Goal: Task Accomplishment & Management: Manage account settings

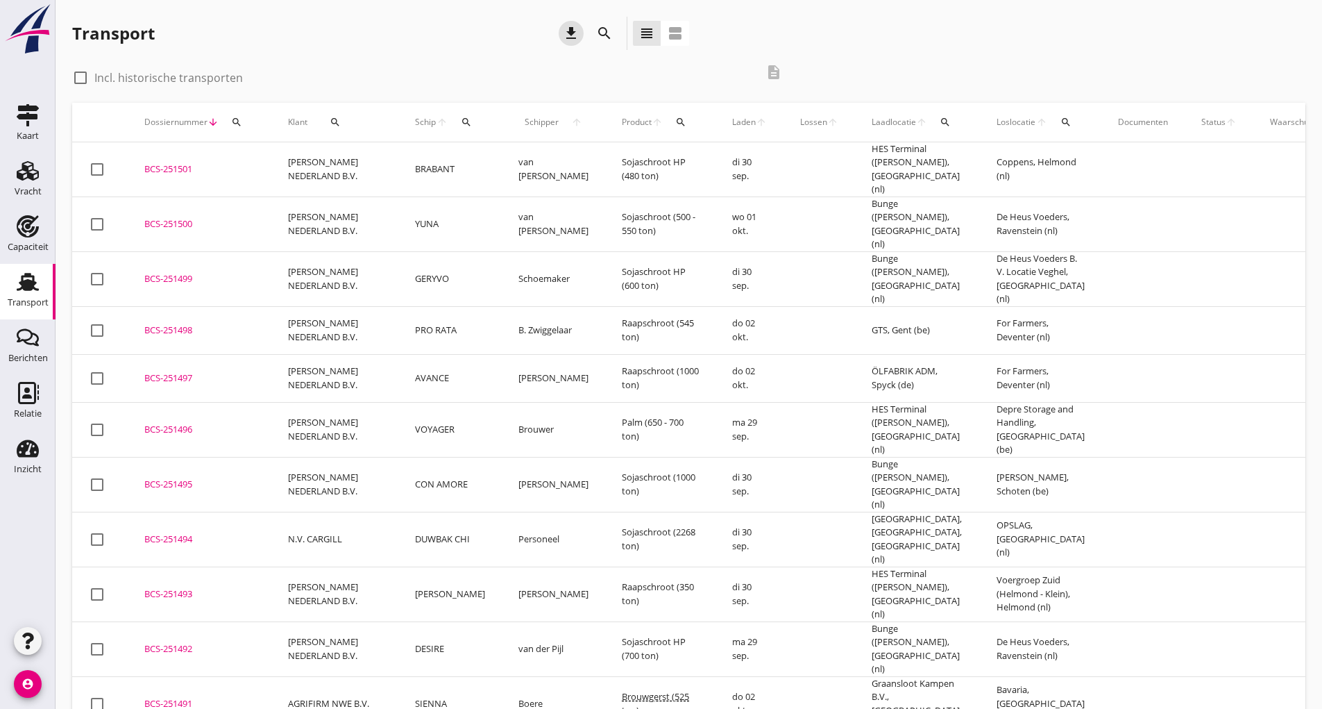
click at [564, 33] on icon "download" at bounding box center [571, 33] width 17 height 17
click at [309, 402] on td "[PERSON_NAME] NEDERLAND B.V." at bounding box center [334, 429] width 127 height 55
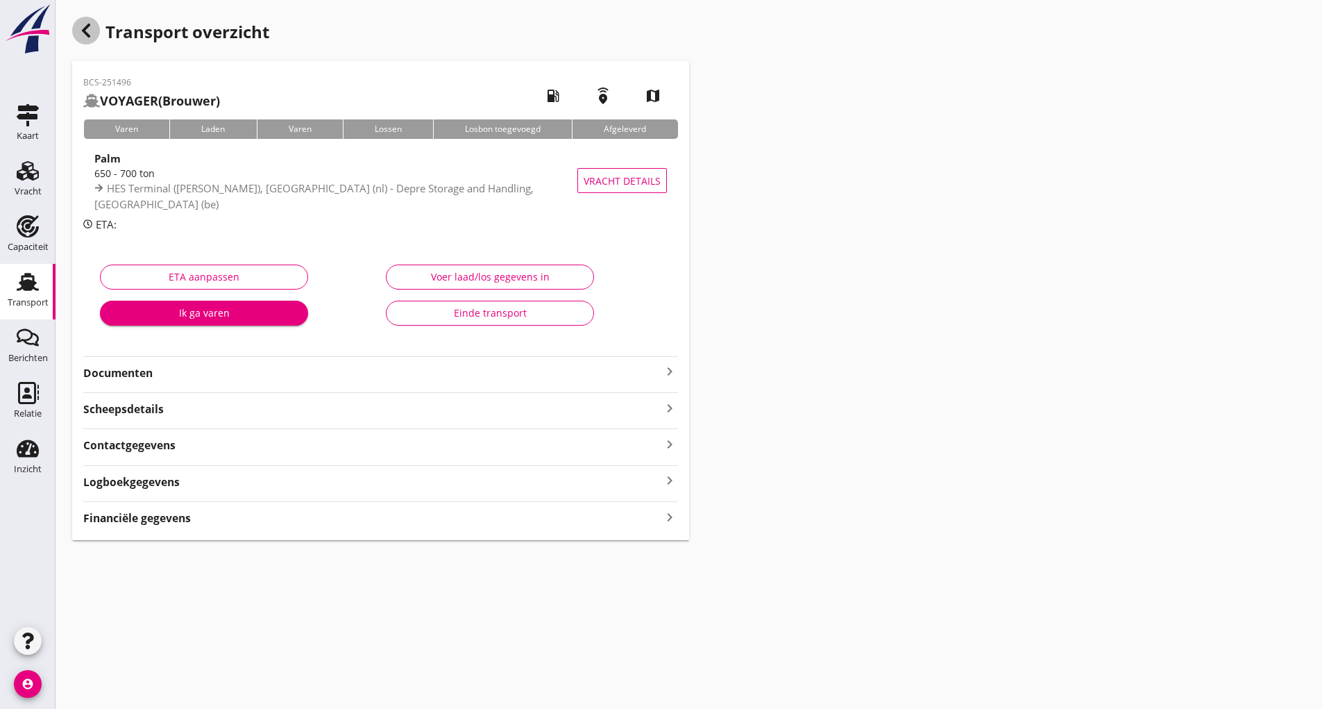
click at [83, 35] on icon "button" at bounding box center [86, 30] width 17 height 17
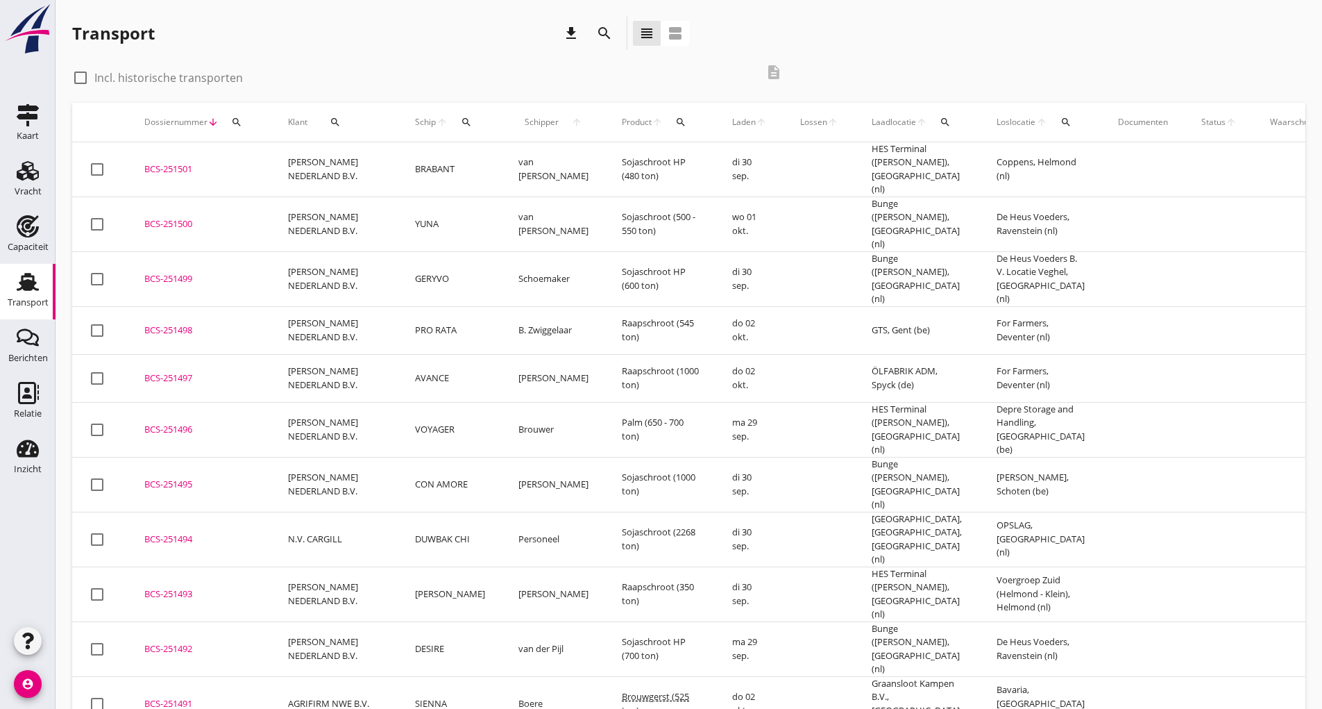
click at [184, 371] on div "BCS-251497" at bounding box center [199, 378] width 110 height 14
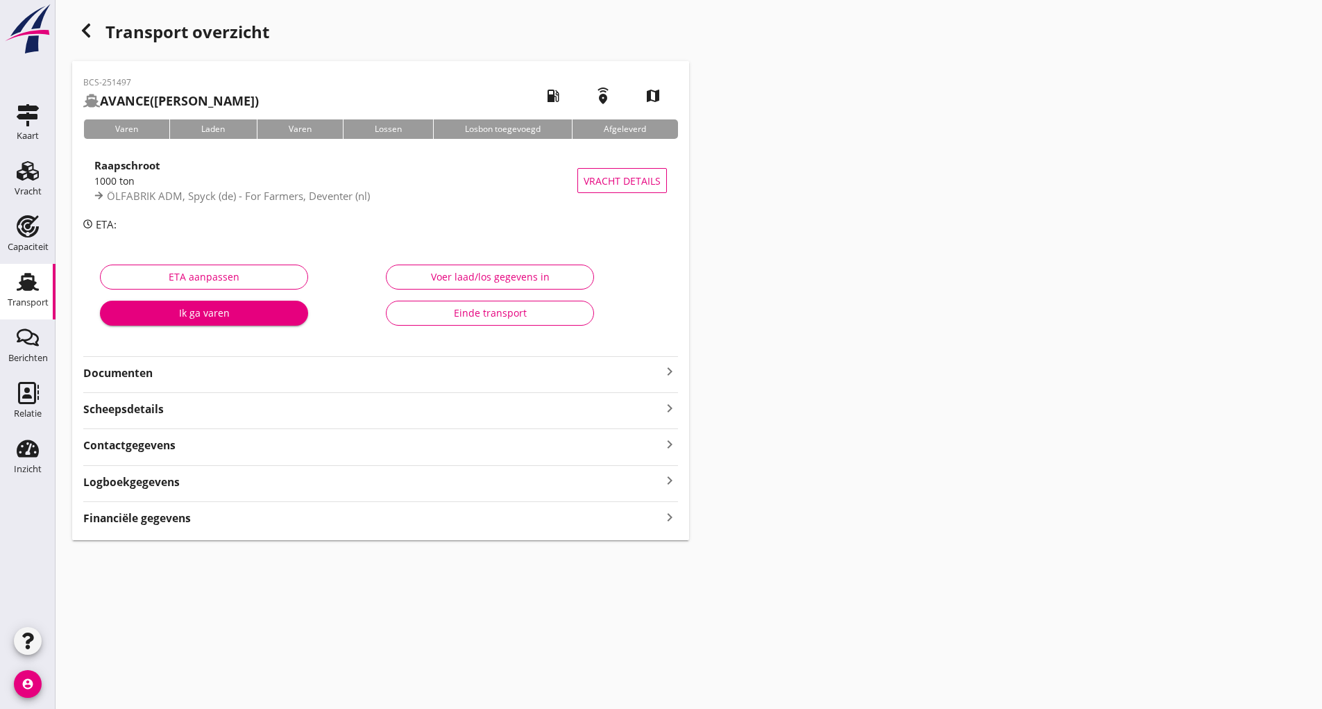
click at [182, 522] on strong "Financiële gegevens" at bounding box center [137, 518] width 108 height 16
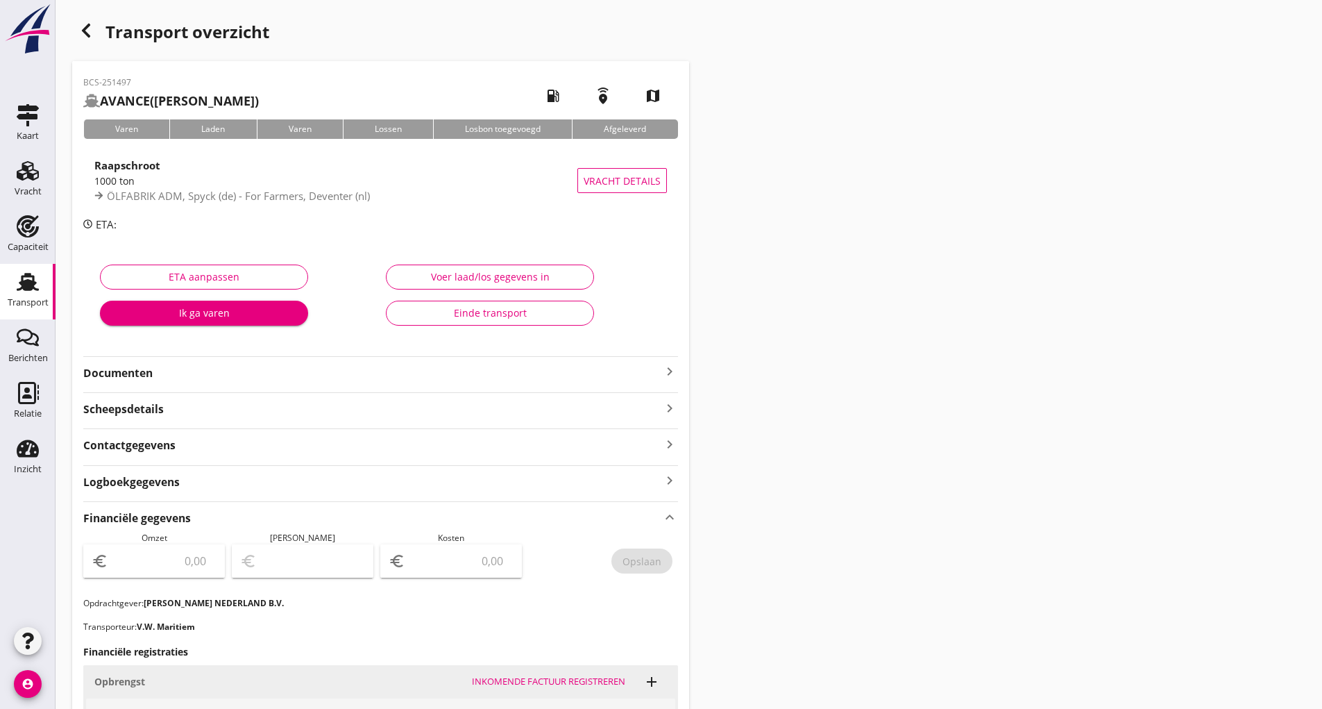
click at [81, 28] on icon "button" at bounding box center [86, 30] width 17 height 17
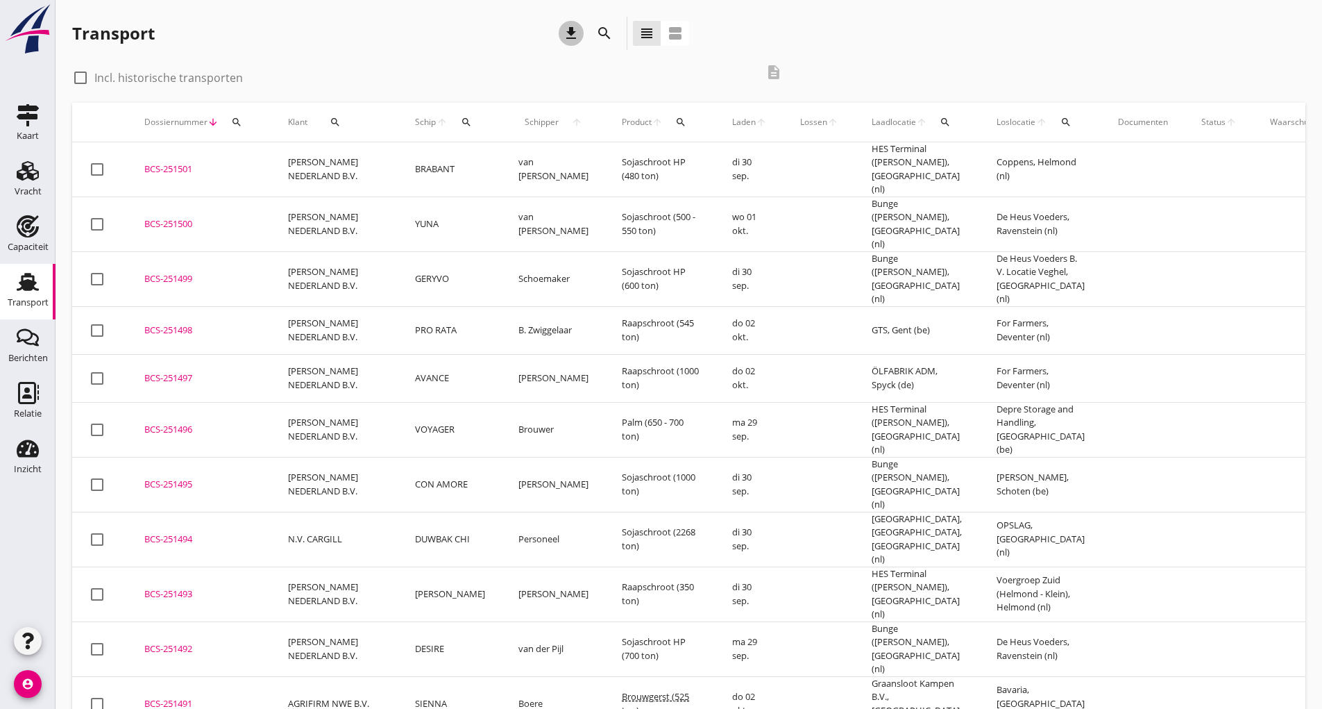
click at [567, 33] on icon "download" at bounding box center [571, 33] width 17 height 17
drag, startPoint x: 570, startPoint y: 33, endPoint x: 603, endPoint y: 39, distance: 33.8
click at [572, 33] on icon "download" at bounding box center [571, 33] width 17 height 17
click at [565, 34] on icon "download" at bounding box center [571, 33] width 17 height 17
click at [186, 321] on td "BCS-251498 upload_file Drop hier uw bestand om het aan het dossier toe te voegen" at bounding box center [200, 330] width 144 height 48
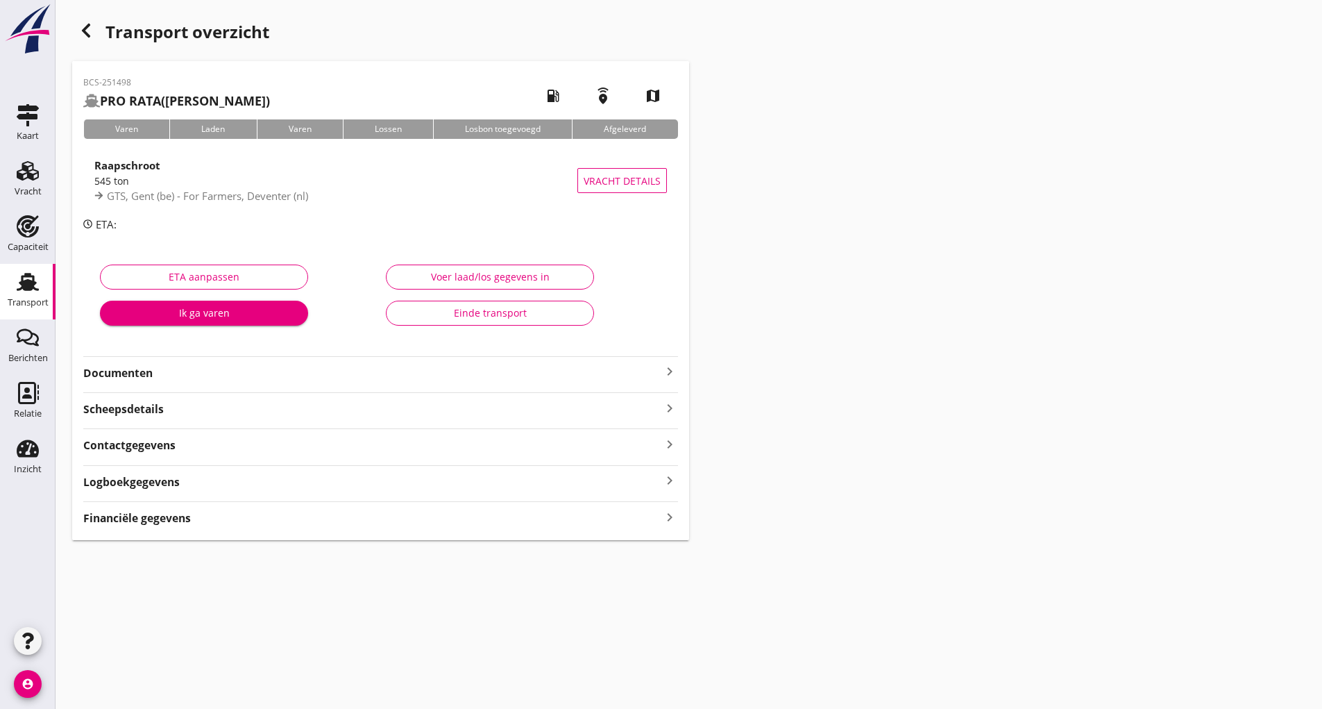
click at [164, 507] on div "Financiële gegevens keyboard_arrow_right" at bounding box center [380, 513] width 595 height 25
click at [166, 524] on strong "Financiële gegevens" at bounding box center [137, 518] width 108 height 16
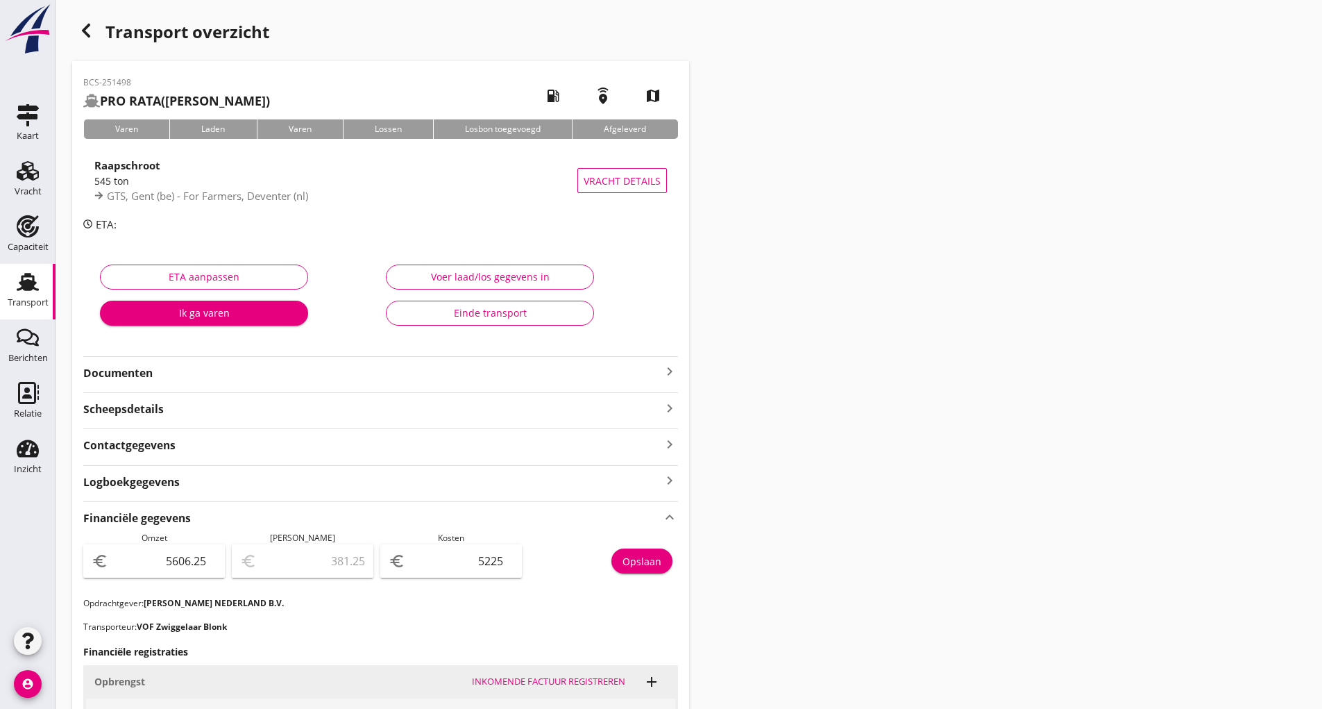
click at [87, 31] on icon "button" at bounding box center [86, 30] width 17 height 17
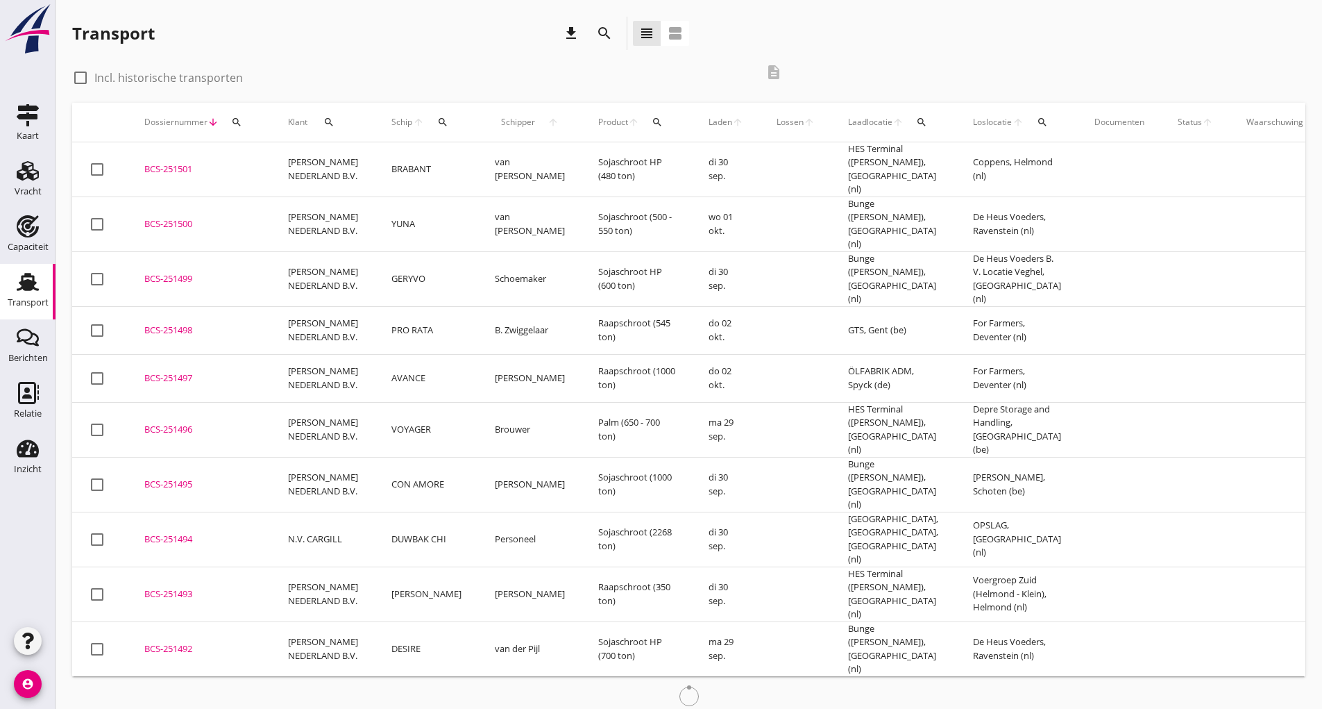
click at [194, 272] on div "BCS-251499" at bounding box center [199, 279] width 110 height 14
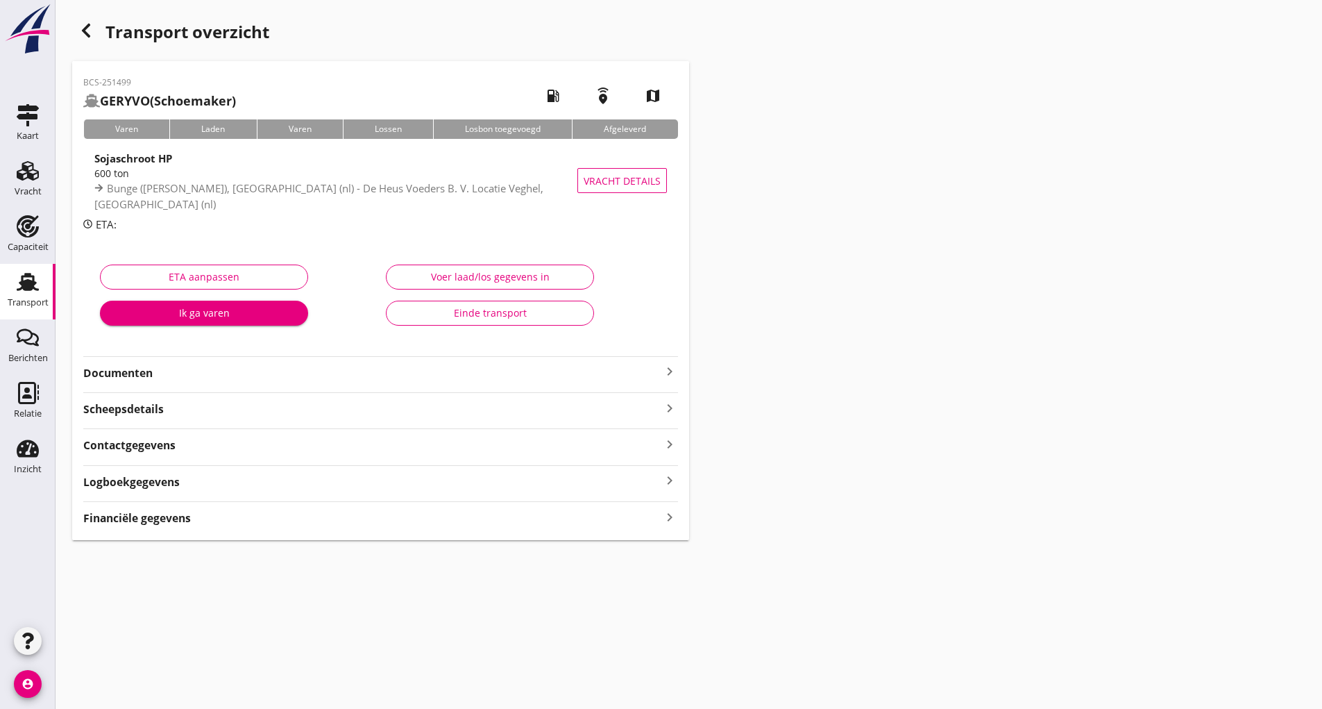
click at [201, 522] on div "Financiële gegevens keyboard_arrow_right" at bounding box center [380, 516] width 595 height 19
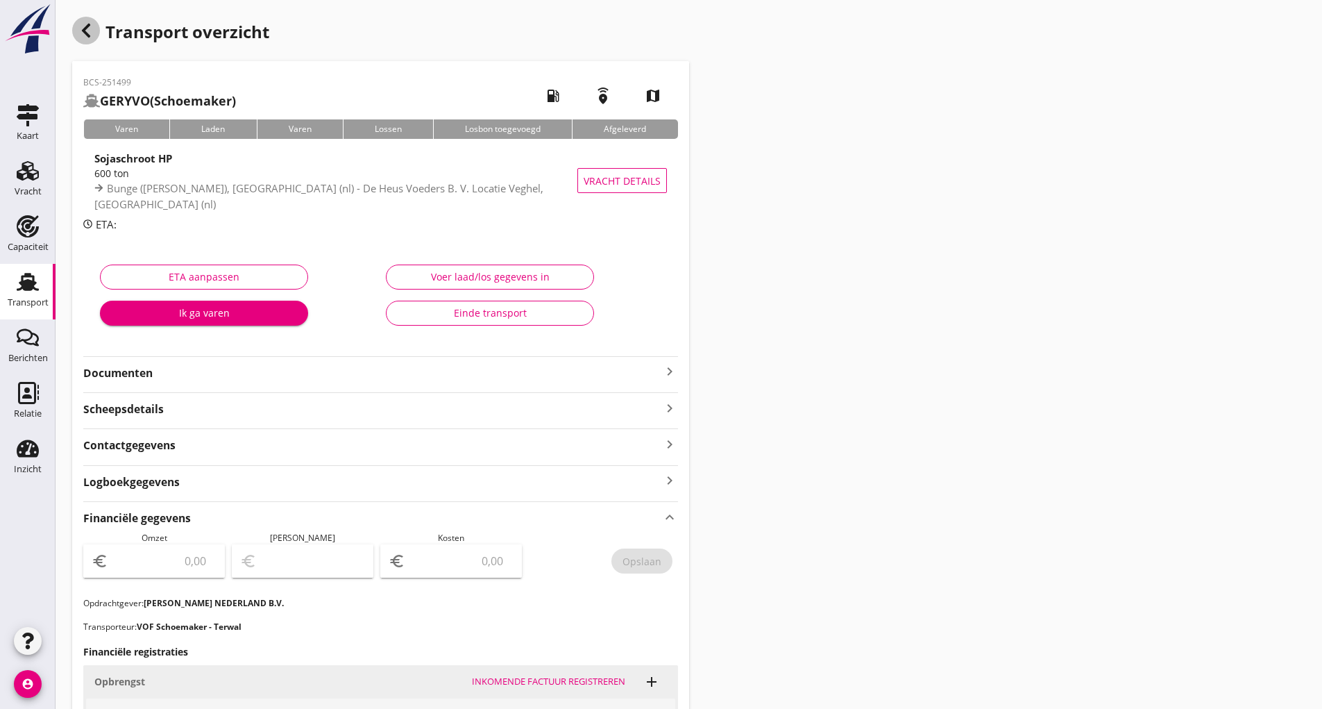
click at [82, 29] on icon "button" at bounding box center [86, 30] width 17 height 17
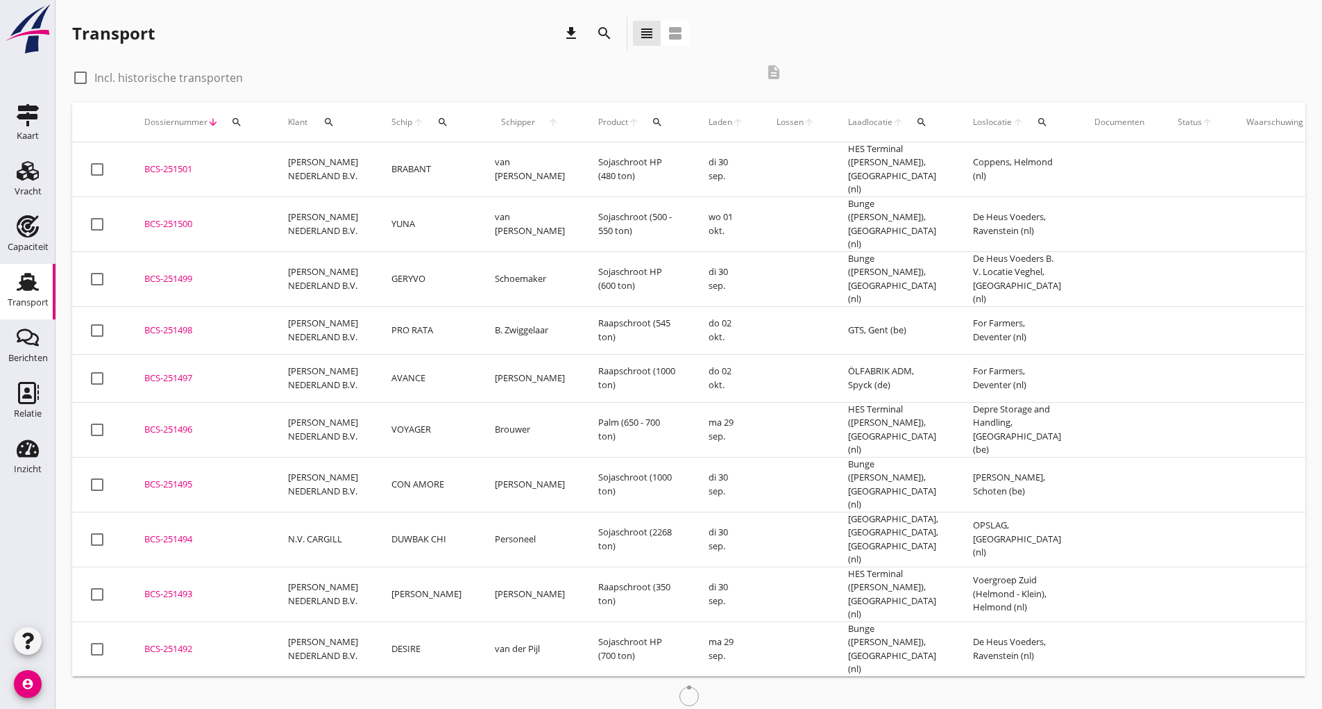
click at [187, 217] on div "BCS-251500" at bounding box center [199, 224] width 110 height 14
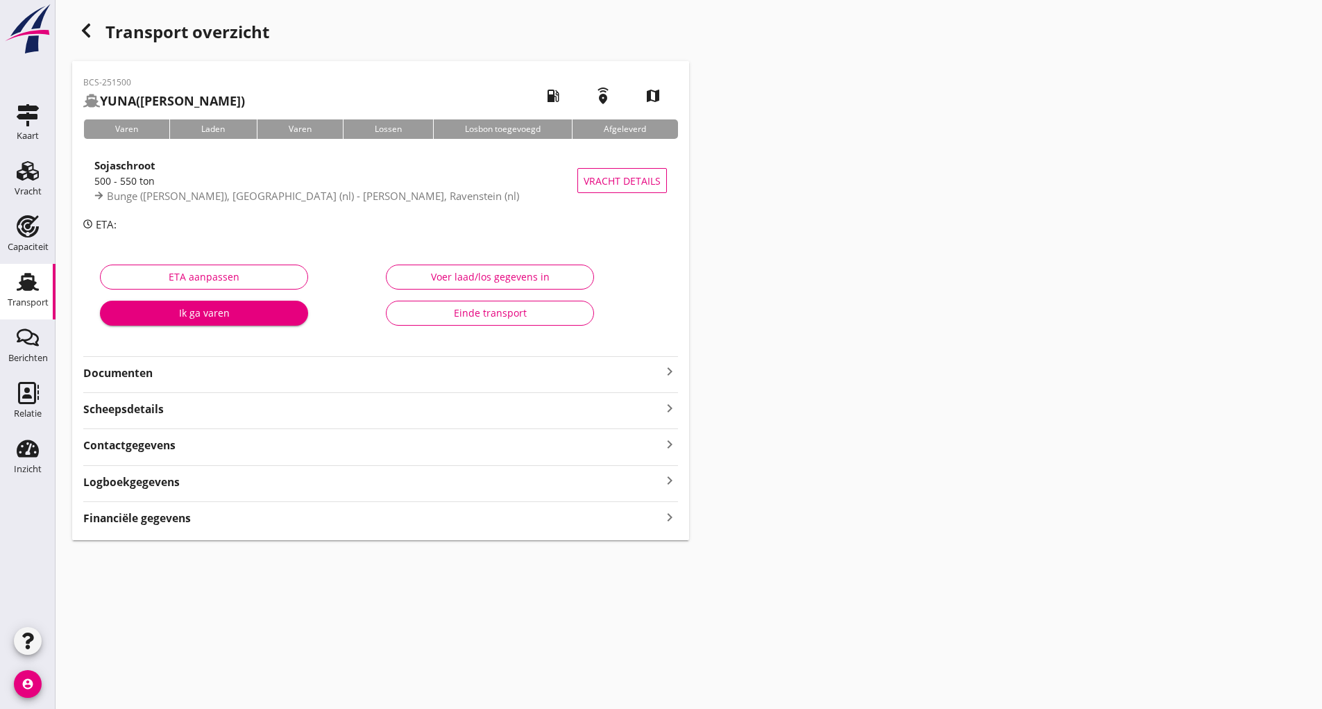
click at [169, 527] on div "BCS-251500 YUNA (van Bekhoven) local_gas_station emergency_share map Varen Lade…" at bounding box center [380, 300] width 617 height 479
click at [180, 513] on strong "Financiële gegevens" at bounding box center [137, 518] width 108 height 16
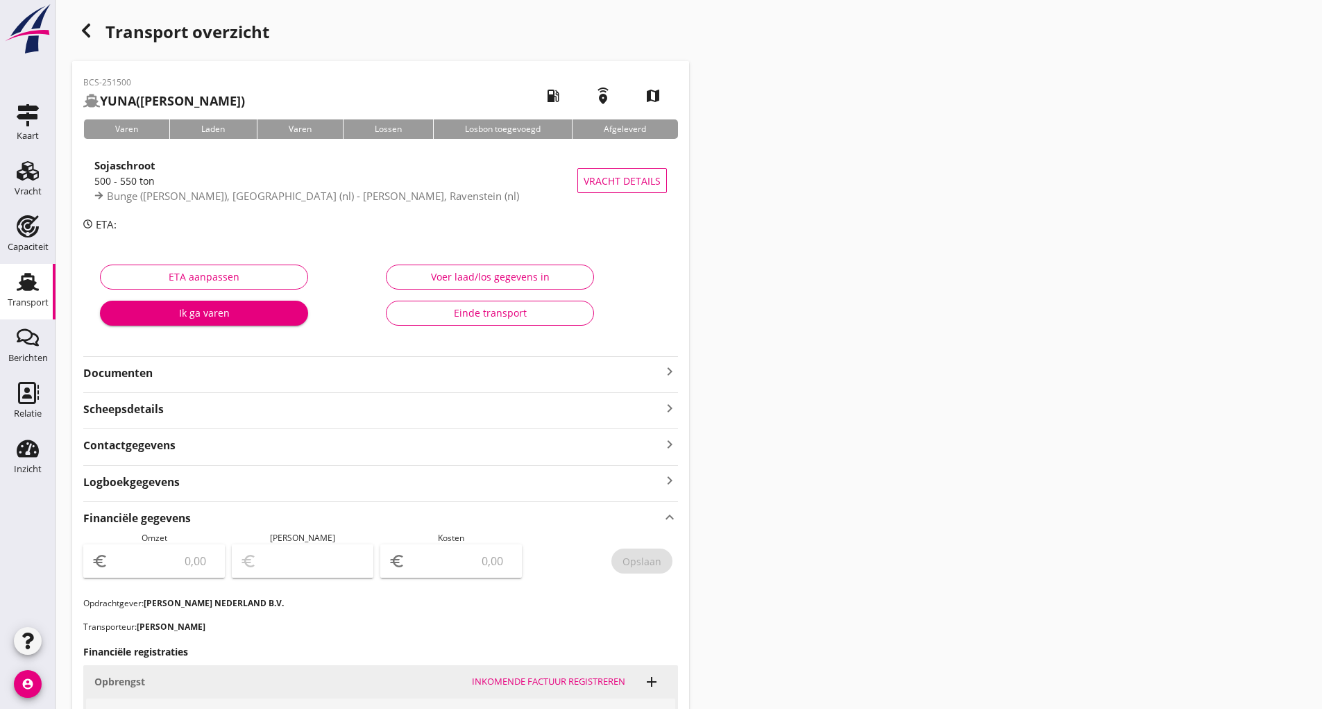
click at [88, 34] on use "button" at bounding box center [86, 31] width 8 height 14
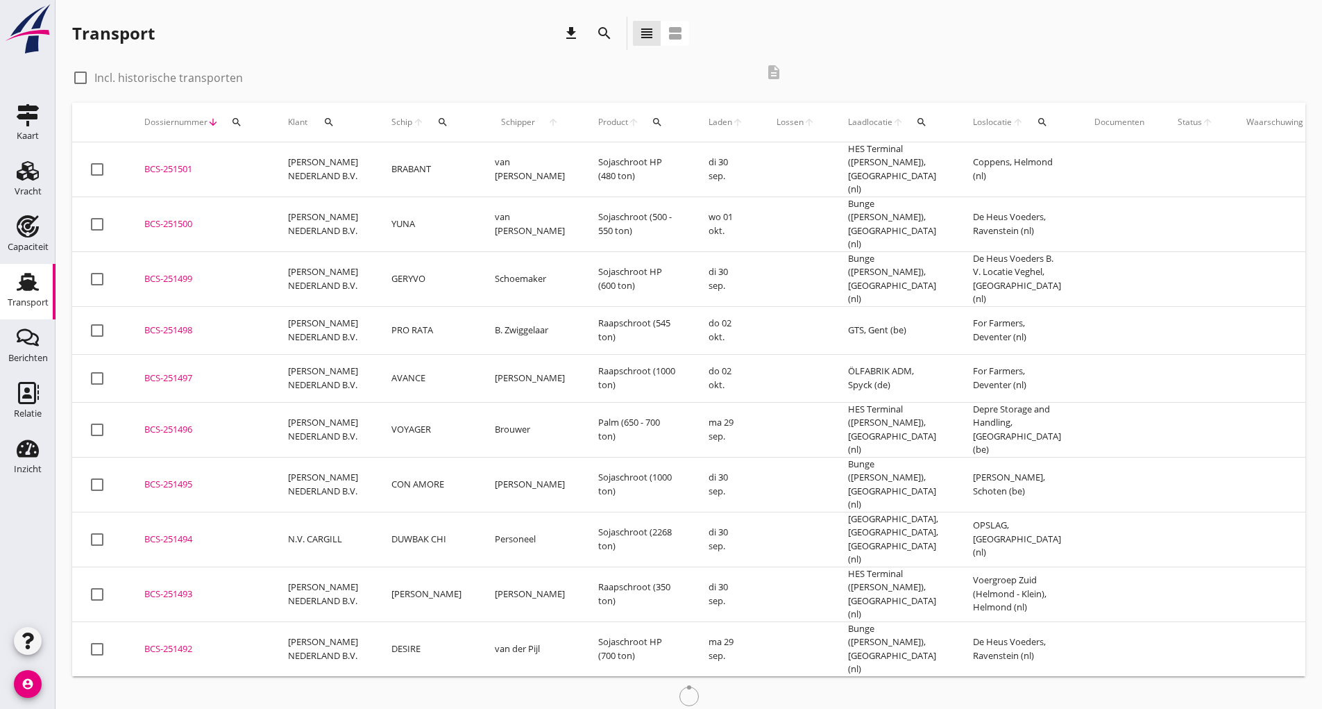
drag, startPoint x: 186, startPoint y: 167, endPoint x: 221, endPoint y: 174, distance: 36.1
click at [189, 168] on div "BCS-251501" at bounding box center [199, 169] width 110 height 14
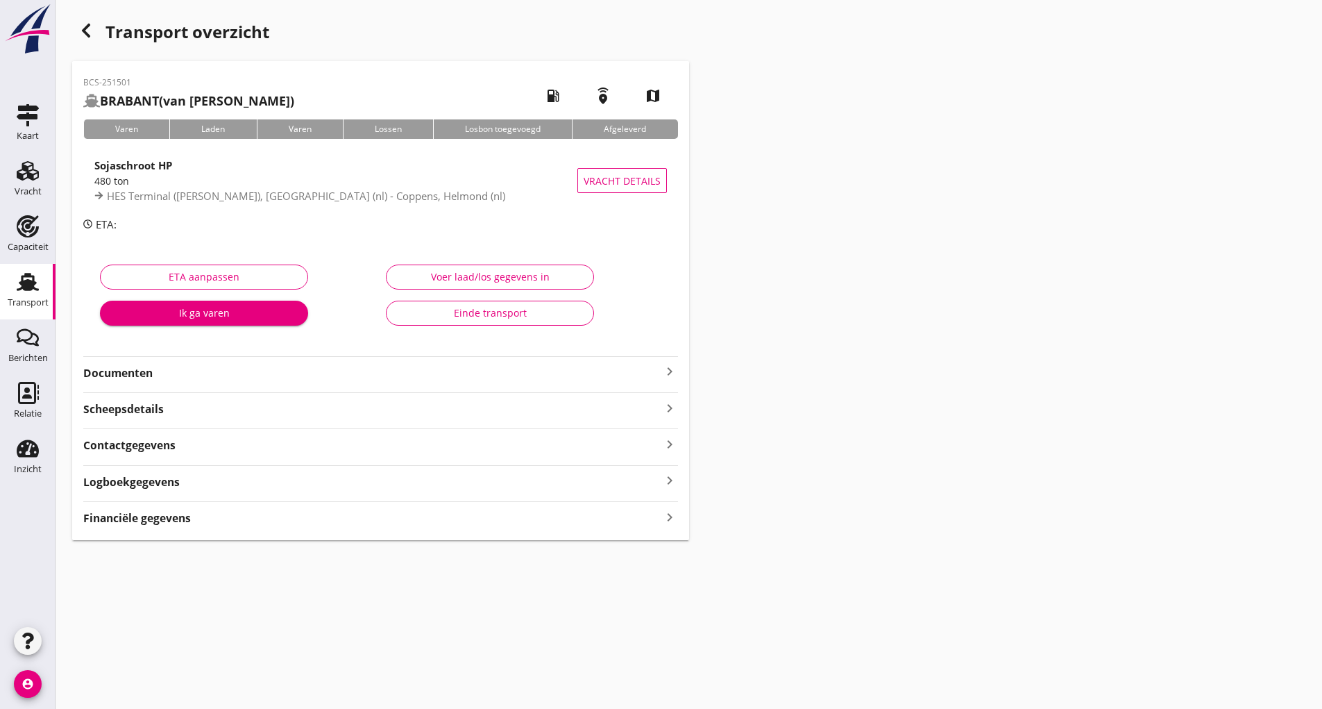
click at [283, 523] on div "Financiële gegevens keyboard_arrow_right" at bounding box center [380, 516] width 595 height 19
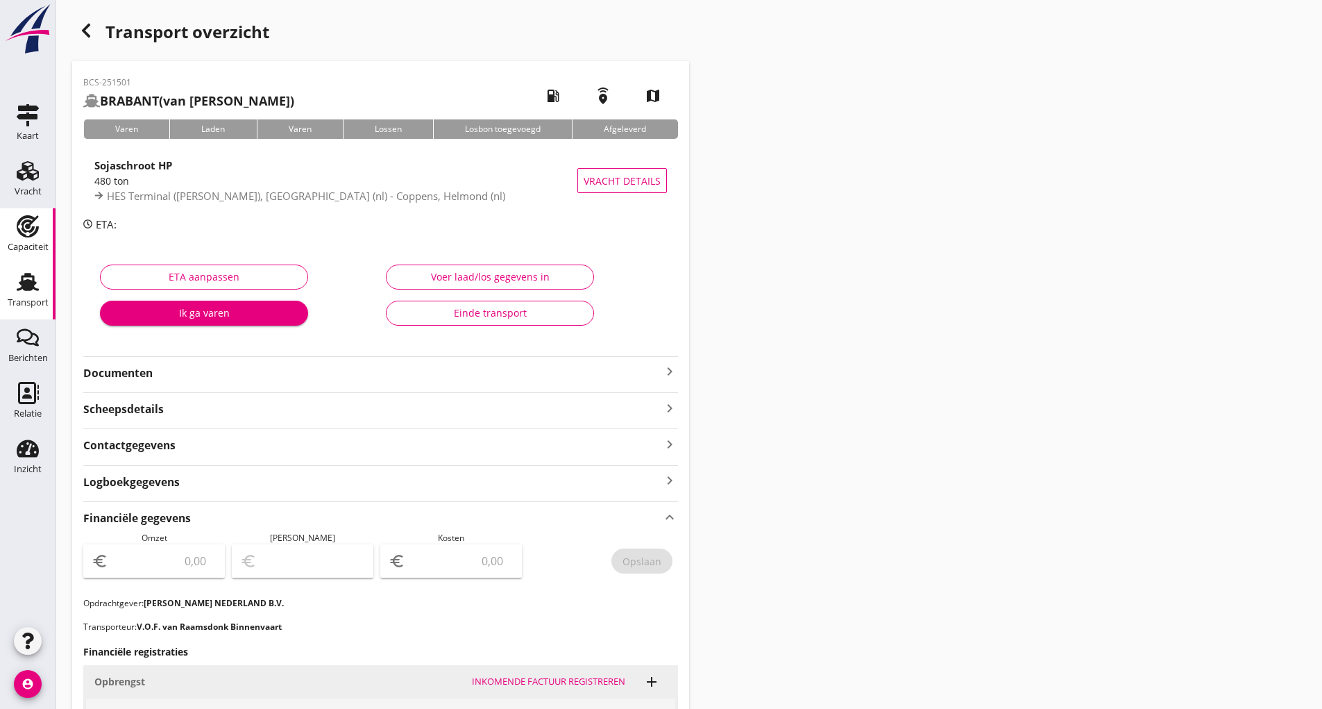
drag, startPoint x: 58, startPoint y: 220, endPoint x: 1, endPoint y: 221, distance: 56.9
click at [58, 220] on div "Transport overzicht BCS-251501 BRABANT (van Raamsdonk) local_gas_station emerge…" at bounding box center [689, 524] width 1267 height 1048
click at [89, 29] on icon "button" at bounding box center [86, 30] width 17 height 17
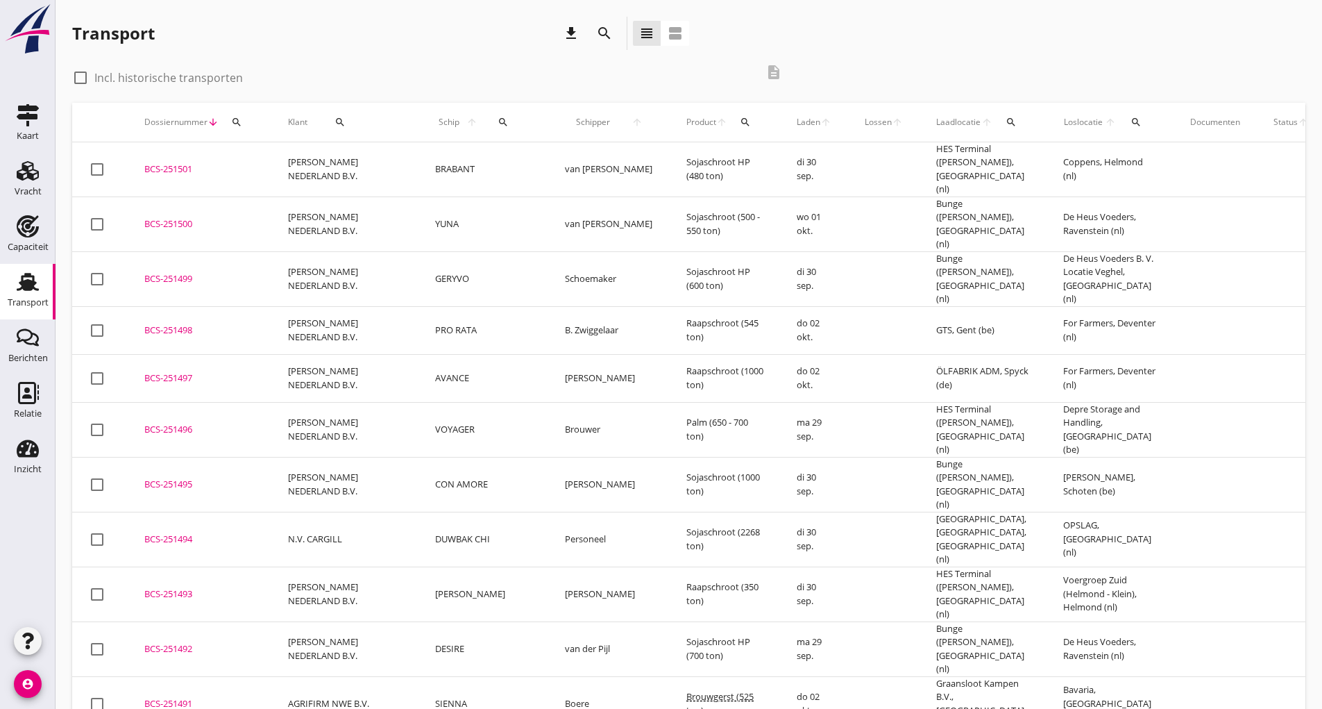
click at [604, 37] on icon "search" at bounding box center [604, 33] width 17 height 17
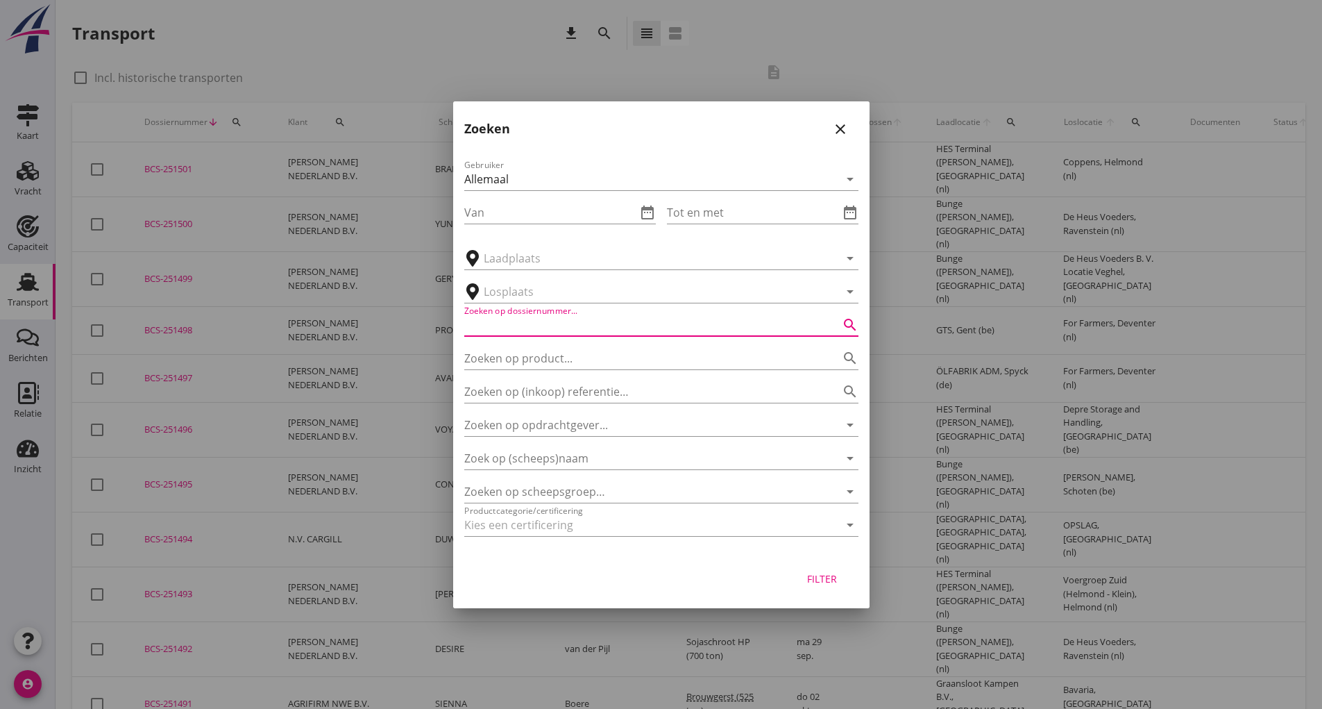
click at [565, 329] on input "Zoeken op dossiernummer..." at bounding box center [641, 325] width 355 height 22
type input "250749"
click at [834, 574] on div "Filter" at bounding box center [822, 578] width 39 height 15
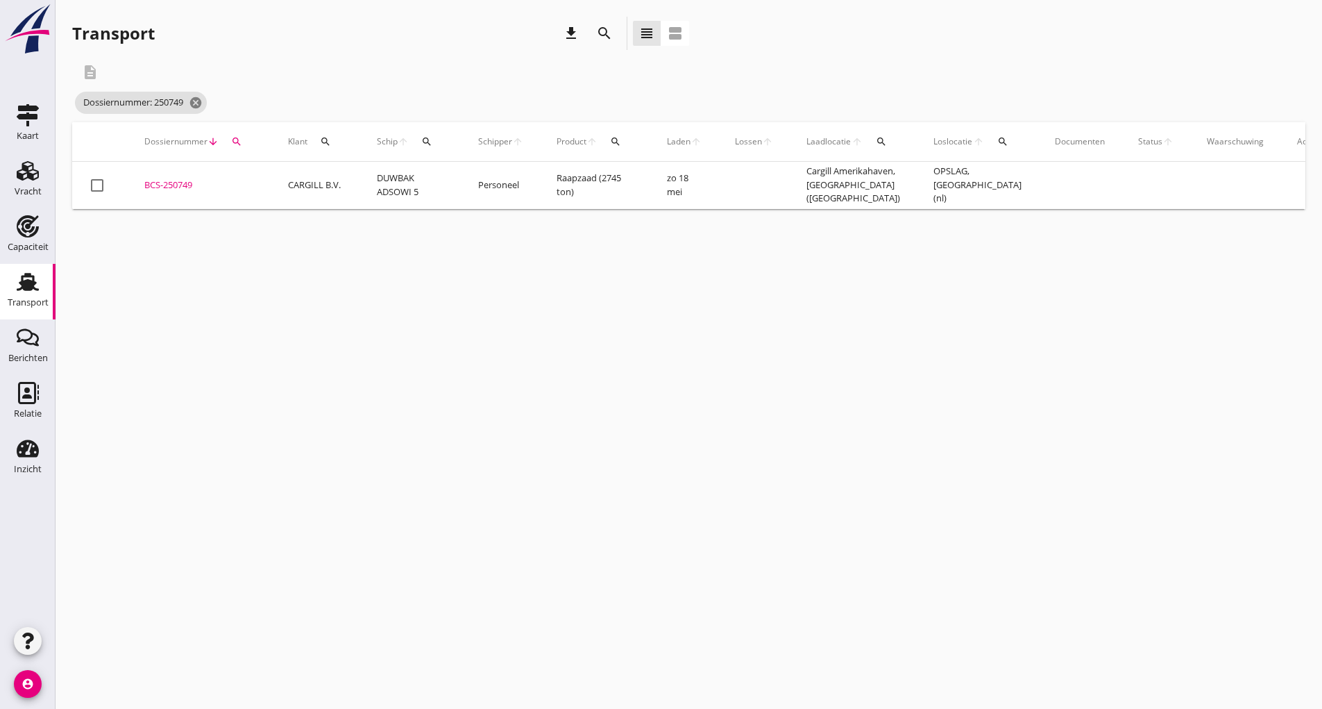
drag, startPoint x: 176, startPoint y: 172, endPoint x: 215, endPoint y: 191, distance: 43.2
click at [178, 174] on td "BCS-250749 upload_file Drop hier uw bestand om het aan het dossier toe te voegen" at bounding box center [200, 185] width 144 height 47
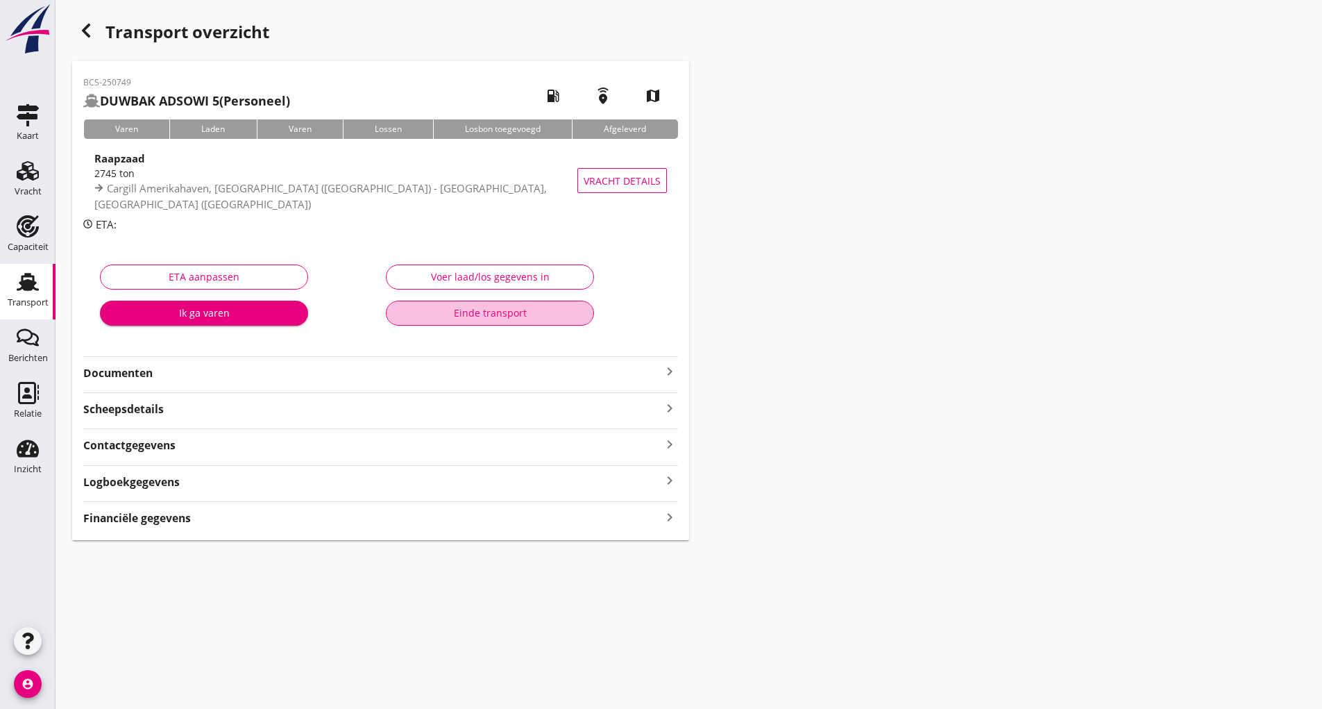
click at [453, 319] on div "Einde transport" at bounding box center [490, 312] width 185 height 15
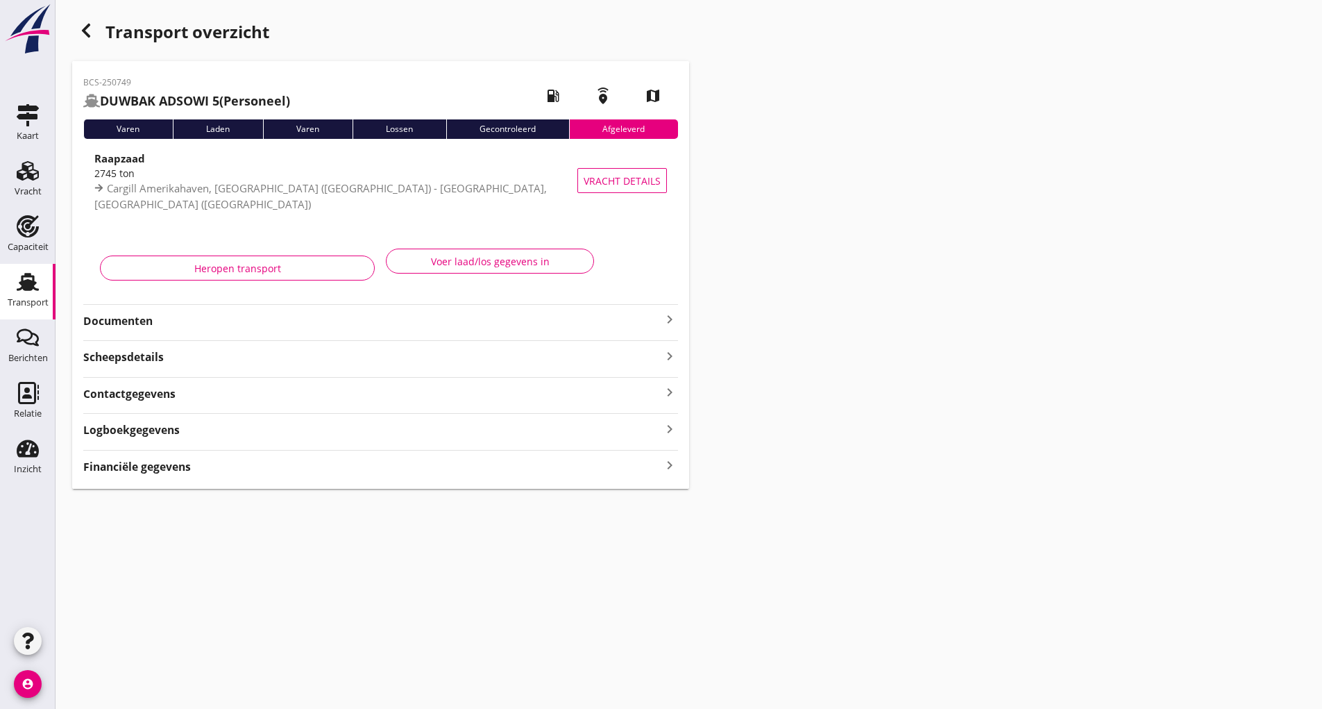
click at [87, 42] on div "Transport overzicht" at bounding box center [380, 33] width 617 height 33
click at [86, 33] on use "button" at bounding box center [86, 31] width 8 height 14
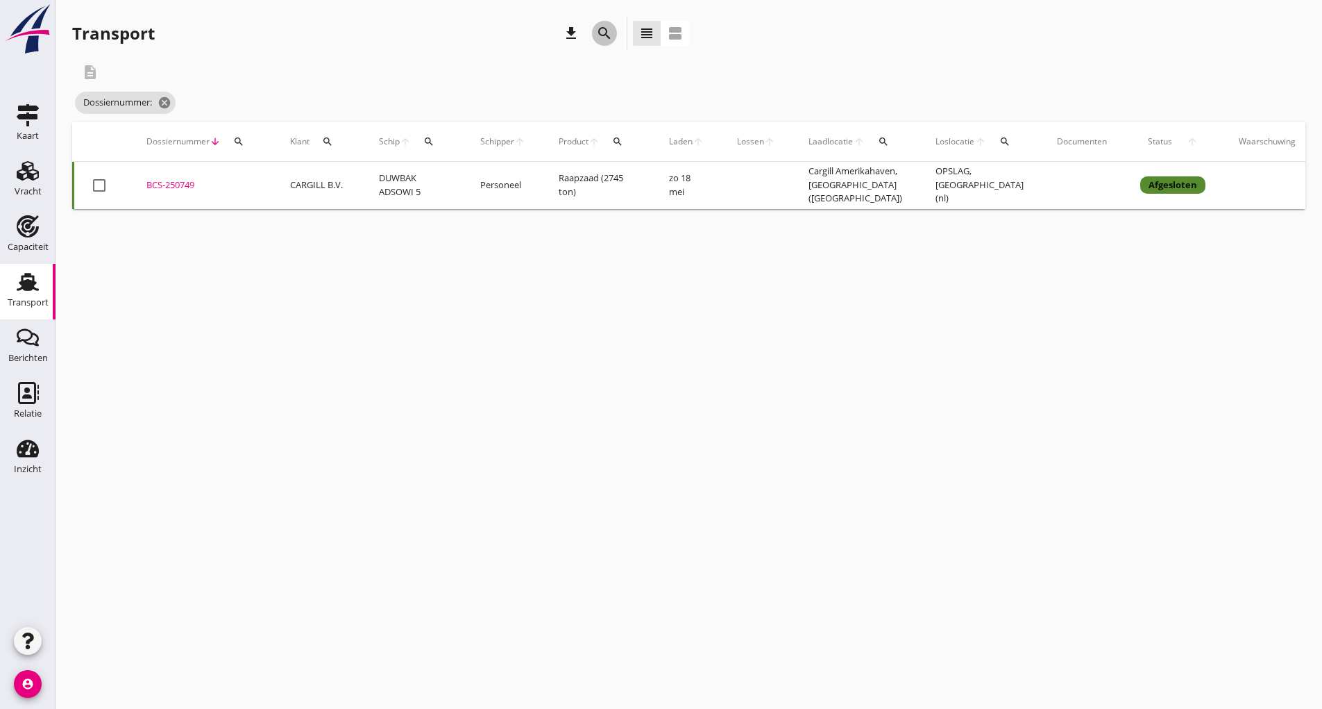
click at [609, 36] on icon "search" at bounding box center [604, 33] width 17 height 17
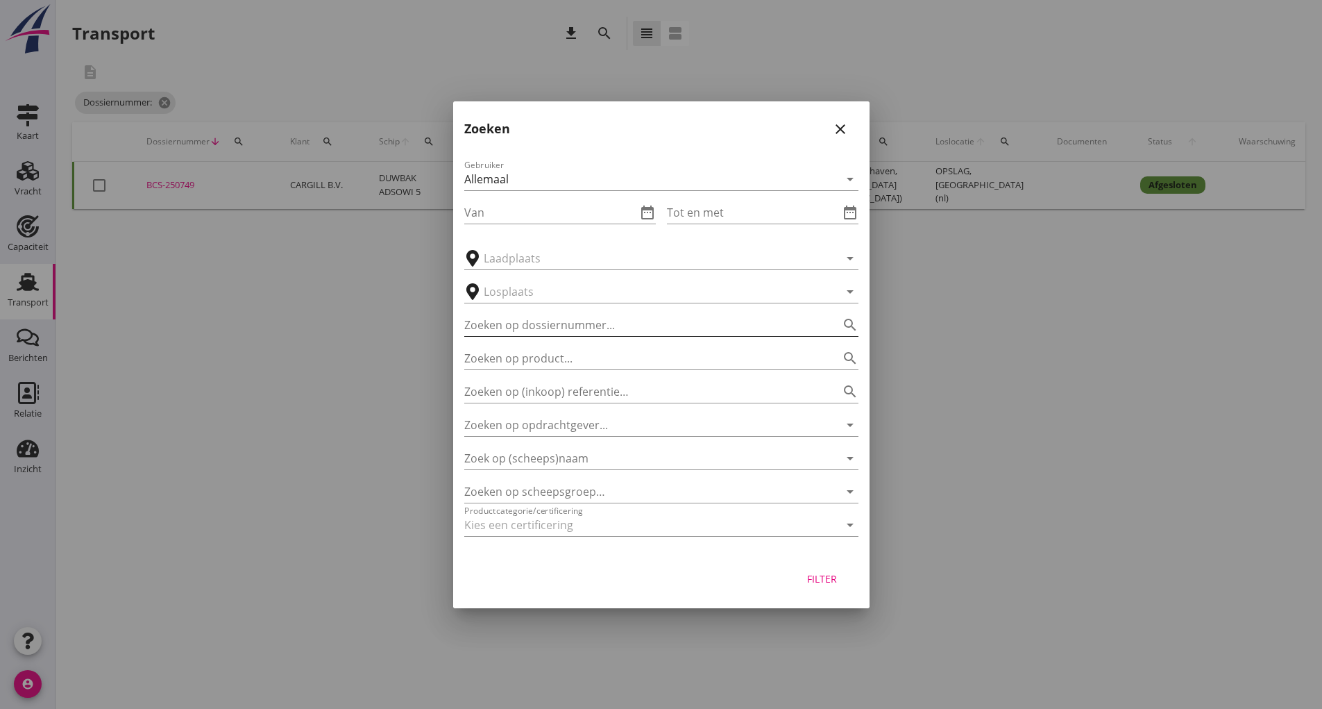
click at [528, 322] on input "Zoeken op dossiernummer..." at bounding box center [641, 325] width 355 height 22
type input "250750"
click at [817, 578] on div "Filter" at bounding box center [822, 578] width 39 height 15
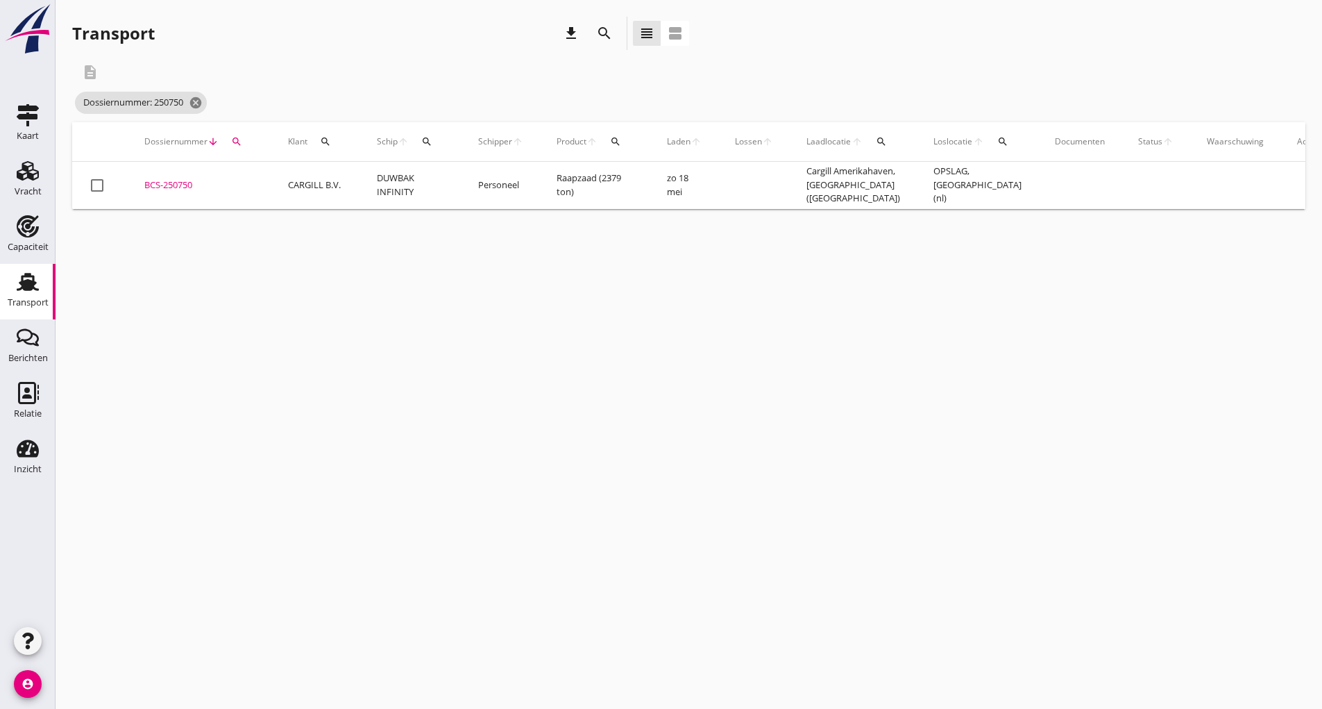
click at [190, 185] on div "BCS-250750" at bounding box center [199, 185] width 110 height 14
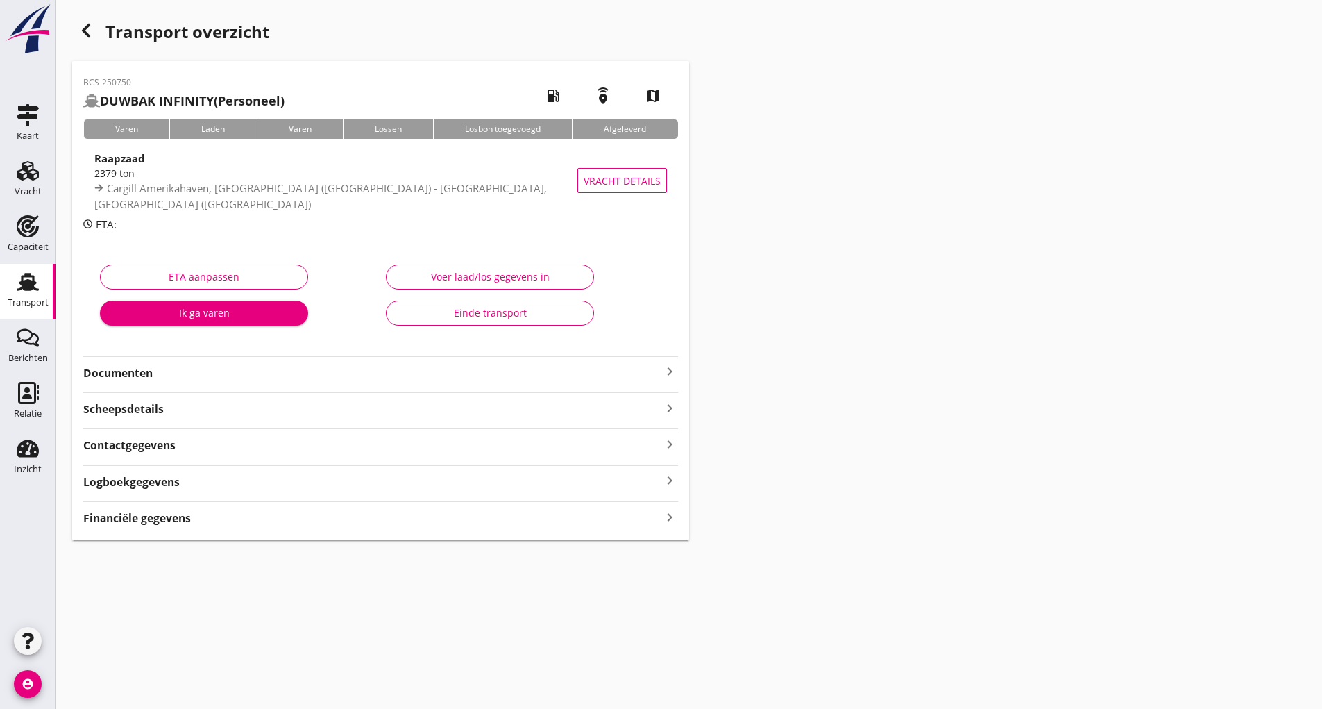
click at [406, 314] on div "Einde transport" at bounding box center [490, 312] width 185 height 15
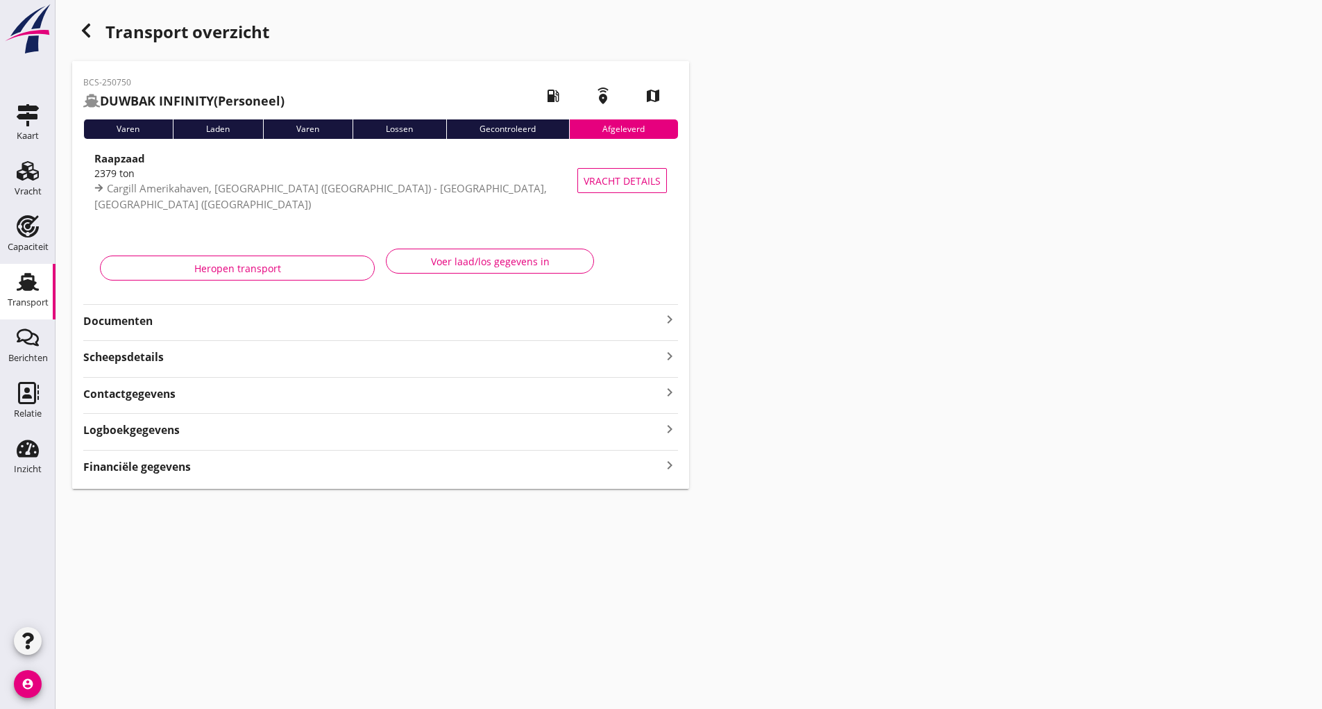
click at [82, 30] on icon "button" at bounding box center [86, 30] width 17 height 17
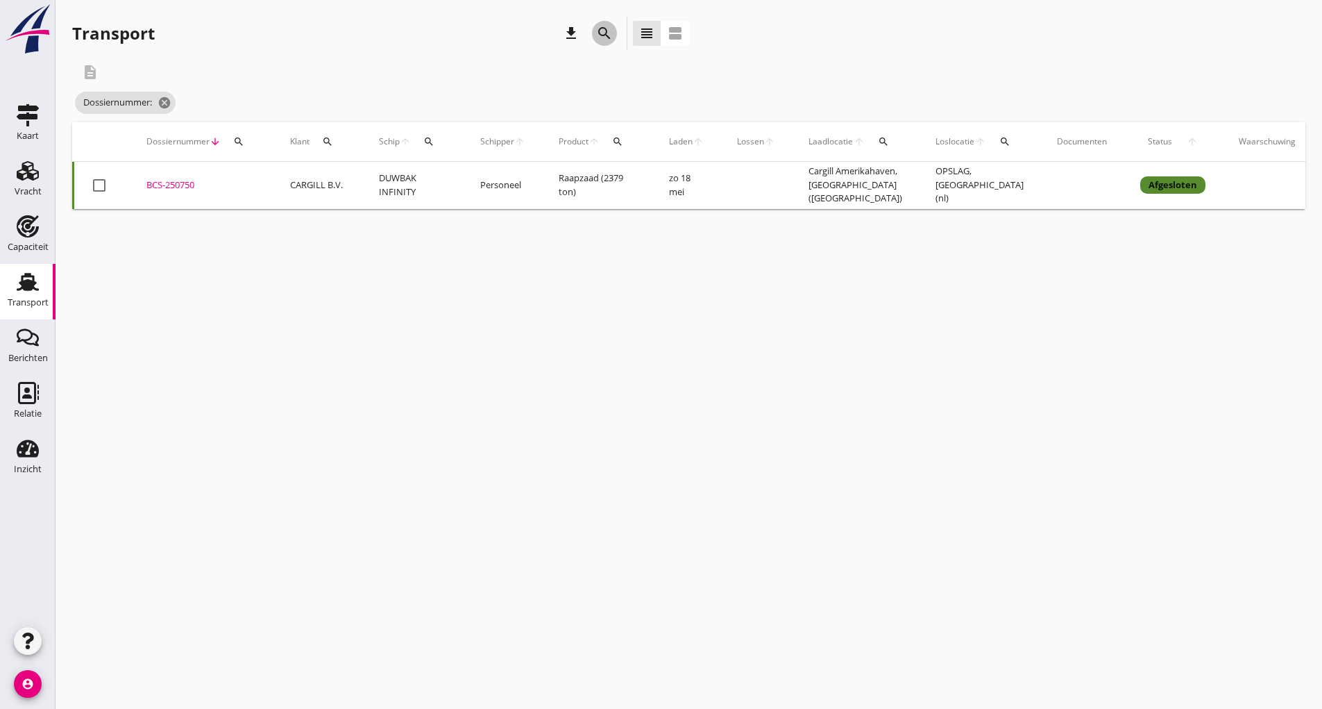
click at [603, 34] on icon "search" at bounding box center [604, 33] width 17 height 17
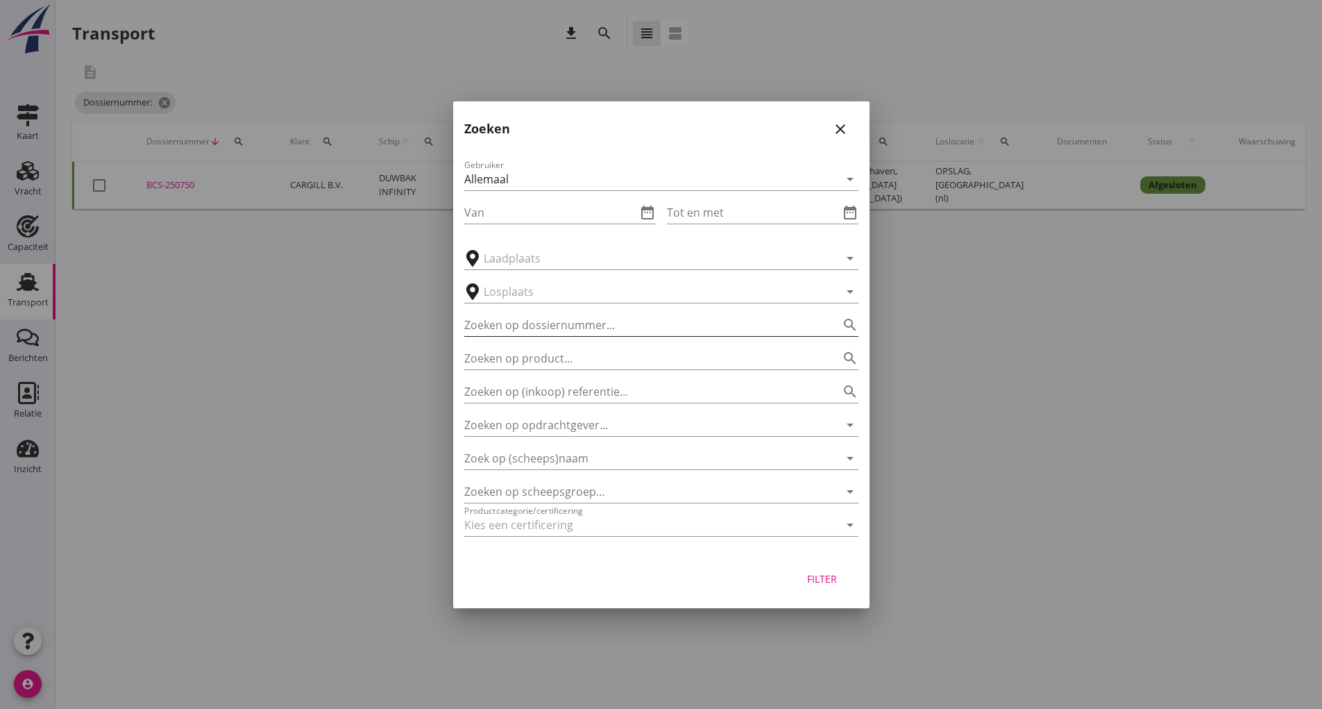
click at [496, 333] on input "Zoeken op dossiernummer..." at bounding box center [641, 325] width 355 height 22
type input "251382"
click at [823, 573] on div "Filter" at bounding box center [822, 578] width 39 height 15
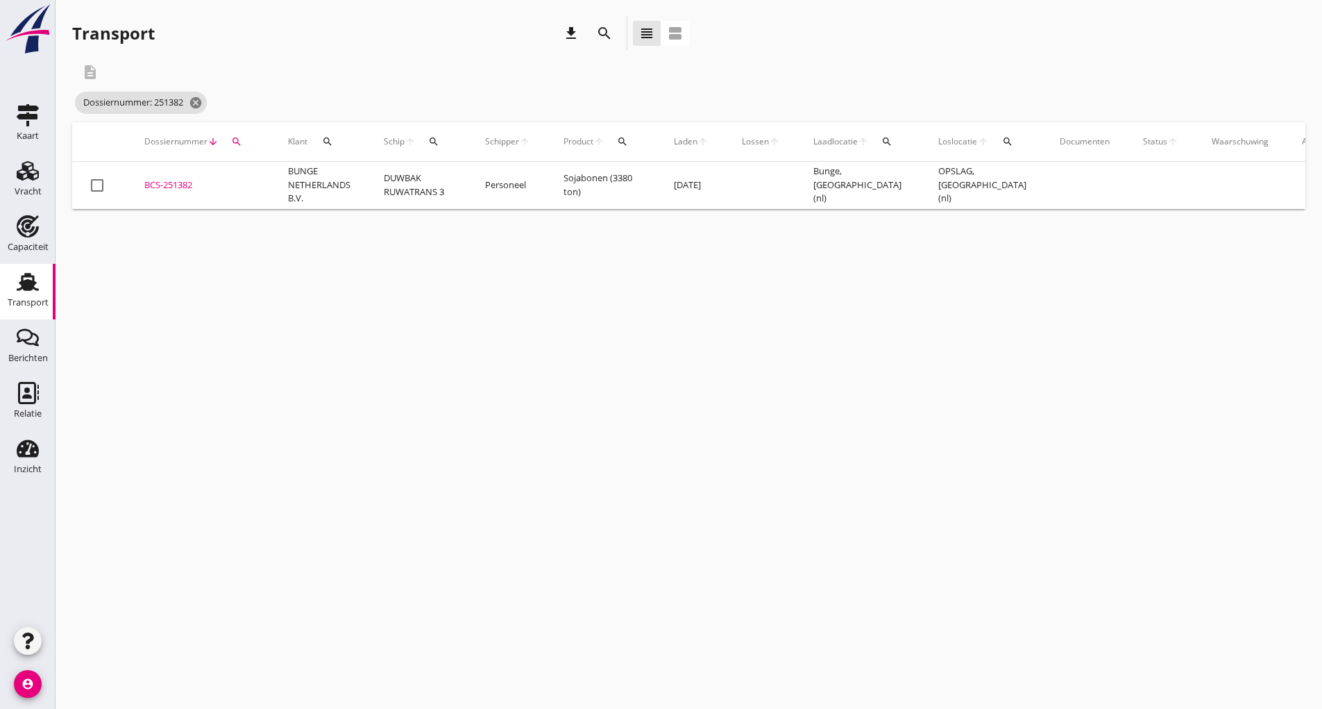
click at [167, 176] on td "BCS-251382 upload_file Drop hier uw bestand om het aan het dossier toe te voegen" at bounding box center [200, 185] width 144 height 47
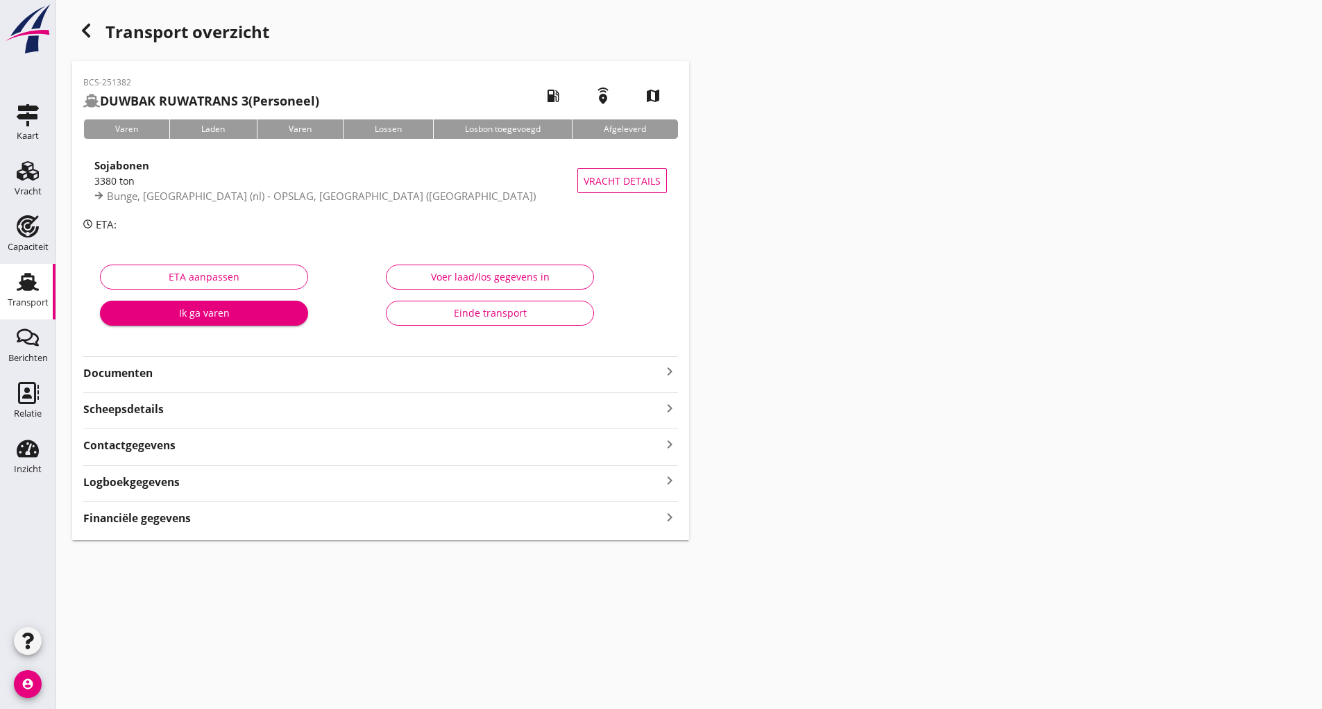
click at [428, 318] on div "Einde transport" at bounding box center [490, 312] width 185 height 15
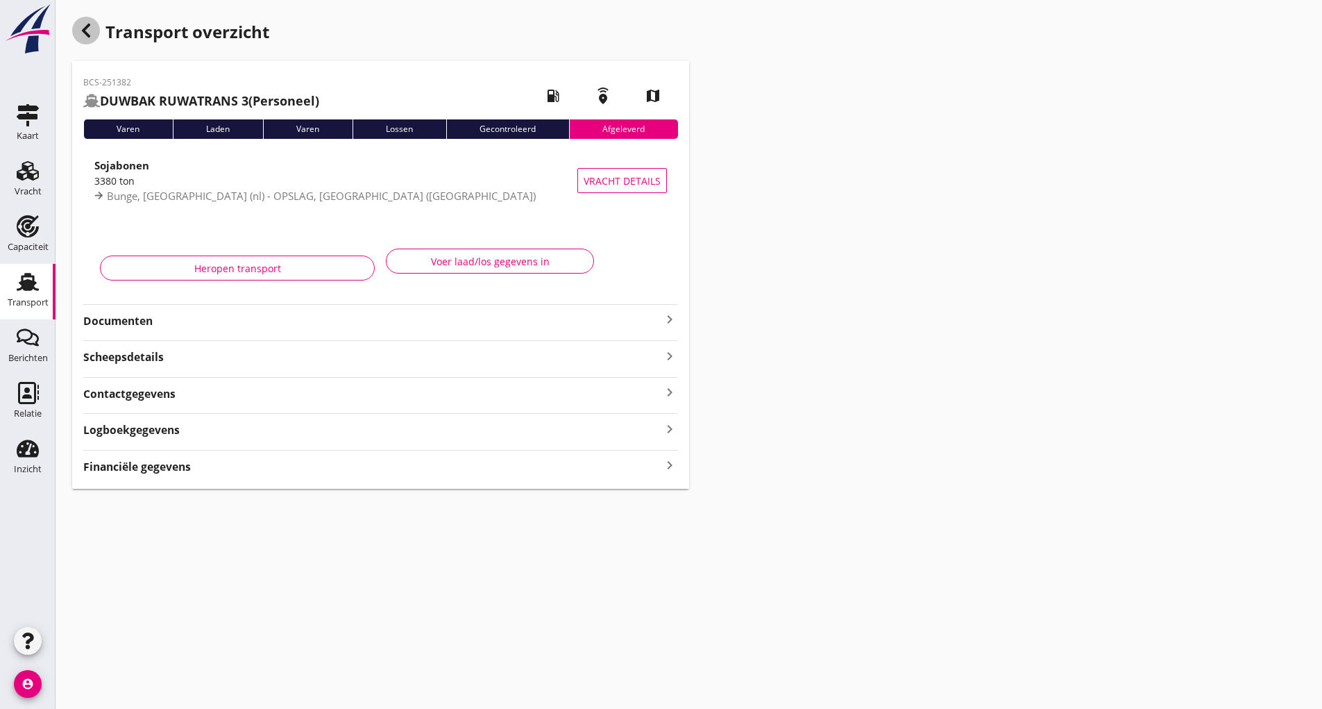
click at [87, 28] on use "button" at bounding box center [86, 31] width 8 height 14
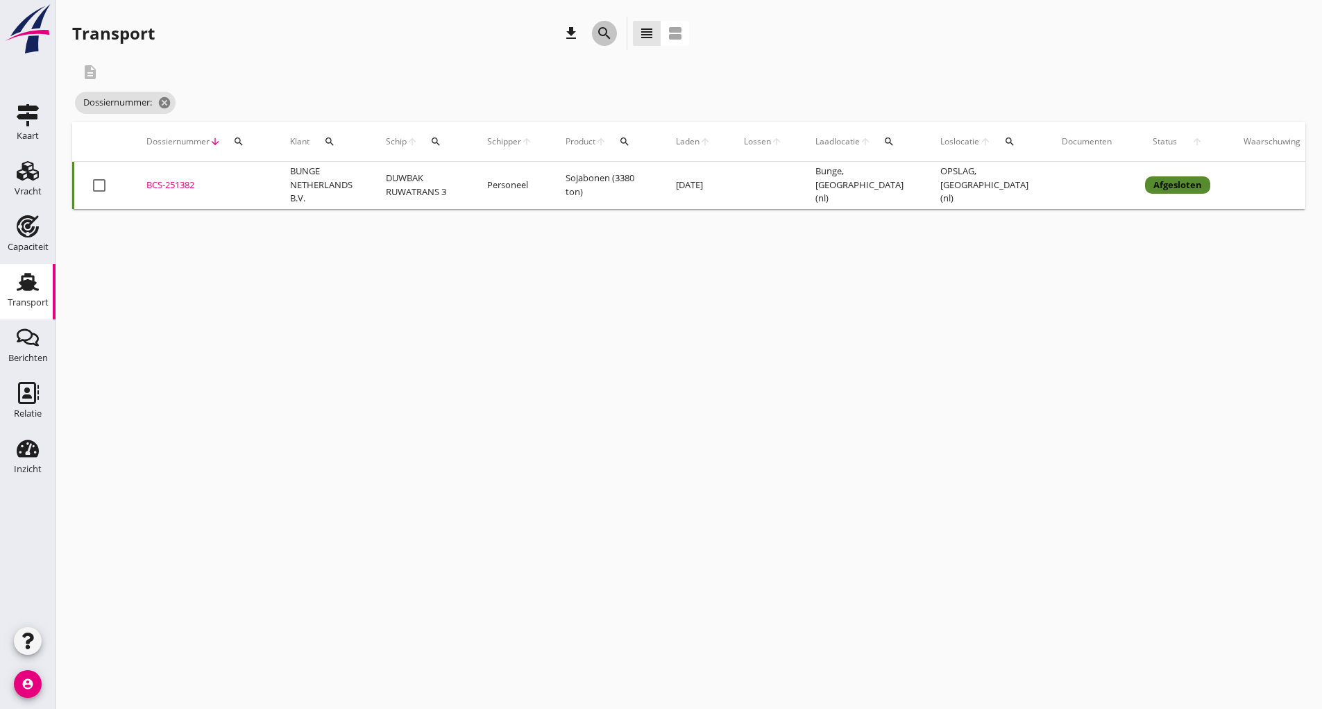
drag, startPoint x: 605, startPoint y: 31, endPoint x: 601, endPoint y: 38, distance: 7.8
click at [603, 35] on icon "search" at bounding box center [604, 33] width 17 height 17
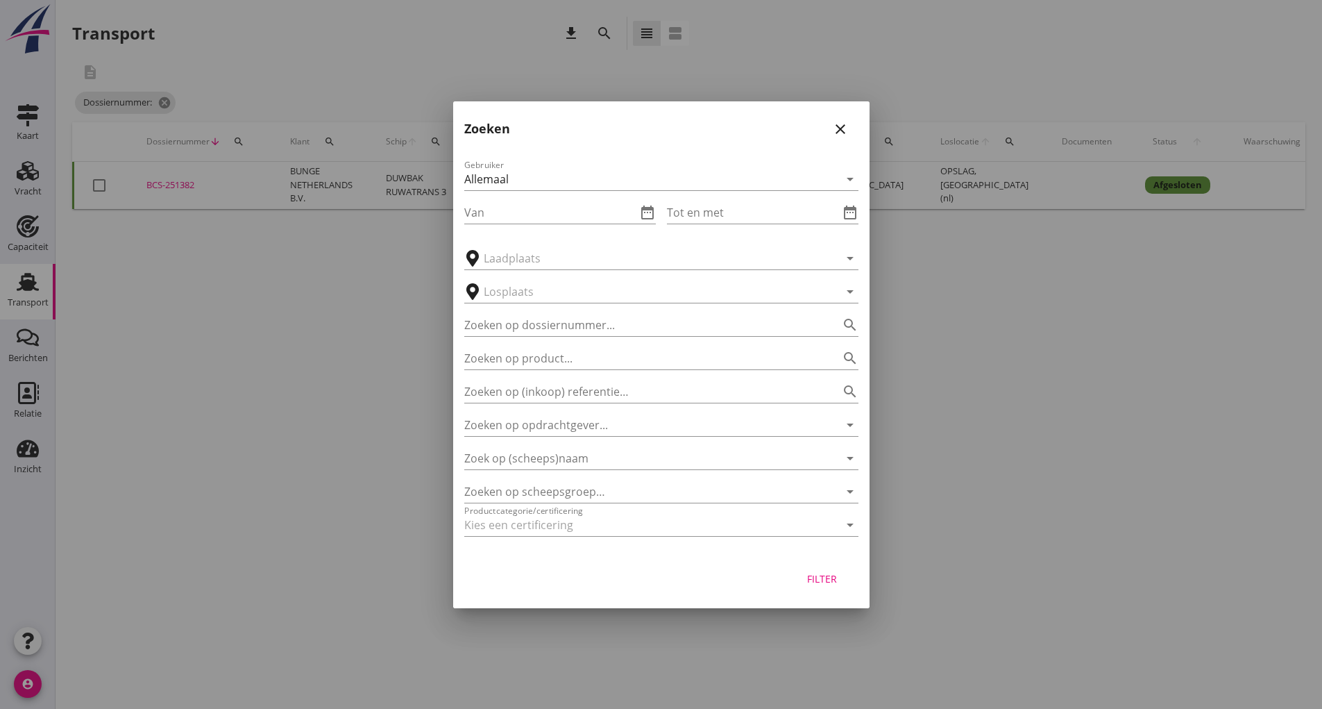
click at [523, 339] on div "Zoeken op product... search" at bounding box center [661, 354] width 394 height 31
click at [507, 312] on div "Zoeken op dossiernummer... search" at bounding box center [661, 320] width 394 height 31
click at [500, 325] on input "Zoeken op dossiernummer..." at bounding box center [641, 325] width 355 height 22
type input "251431"
click at [829, 583] on div "Filter" at bounding box center [822, 578] width 39 height 15
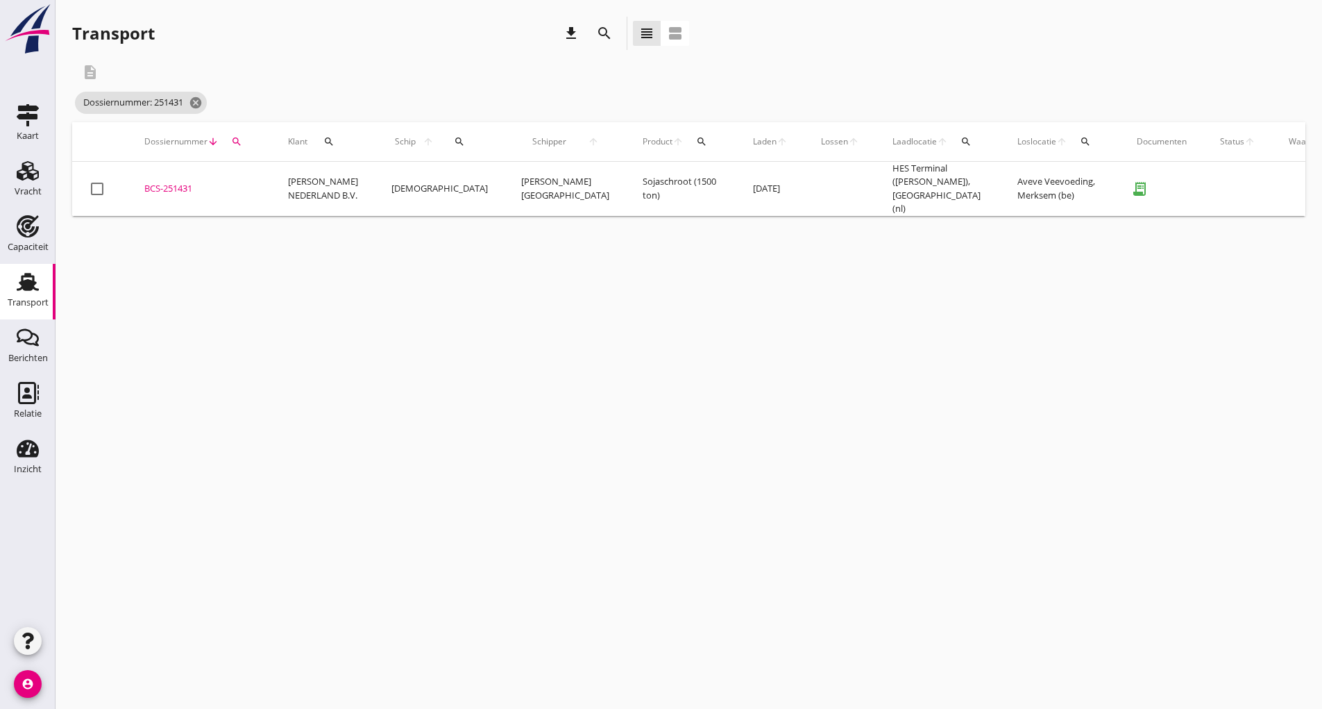
click at [185, 187] on div "BCS-251431" at bounding box center [199, 189] width 110 height 14
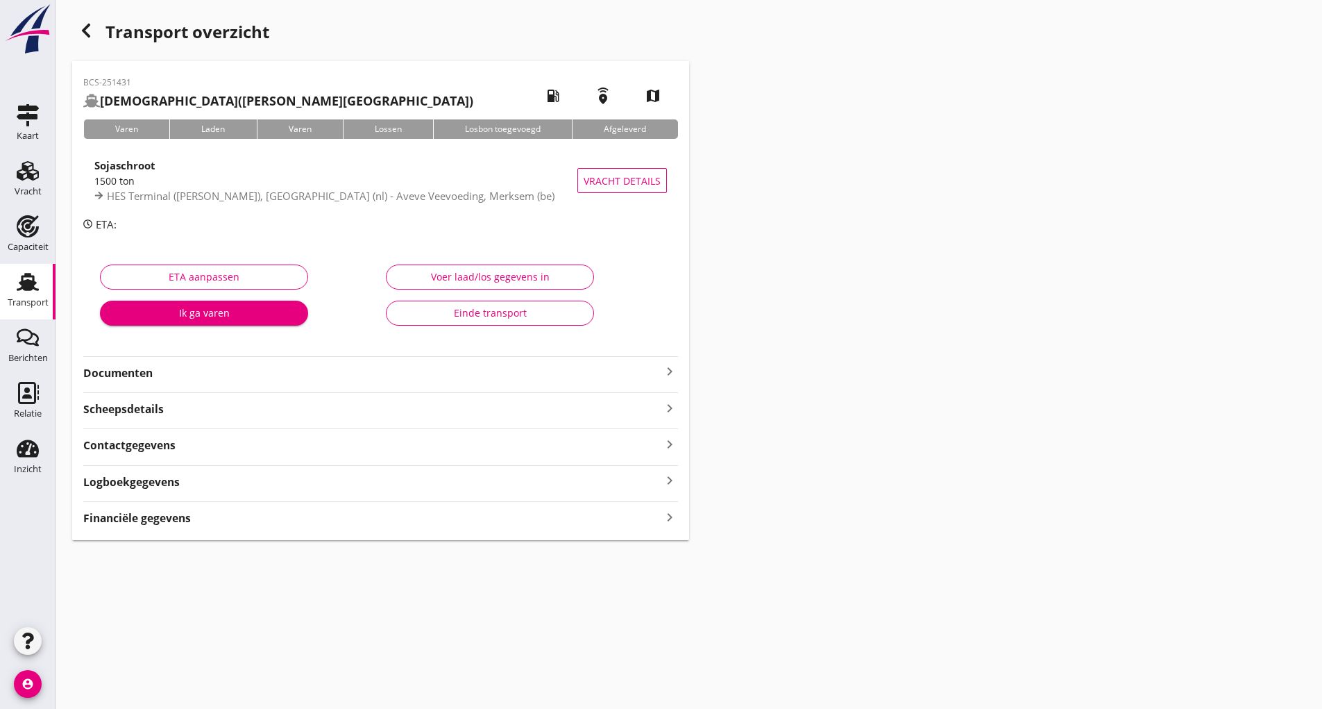
click at [453, 321] on button "Einde transport" at bounding box center [490, 313] width 208 height 25
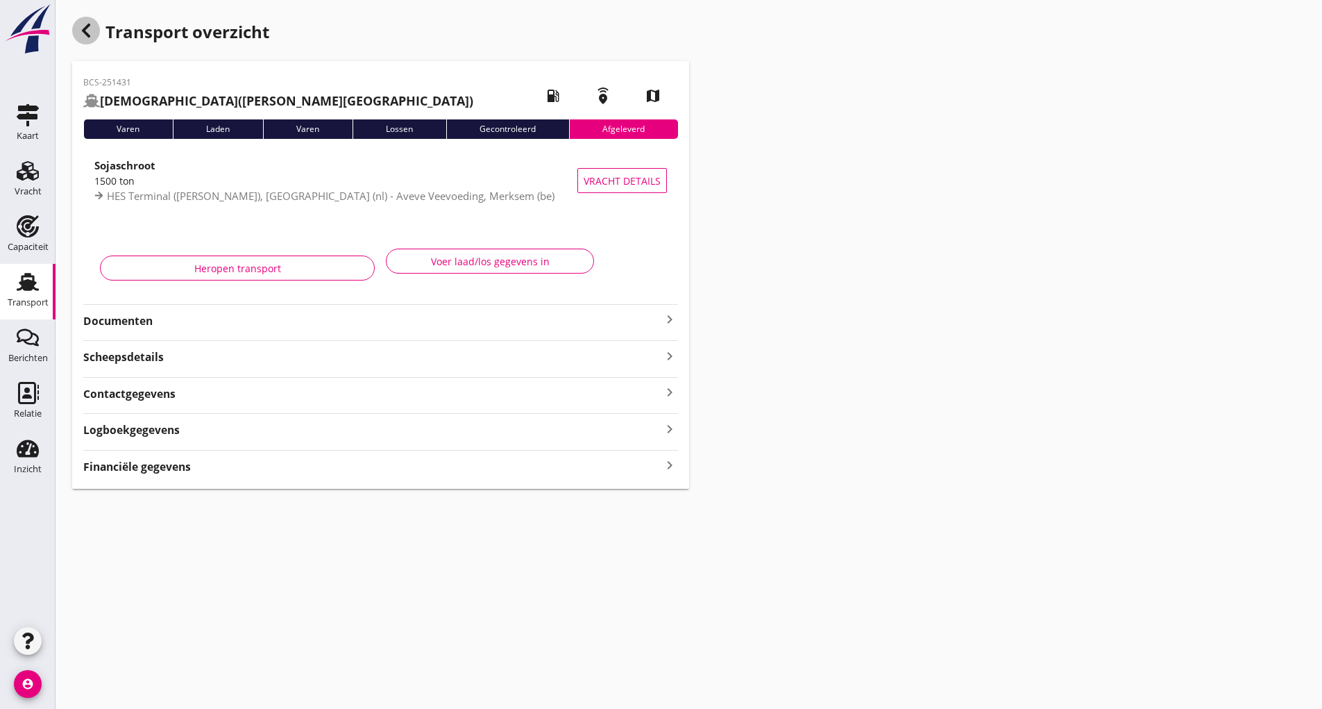
click at [86, 35] on use "button" at bounding box center [86, 31] width 8 height 14
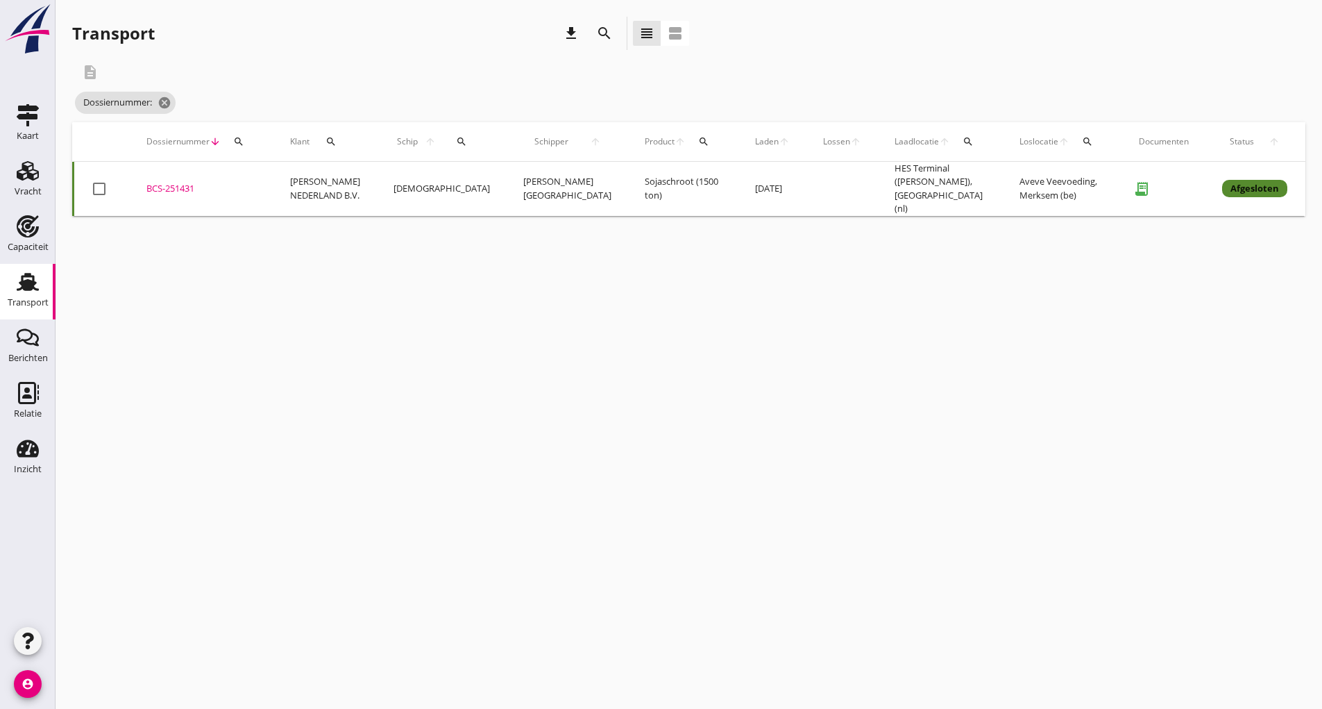
click at [603, 28] on icon "search" at bounding box center [604, 33] width 17 height 17
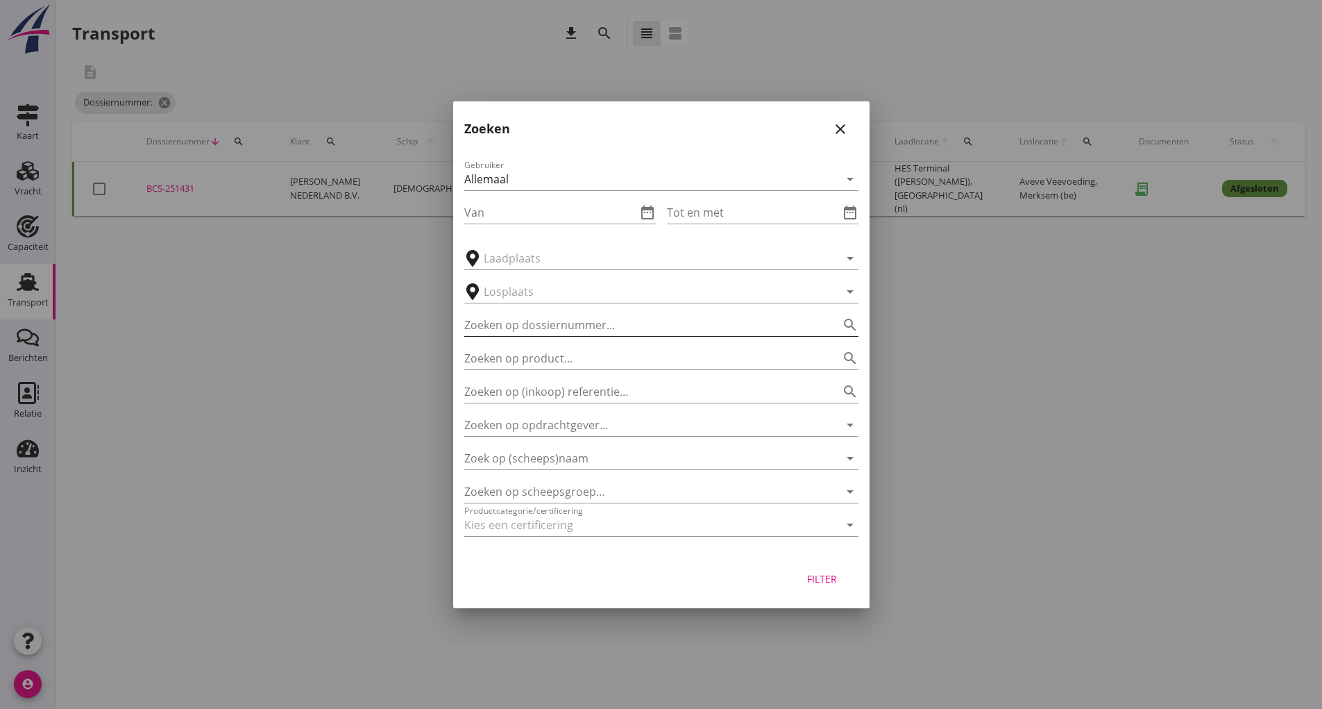
click at [537, 326] on input "Zoeken op dossiernummer..." at bounding box center [641, 325] width 355 height 22
type input "251442"
click at [818, 589] on button "Filter" at bounding box center [822, 578] width 61 height 25
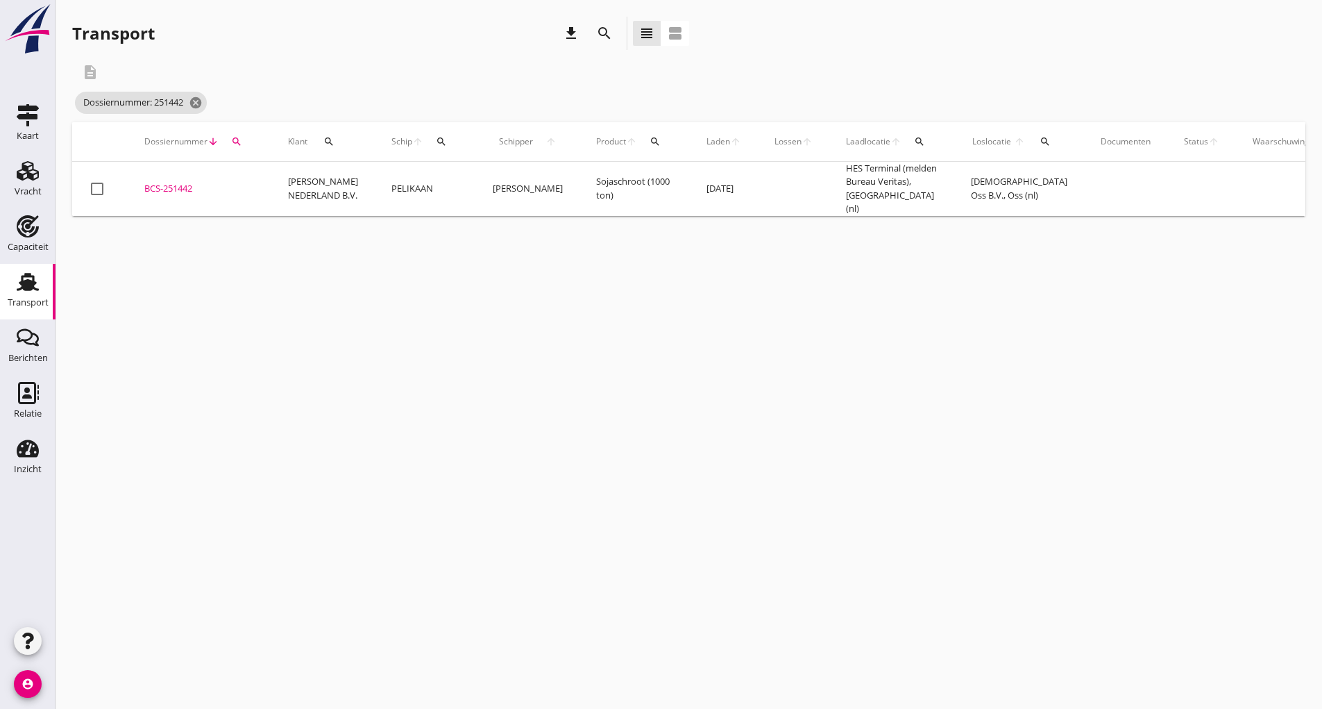
click at [167, 186] on div "BCS-251442" at bounding box center [199, 189] width 110 height 14
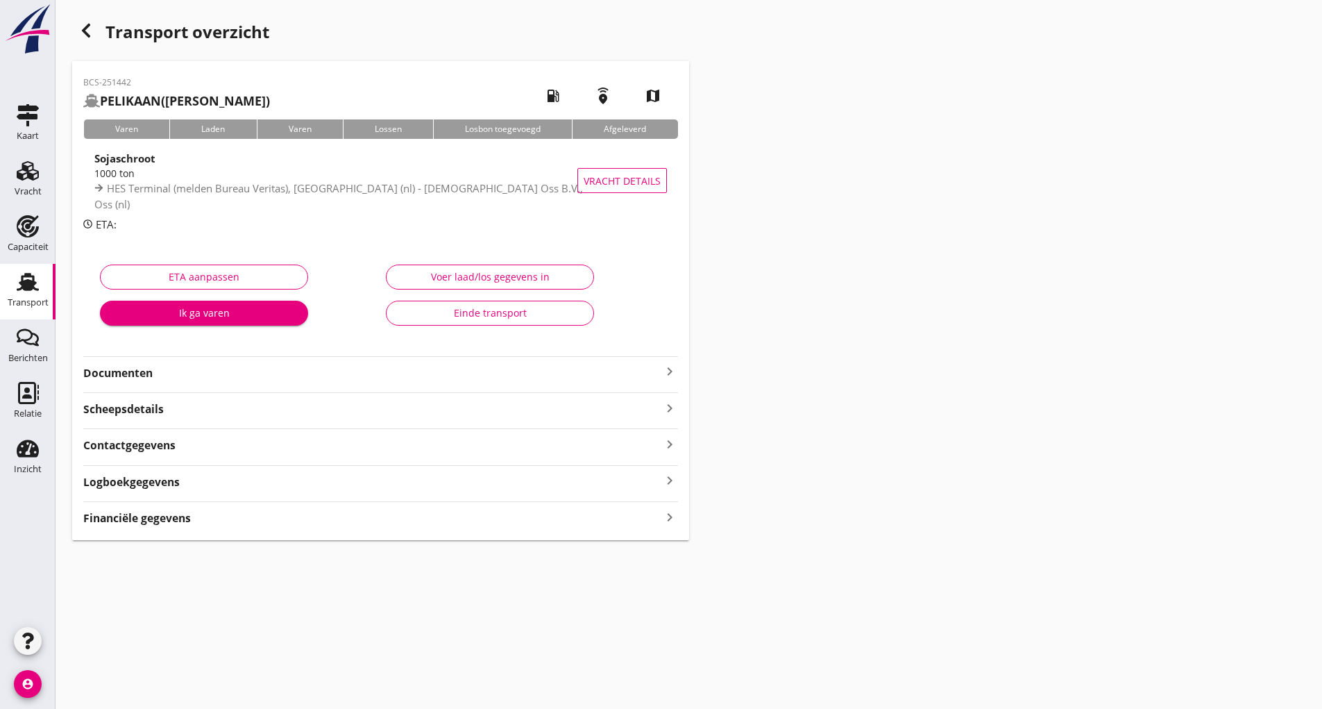
click at [454, 317] on div "Einde transport" at bounding box center [490, 312] width 185 height 15
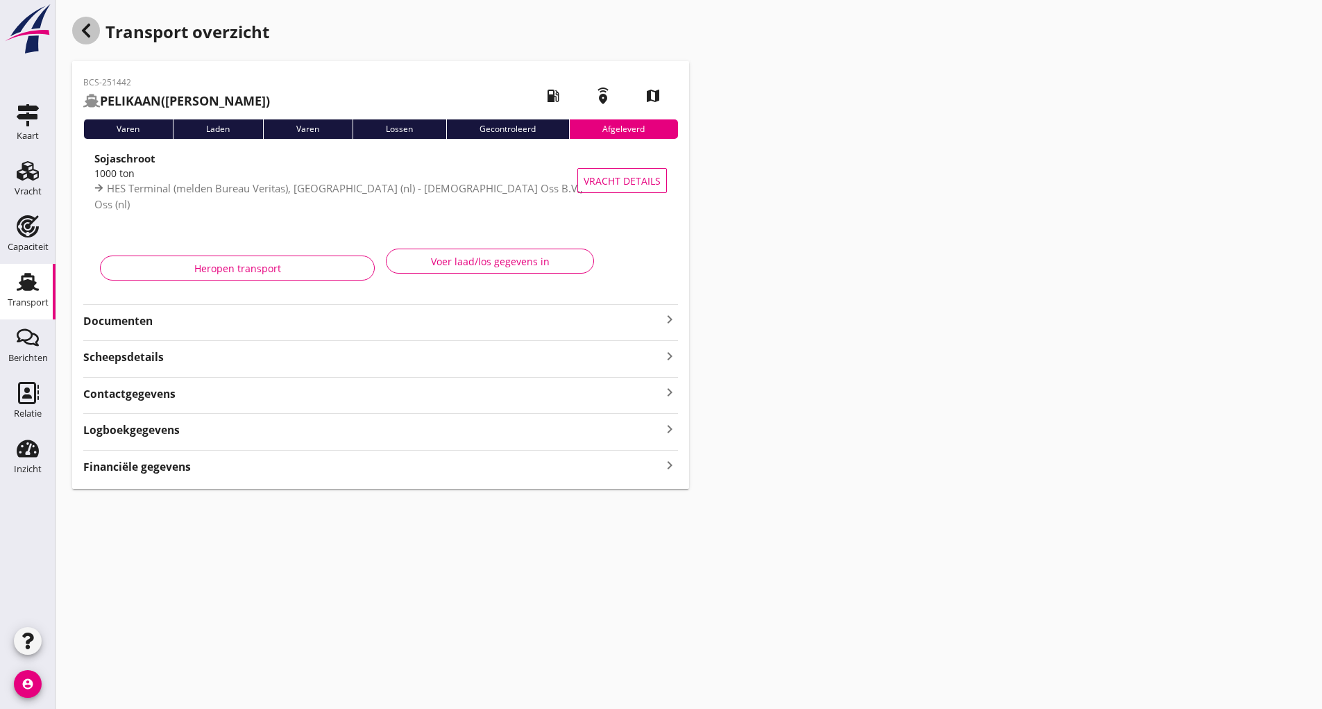
click at [86, 40] on div "button" at bounding box center [86, 31] width 28 height 28
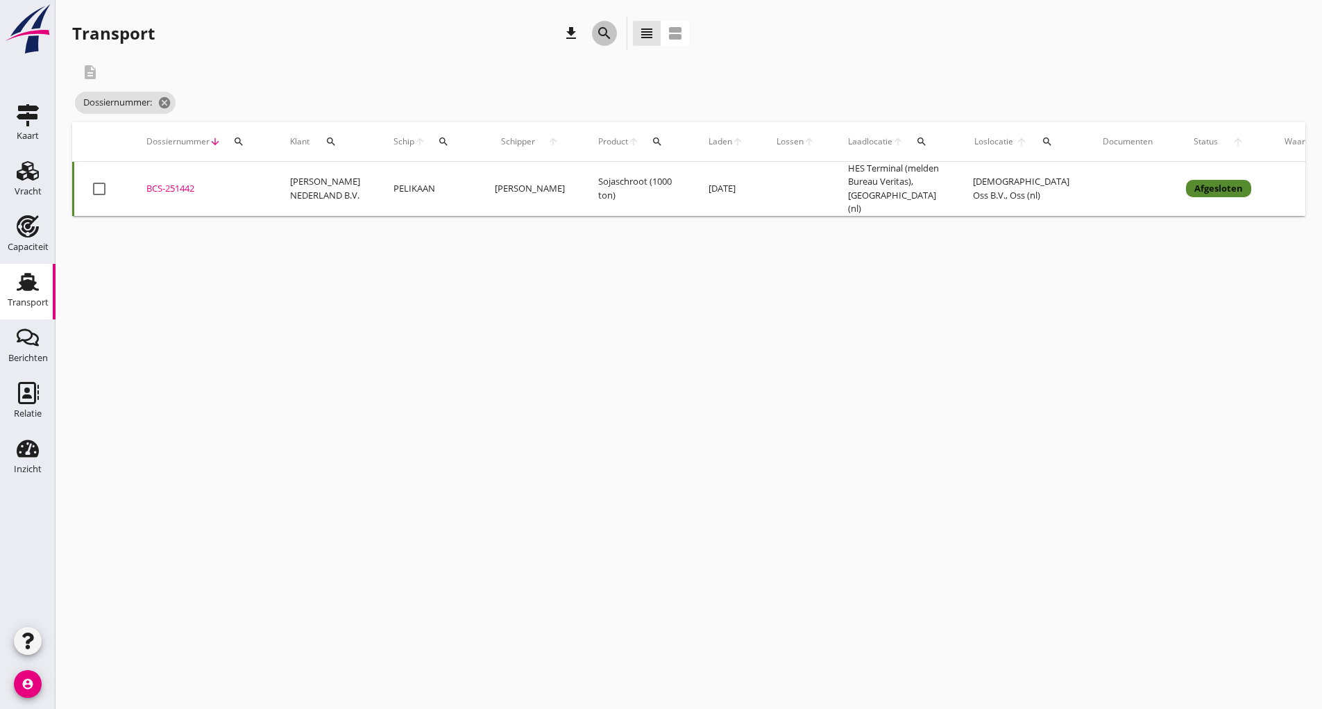
click at [604, 33] on icon "search" at bounding box center [604, 33] width 17 height 17
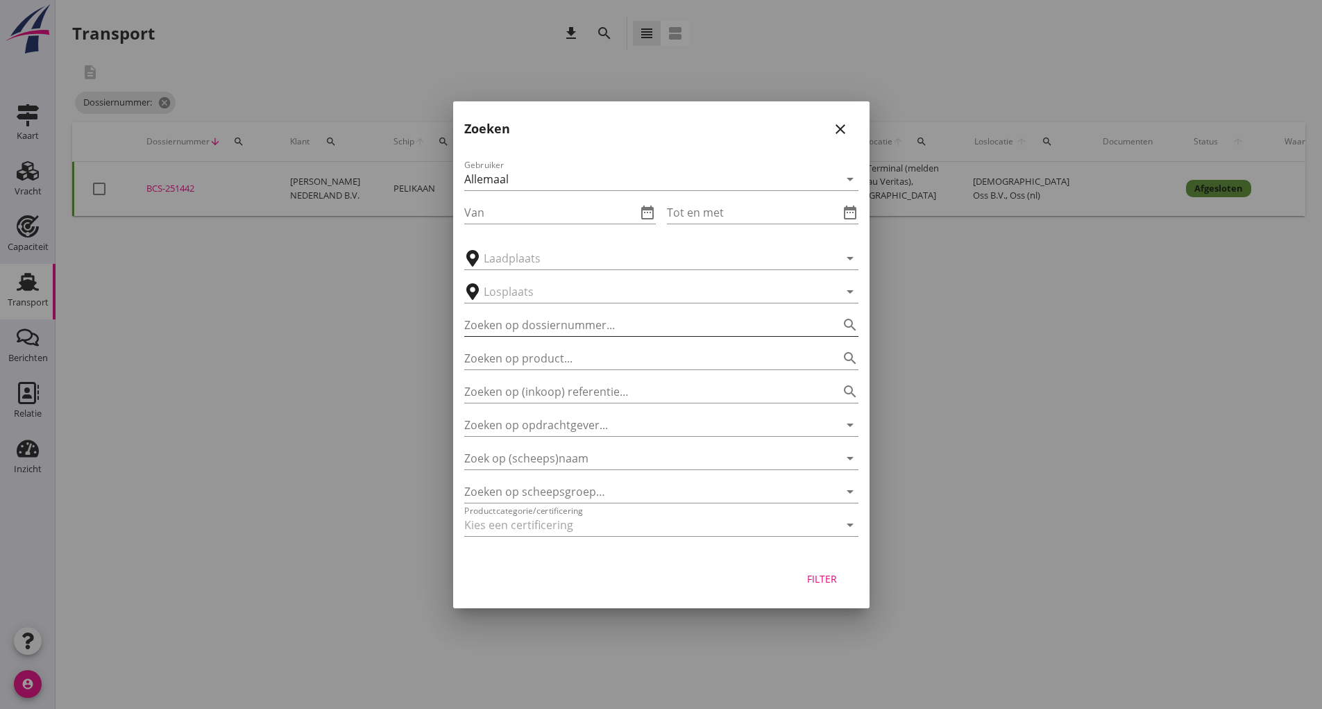
click at [528, 317] on input "Zoeken op dossiernummer..." at bounding box center [641, 325] width 355 height 22
type input "251410"
drag, startPoint x: 816, startPoint y: 582, endPoint x: 764, endPoint y: 574, distance: 53.3
click at [817, 582] on div "Filter" at bounding box center [822, 578] width 39 height 15
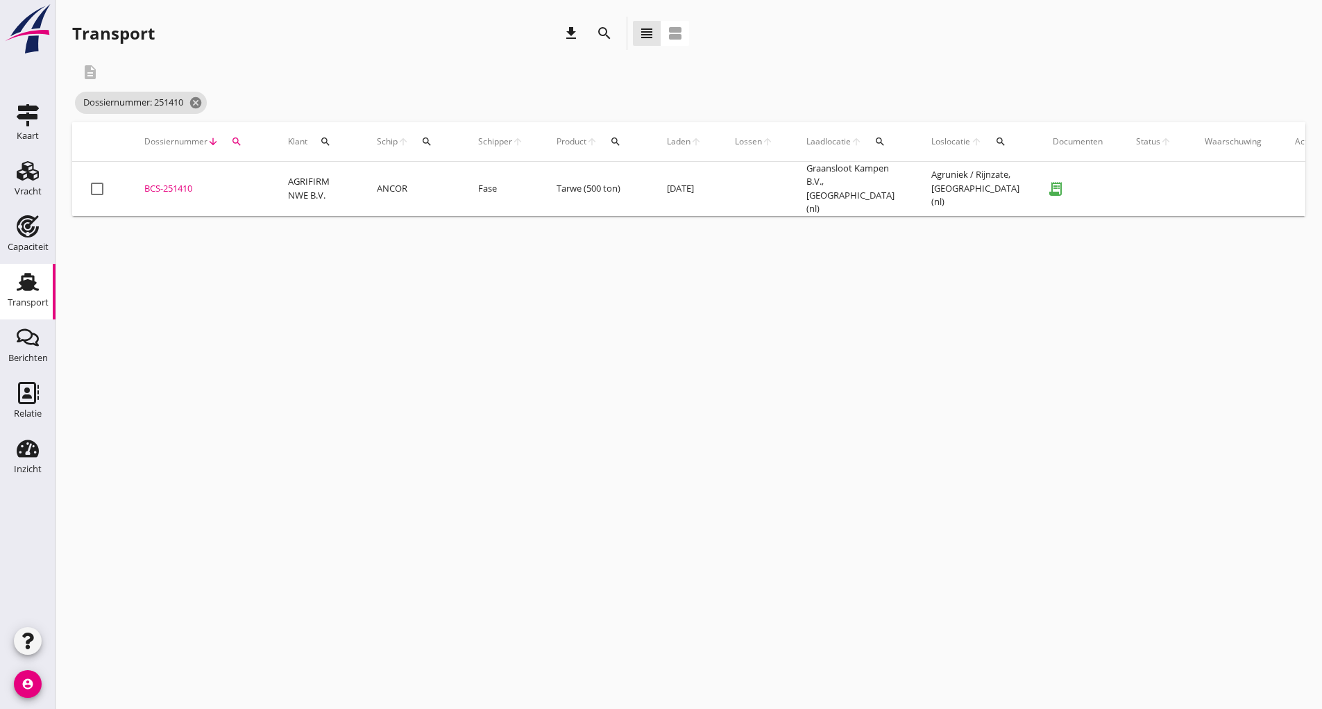
click at [185, 185] on div "BCS-251410" at bounding box center [199, 189] width 110 height 14
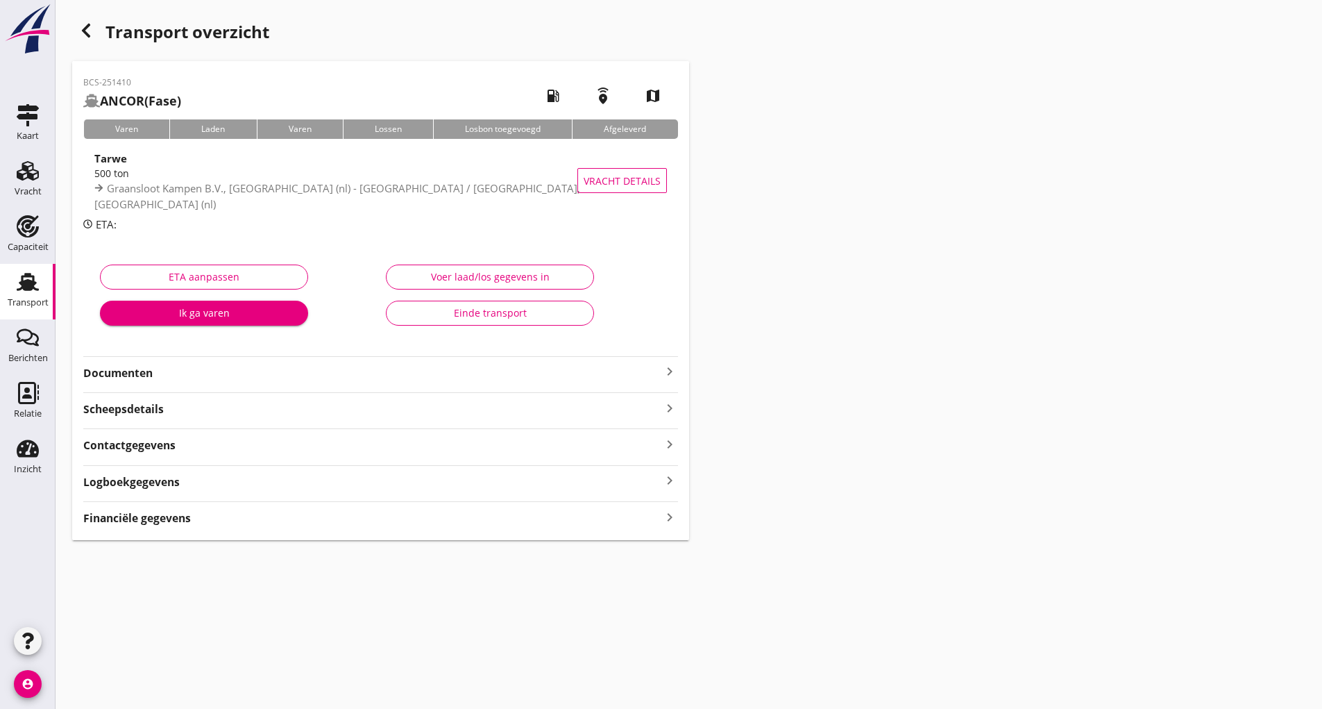
click at [450, 309] on div "Einde transport" at bounding box center [490, 312] width 185 height 15
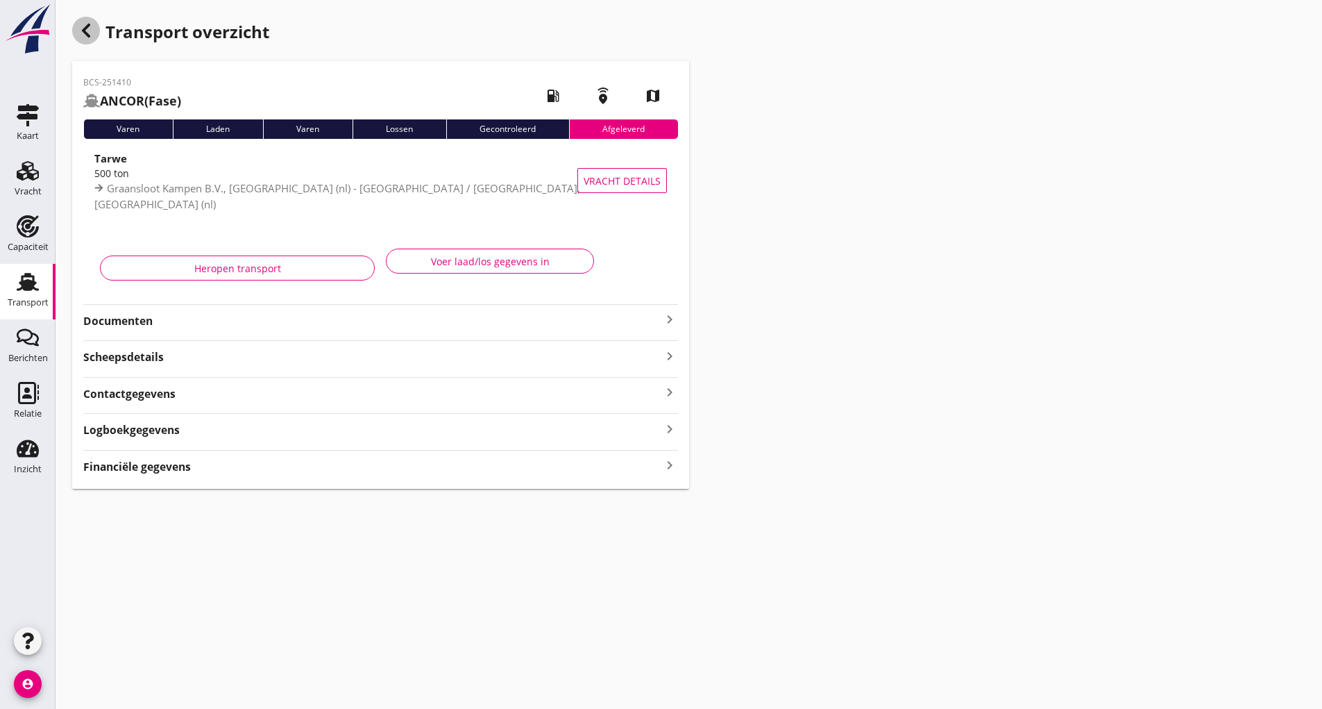
click at [78, 38] on icon "button" at bounding box center [86, 30] width 17 height 17
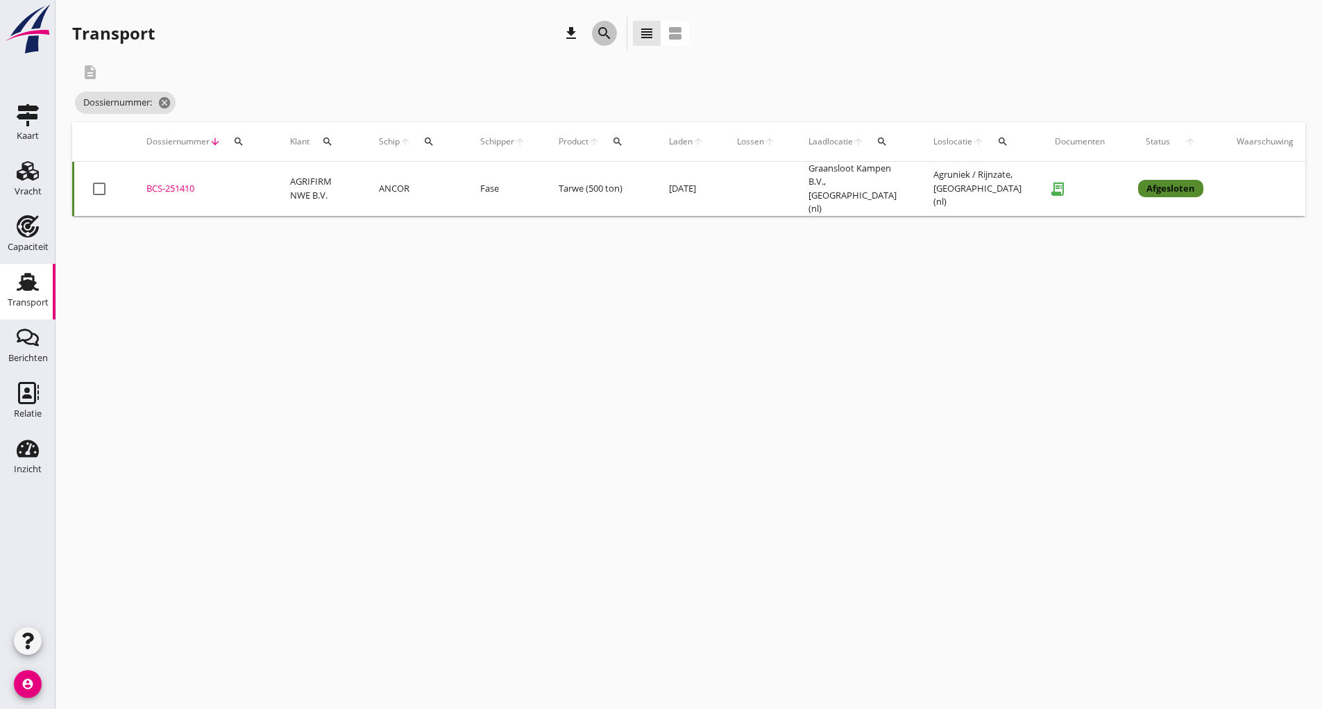
click at [603, 33] on icon "search" at bounding box center [604, 33] width 17 height 17
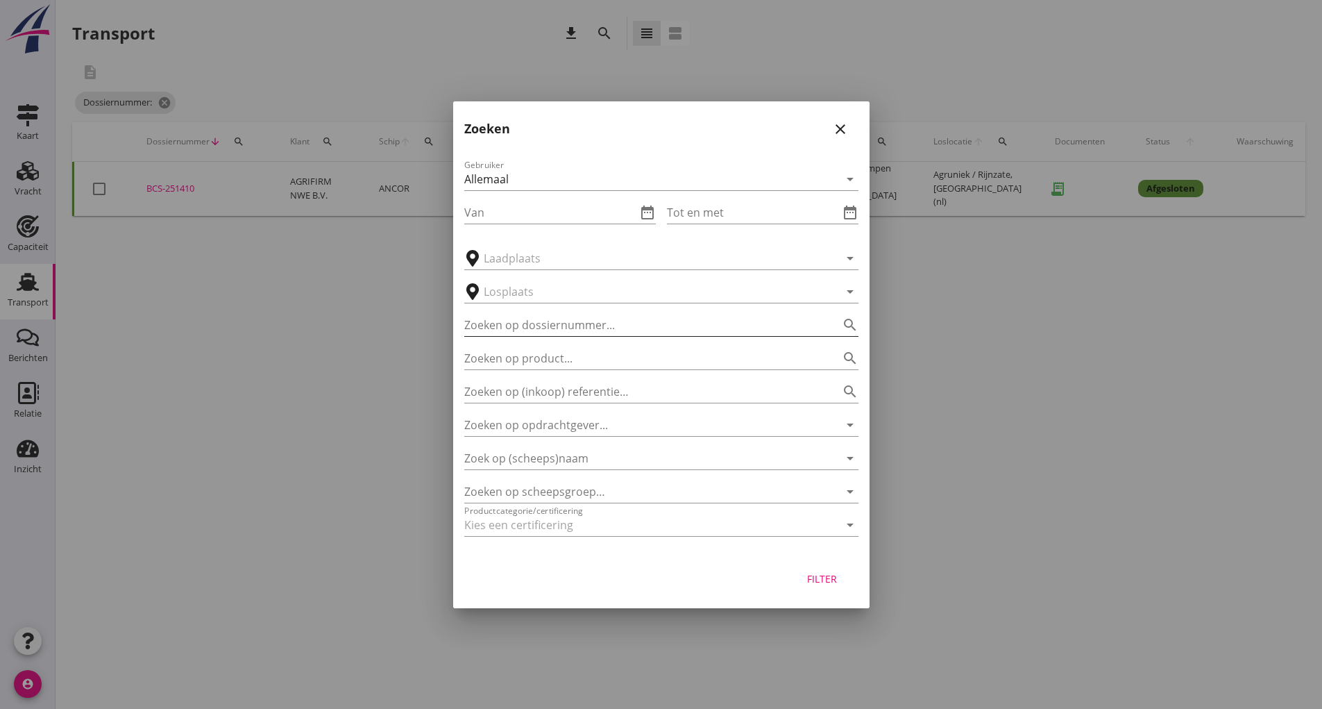
click at [512, 324] on input "Zoeken op dossiernummer..." at bounding box center [641, 325] width 355 height 22
type input "251412"
click at [825, 582] on div "Filter" at bounding box center [822, 578] width 39 height 15
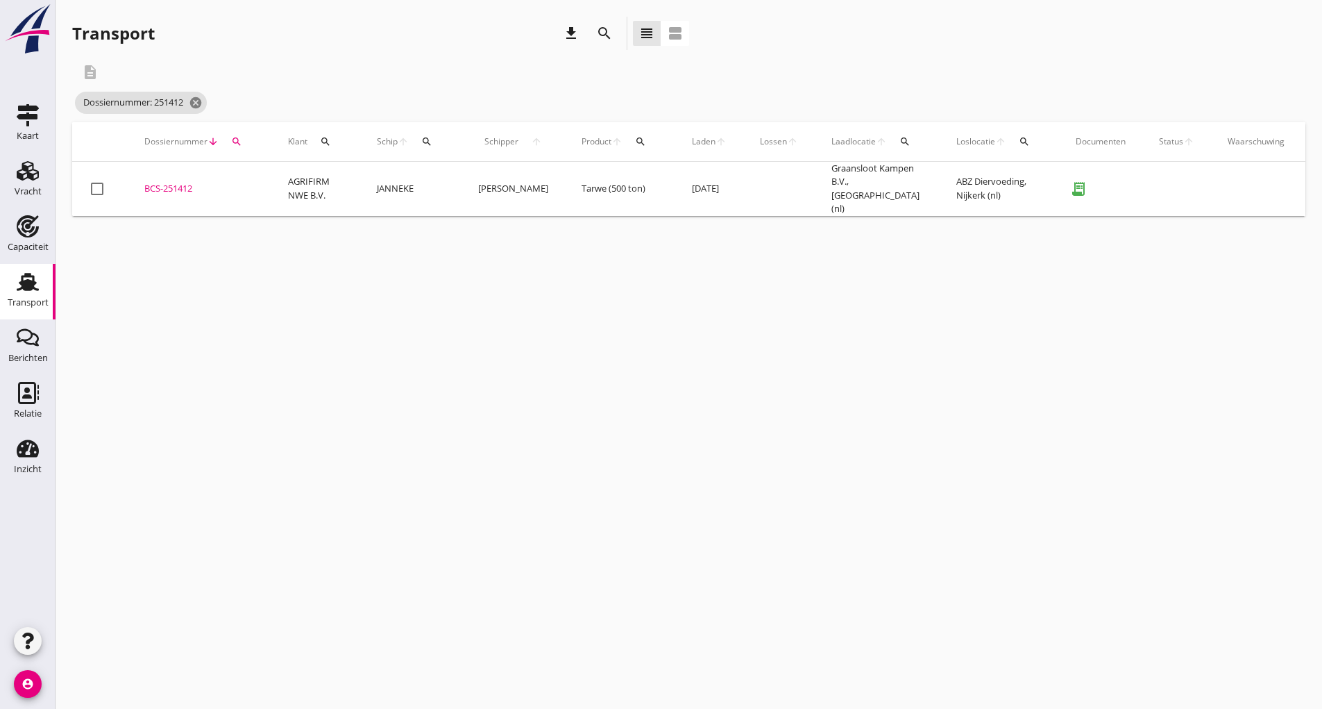
click at [176, 182] on div "BCS-251412" at bounding box center [199, 189] width 110 height 14
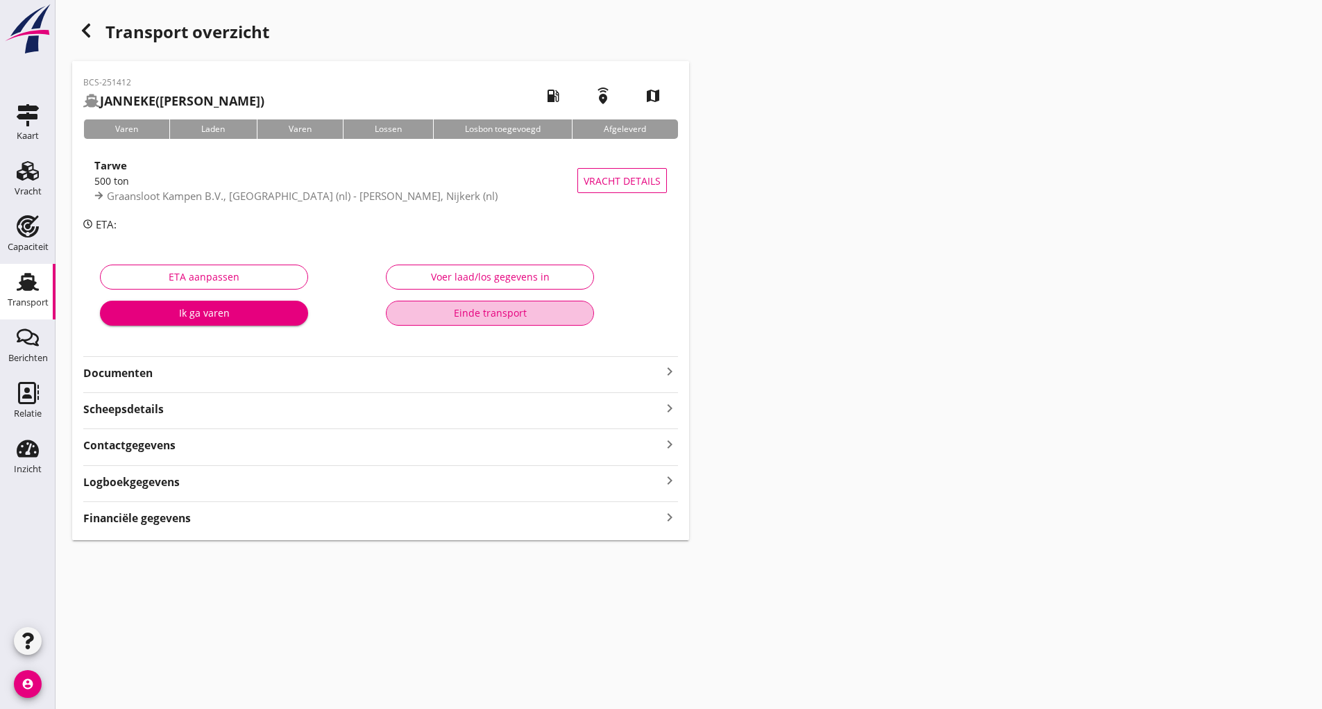
click at [424, 320] on button "Einde transport" at bounding box center [490, 313] width 208 height 25
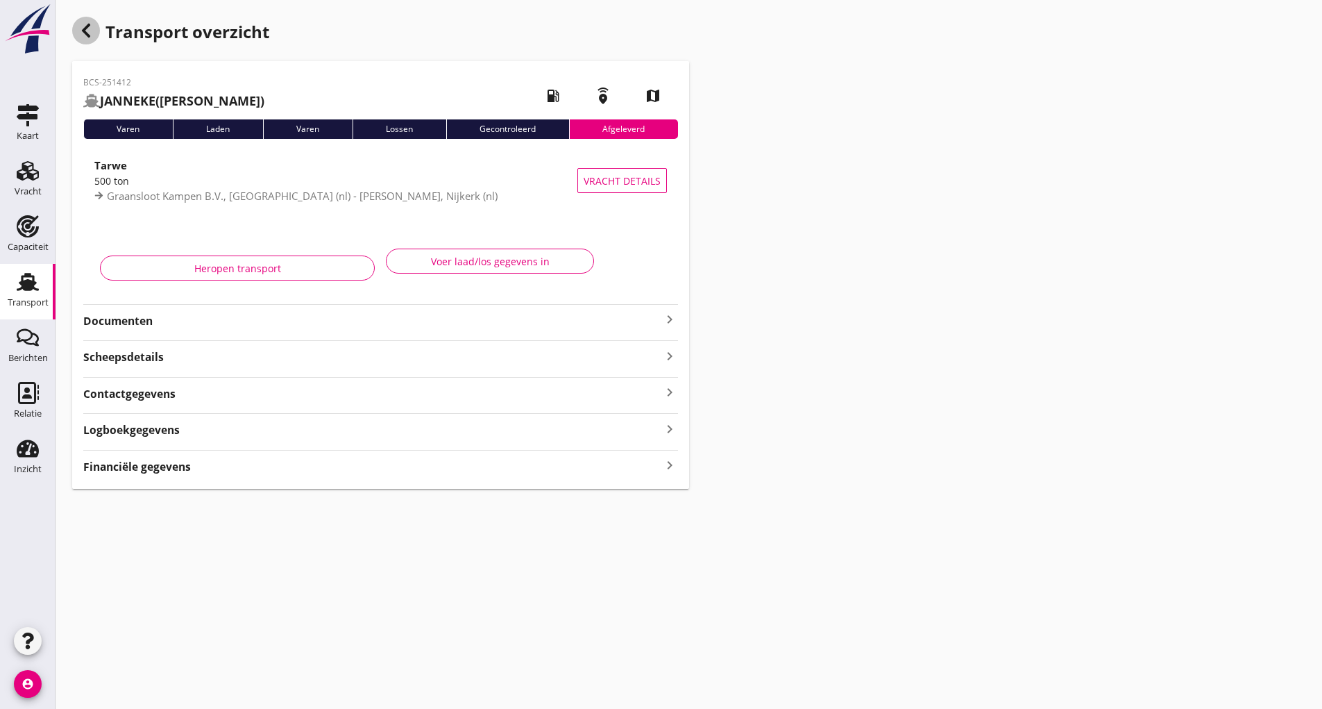
click at [93, 32] on icon "button" at bounding box center [86, 30] width 17 height 17
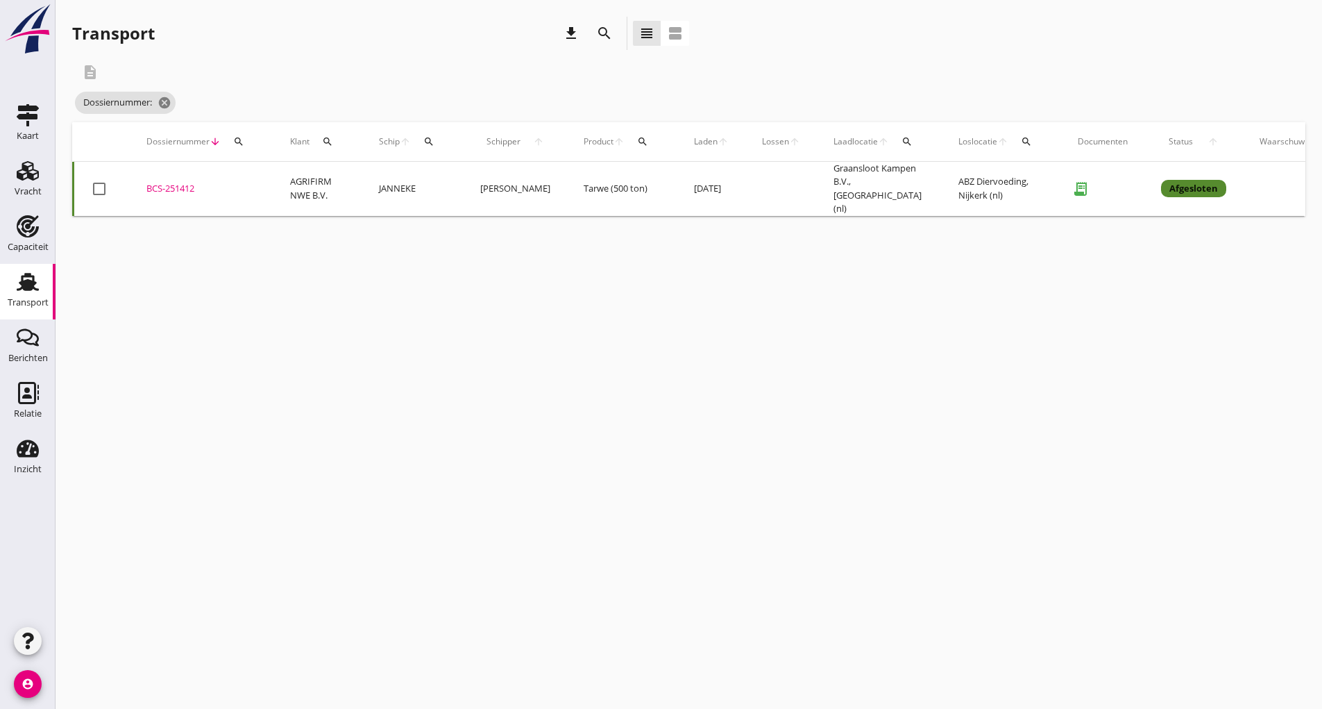
click at [594, 31] on div "search" at bounding box center [604, 33] width 25 height 17
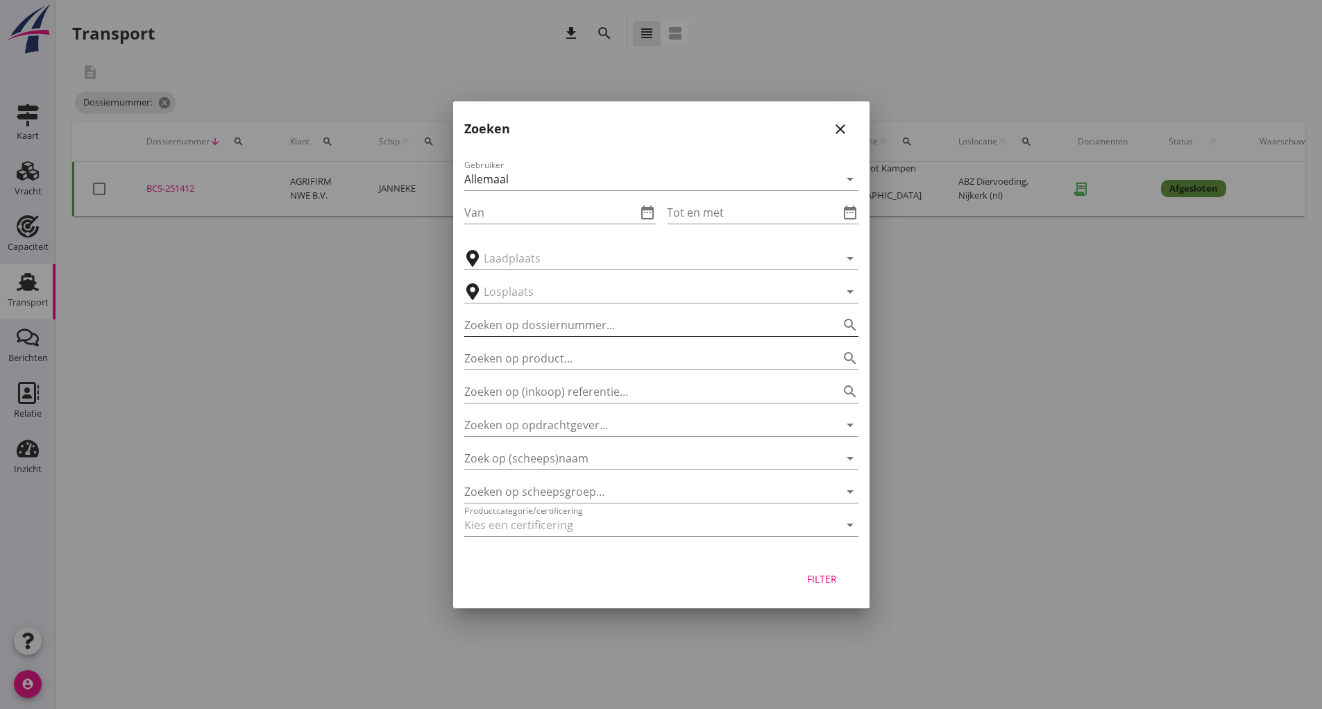
click at [515, 323] on input "Zoeken op dossiernummer..." at bounding box center [641, 325] width 355 height 22
type input "251427"
click at [821, 577] on div "Filter" at bounding box center [822, 578] width 39 height 15
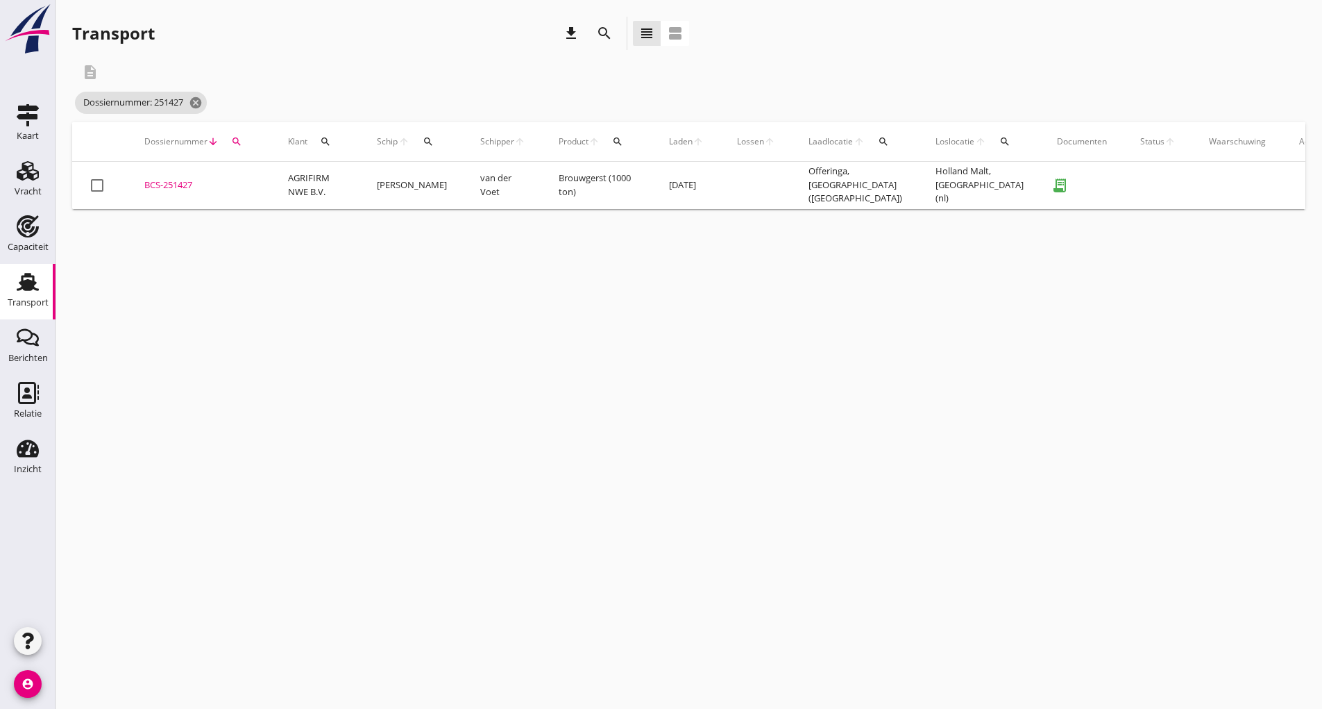
click at [177, 187] on div "BCS-251427" at bounding box center [199, 185] width 110 height 14
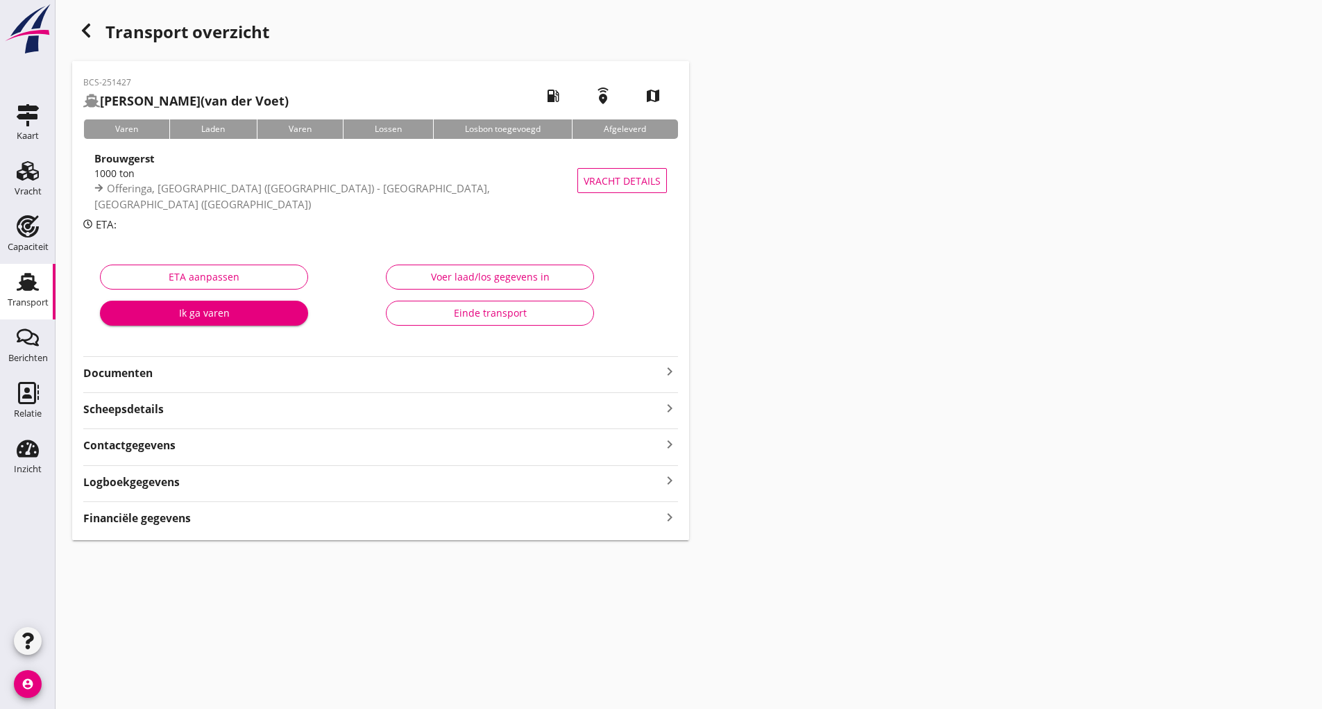
click at [425, 322] on button "Einde transport" at bounding box center [490, 313] width 208 height 25
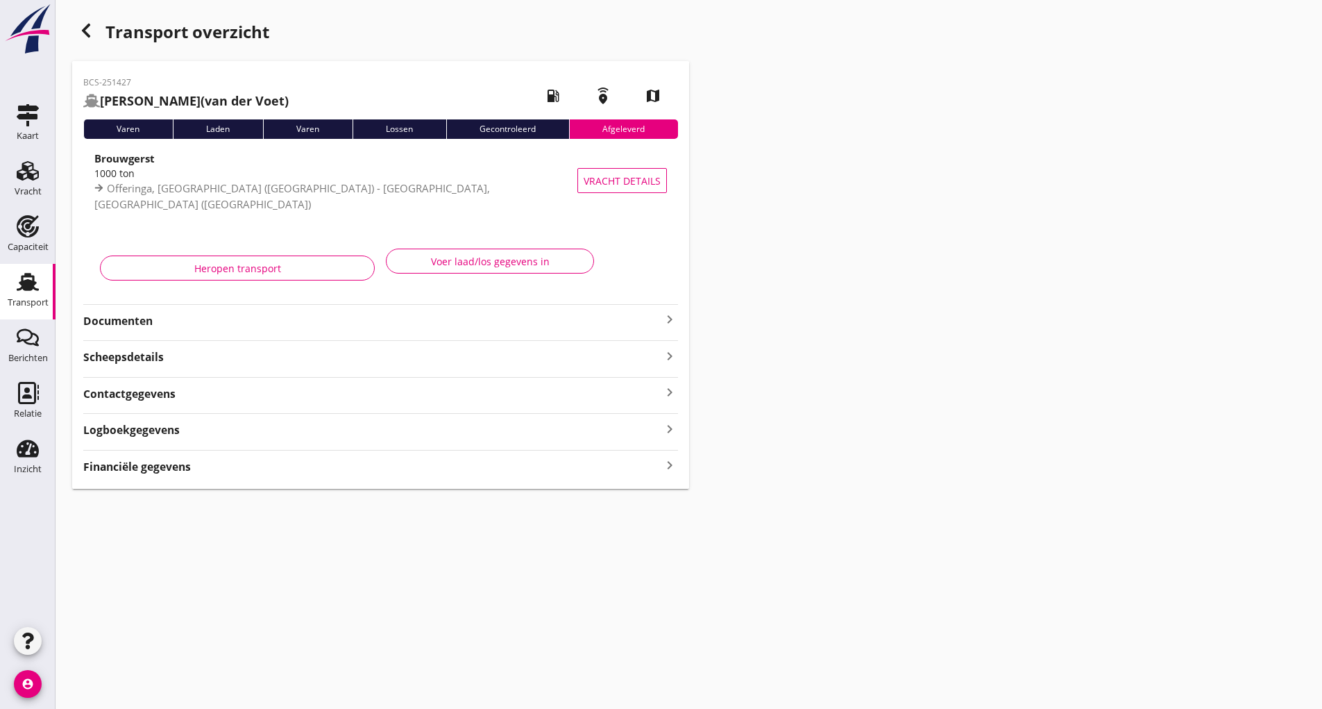
drag, startPoint x: 85, startPoint y: 37, endPoint x: 558, endPoint y: 312, distance: 546.5
click at [86, 37] on icon "button" at bounding box center [86, 30] width 17 height 17
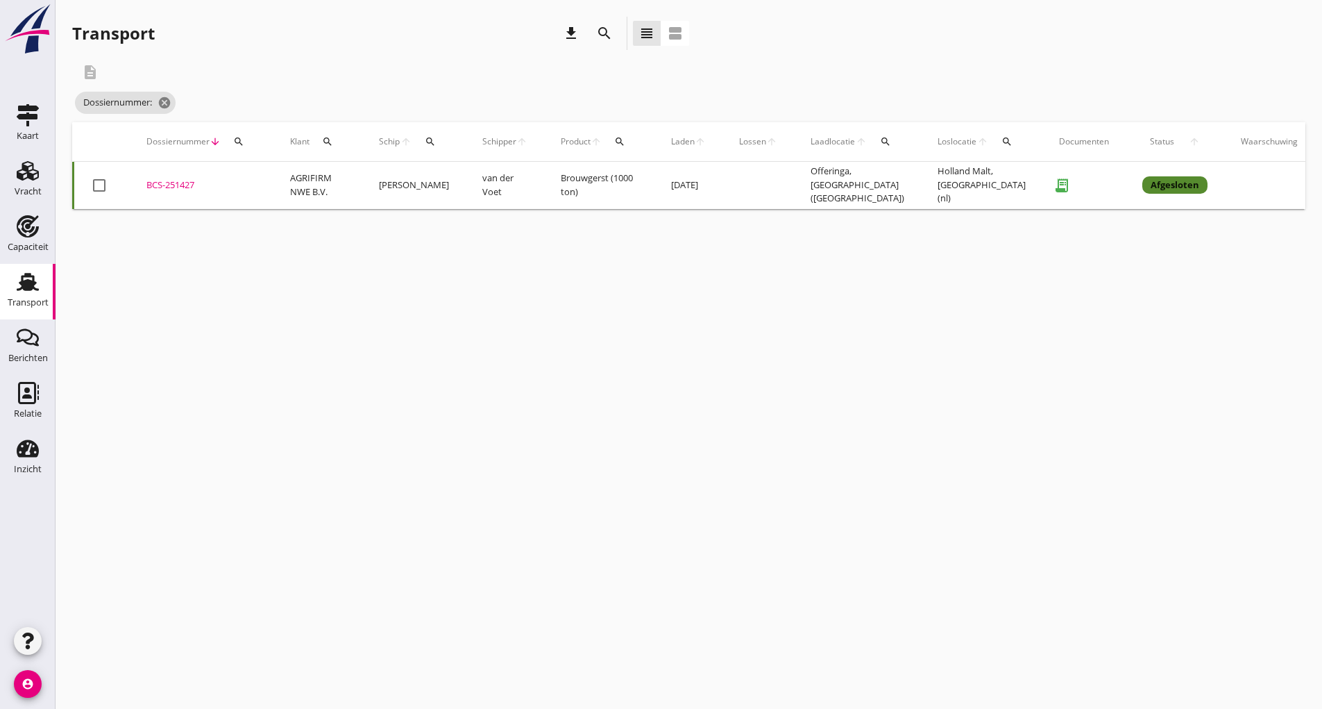
click at [597, 28] on icon "search" at bounding box center [604, 33] width 17 height 17
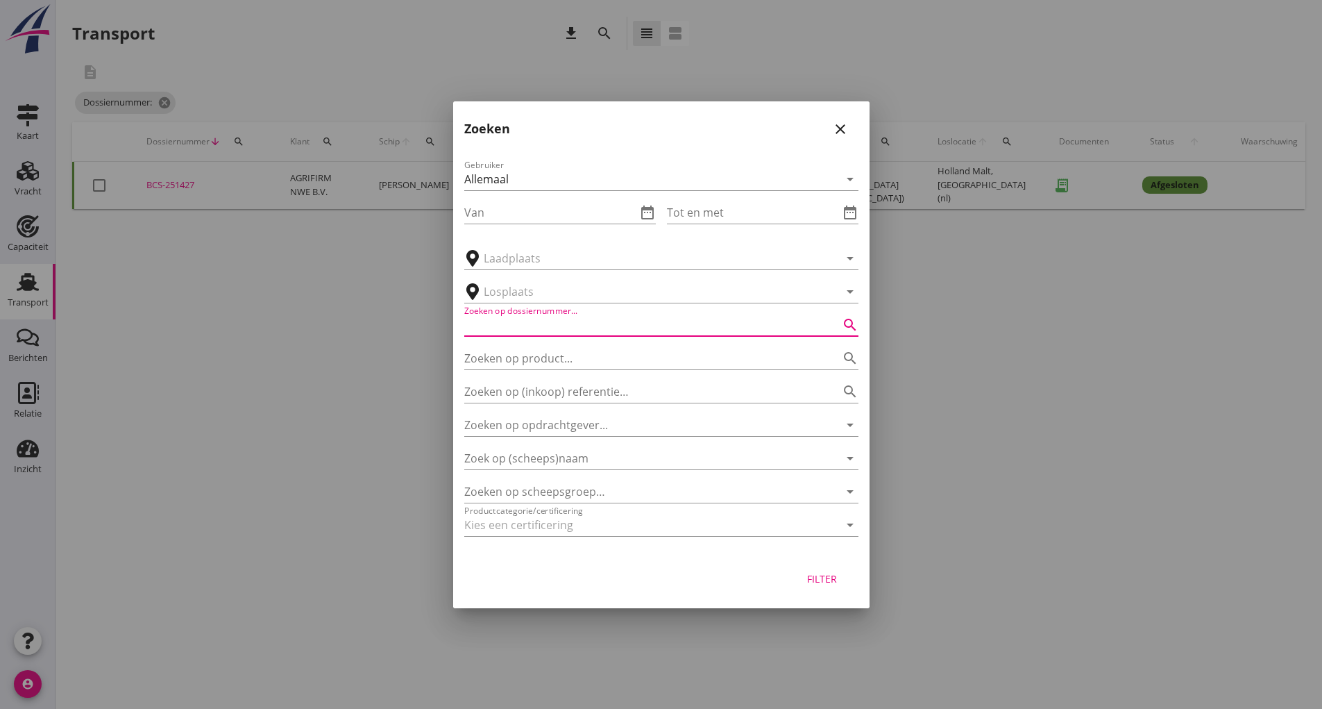
click at [516, 328] on input "Zoeken op dossiernummer..." at bounding box center [641, 325] width 355 height 22
type input "251433"
click at [816, 582] on div "Filter" at bounding box center [822, 578] width 39 height 15
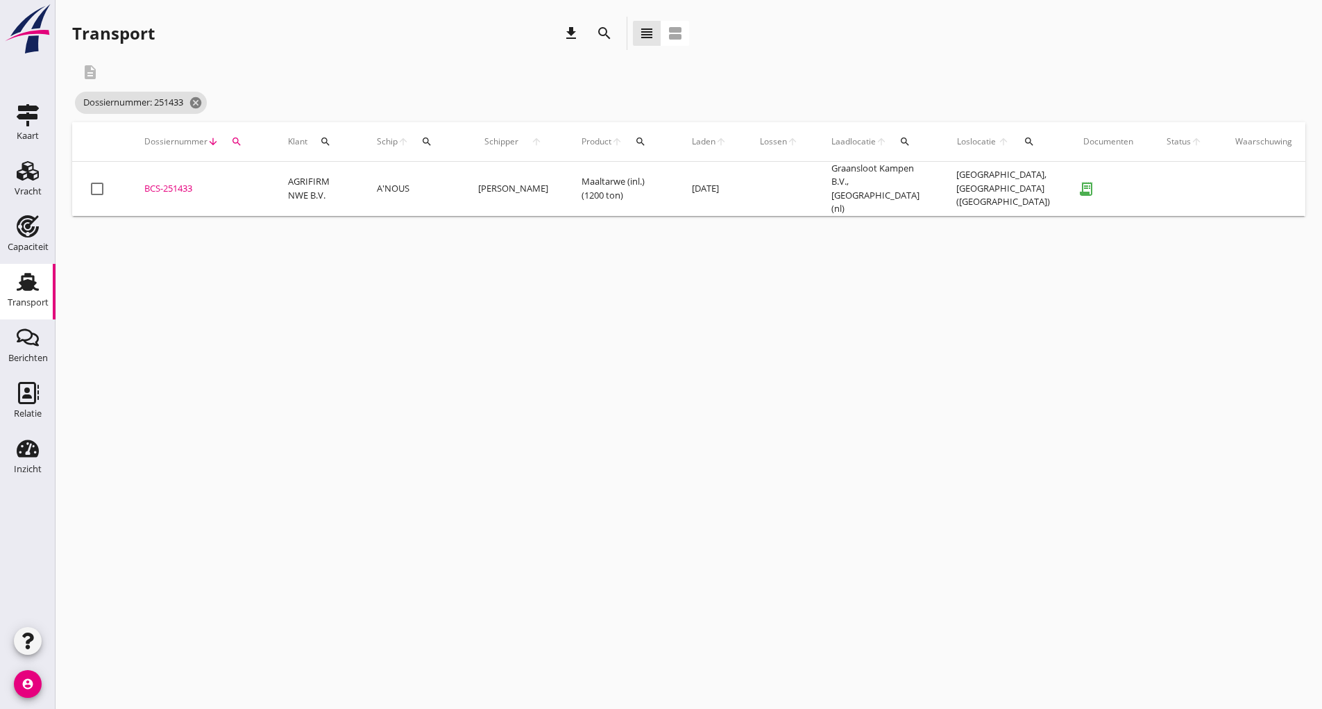
click at [149, 185] on div "BCS-251433" at bounding box center [199, 189] width 110 height 14
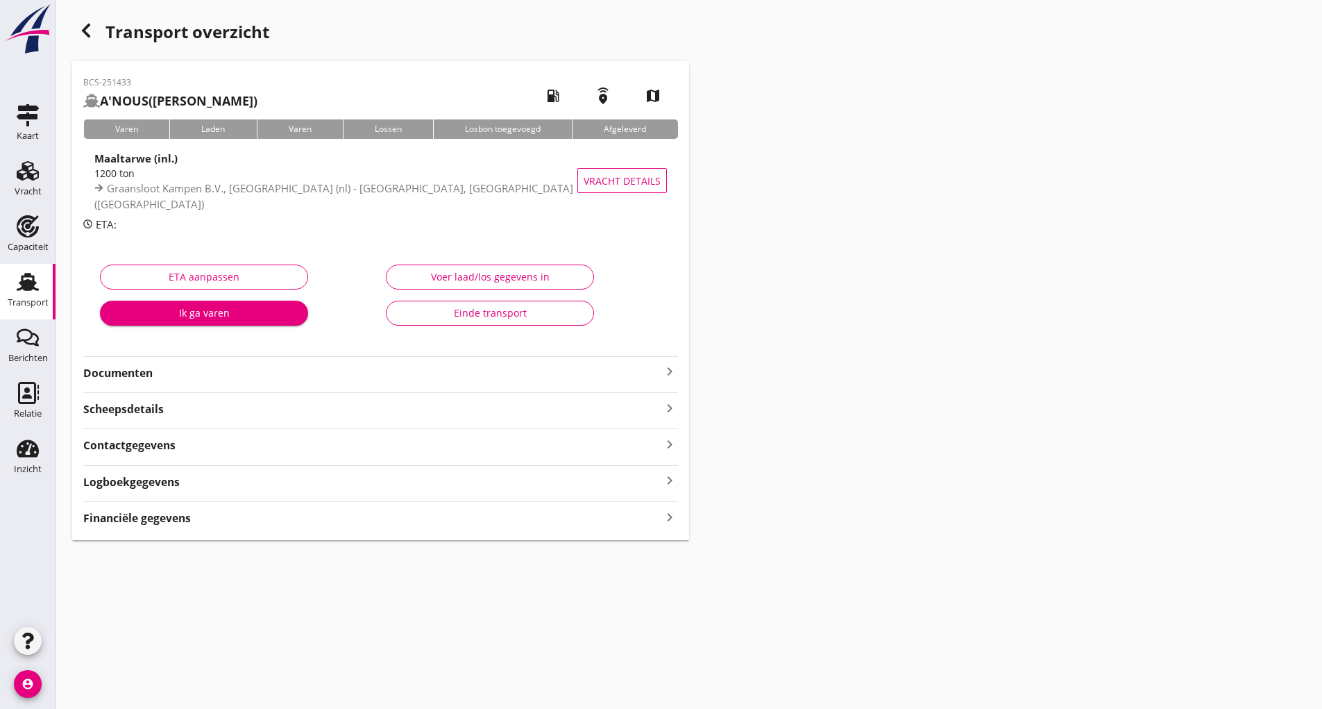
click at [418, 308] on div "Einde transport" at bounding box center [490, 312] width 185 height 15
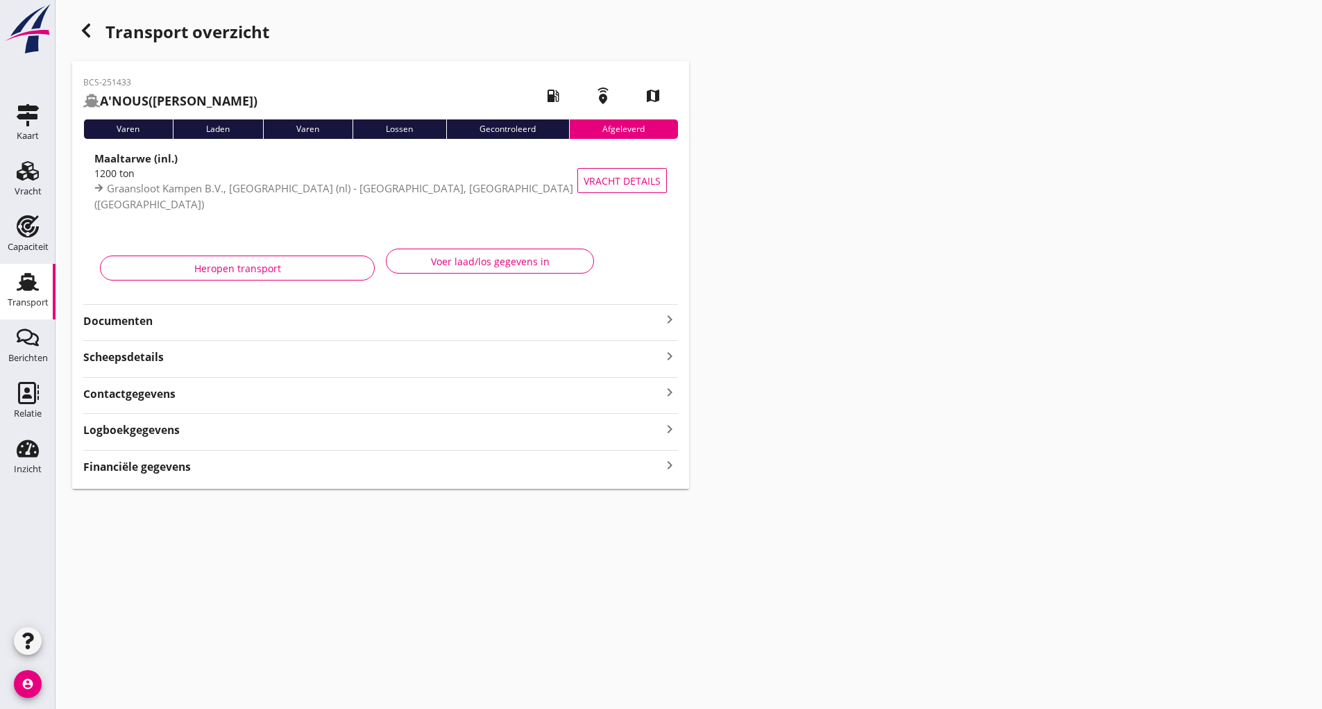
click at [94, 32] on div "button" at bounding box center [86, 31] width 28 height 28
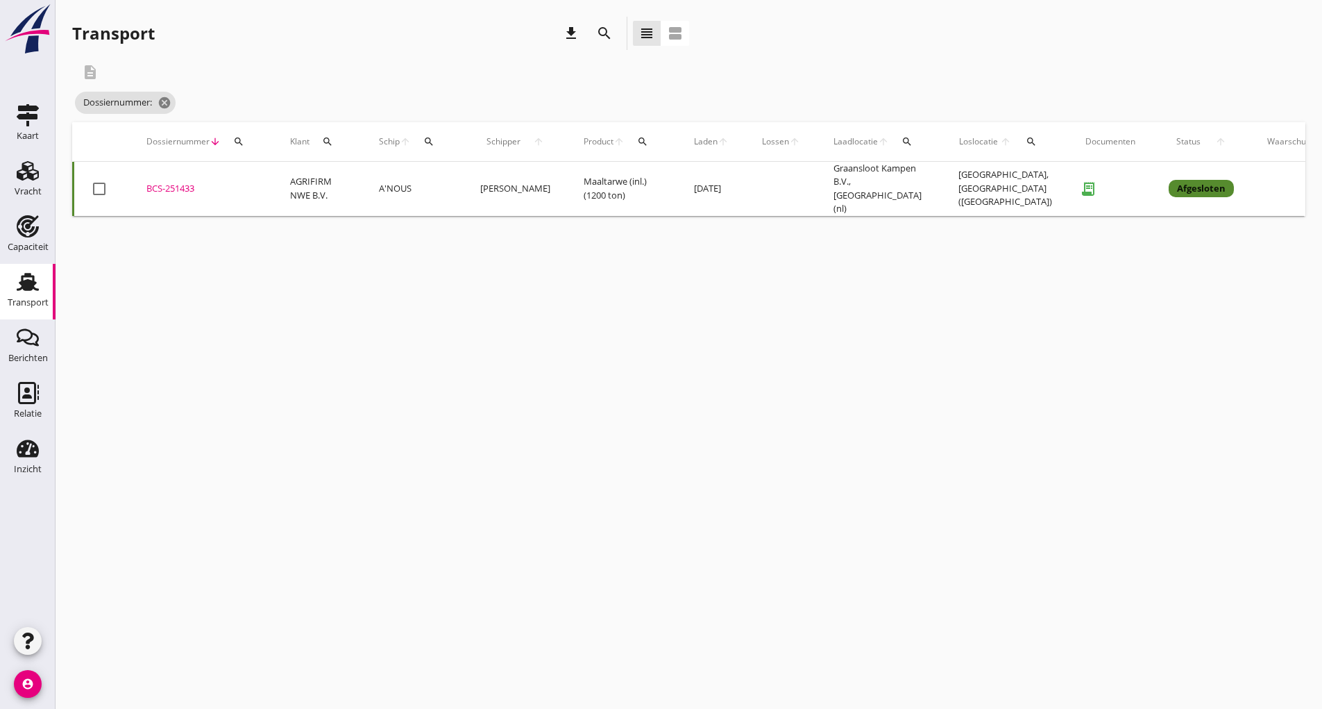
click at [604, 35] on icon "search" at bounding box center [604, 33] width 17 height 17
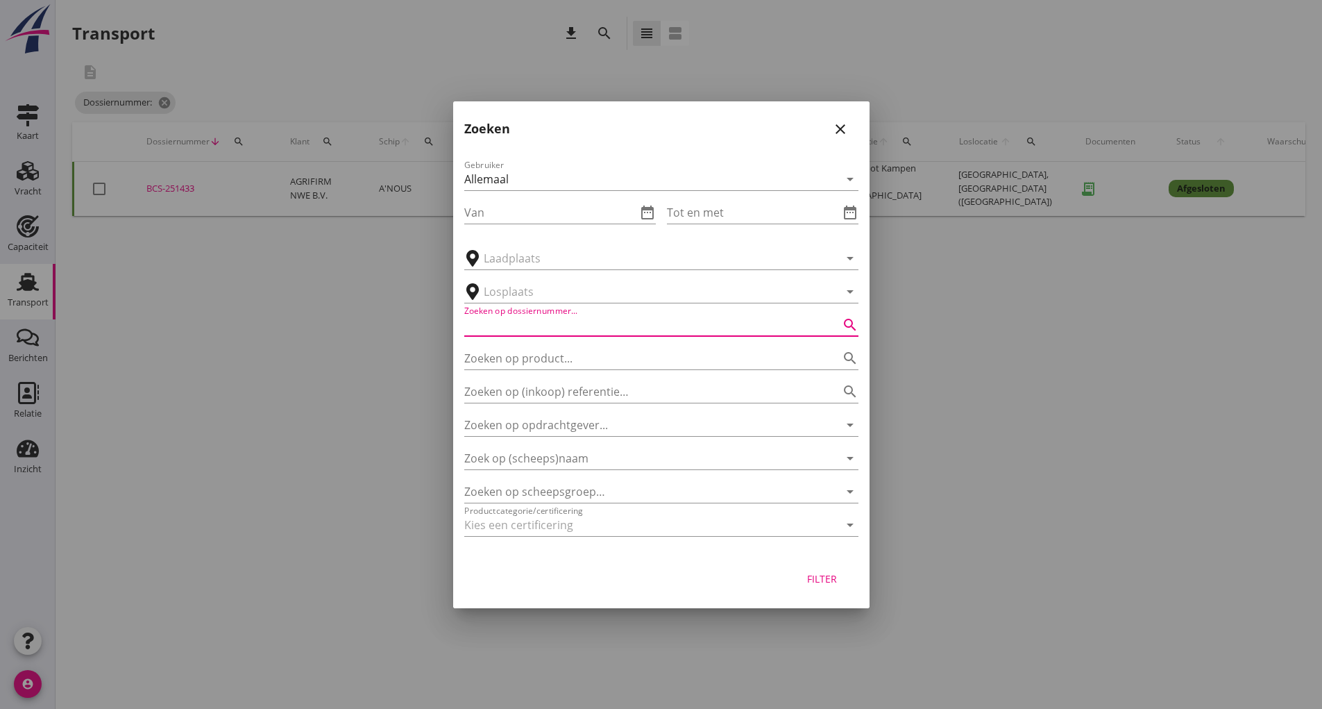
click at [507, 332] on input "Zoeken op dossiernummer..." at bounding box center [641, 325] width 355 height 22
click at [474, 324] on input "2051435" at bounding box center [641, 325] width 355 height 22
type input "251435"
click at [816, 585] on div "Filter" at bounding box center [822, 578] width 39 height 15
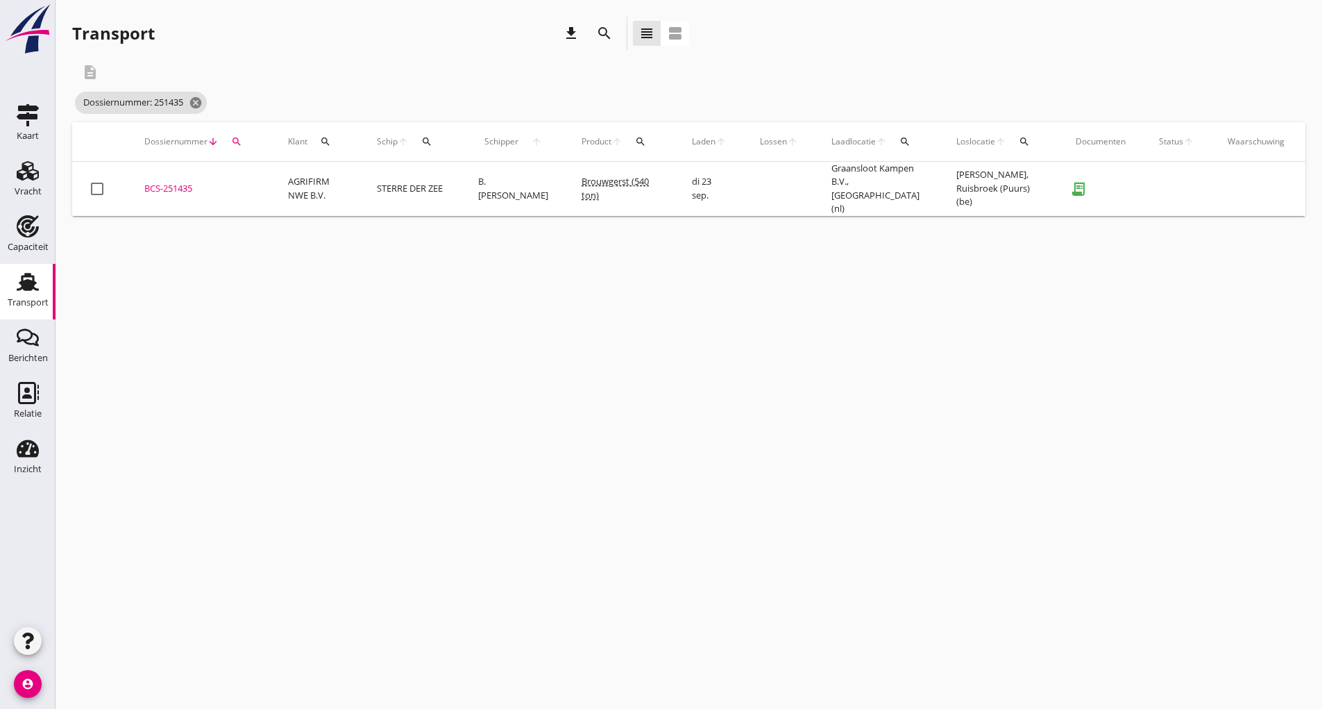
click at [184, 183] on div "BCS-251435" at bounding box center [199, 189] width 110 height 14
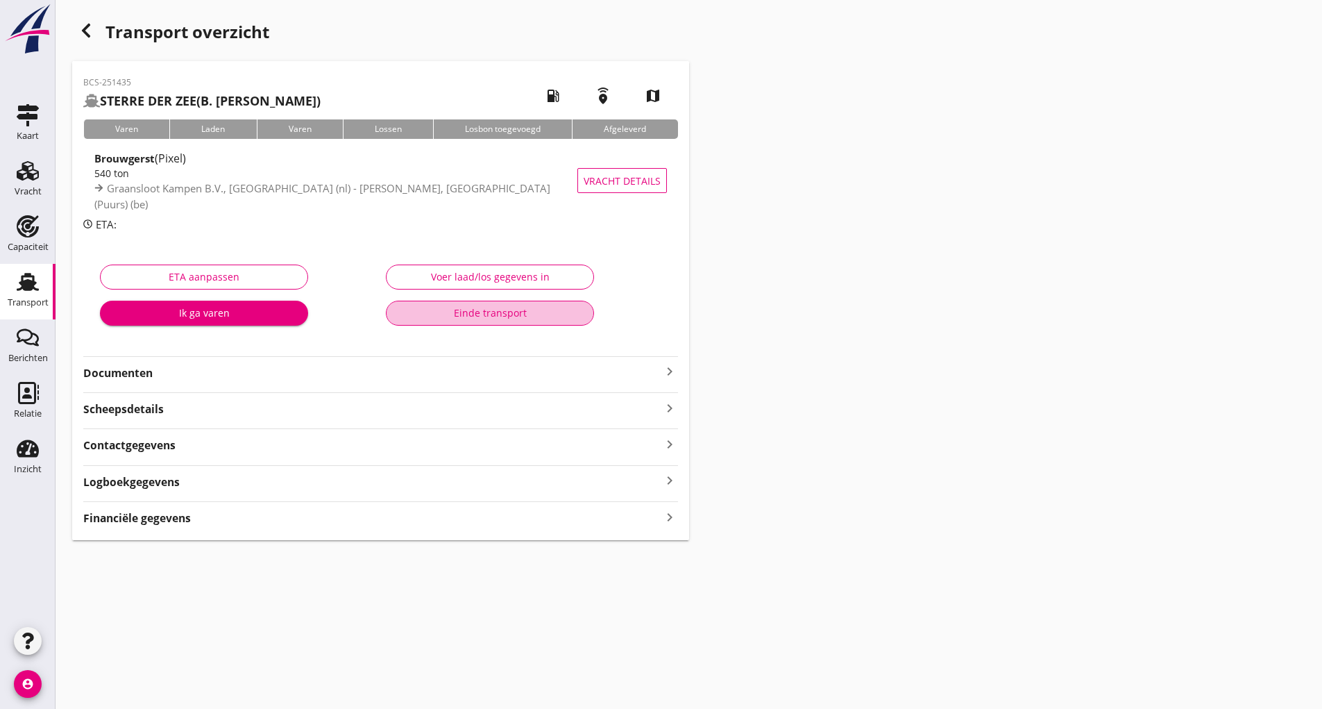
click at [430, 314] on div "Einde transport" at bounding box center [490, 312] width 185 height 15
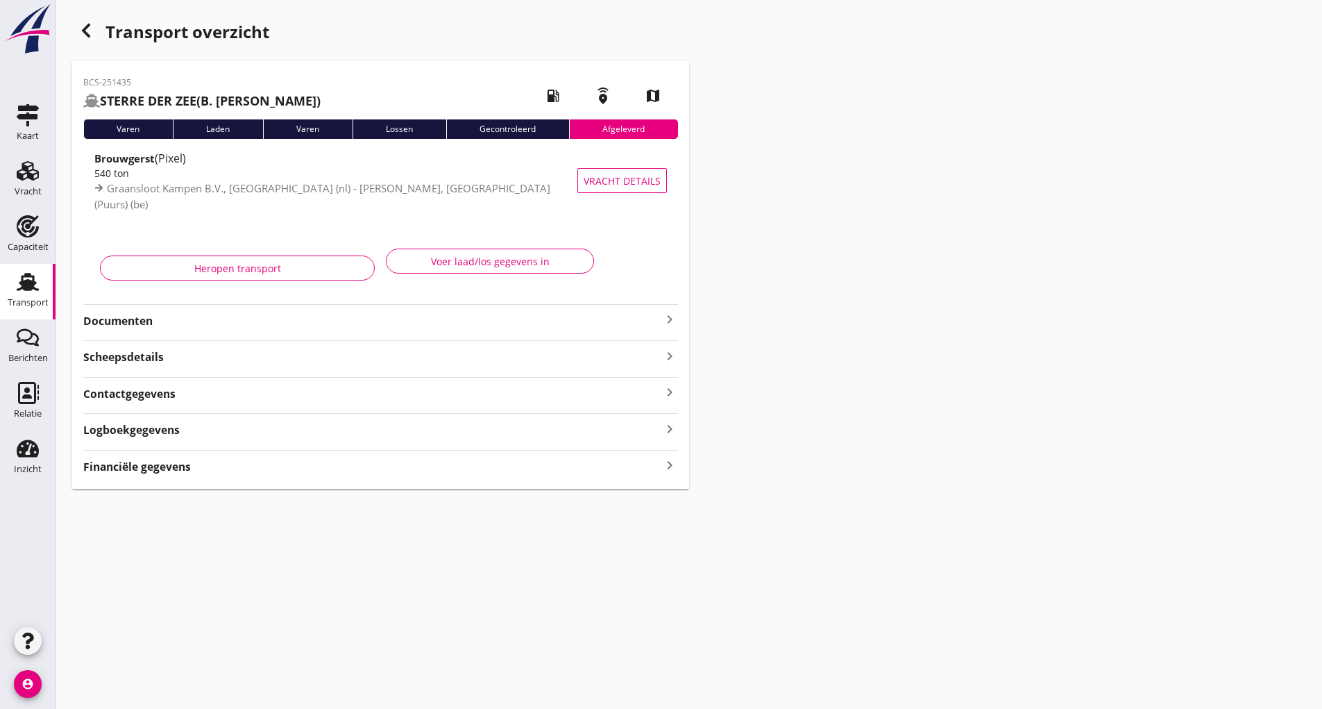
click at [83, 38] on icon "button" at bounding box center [86, 30] width 17 height 17
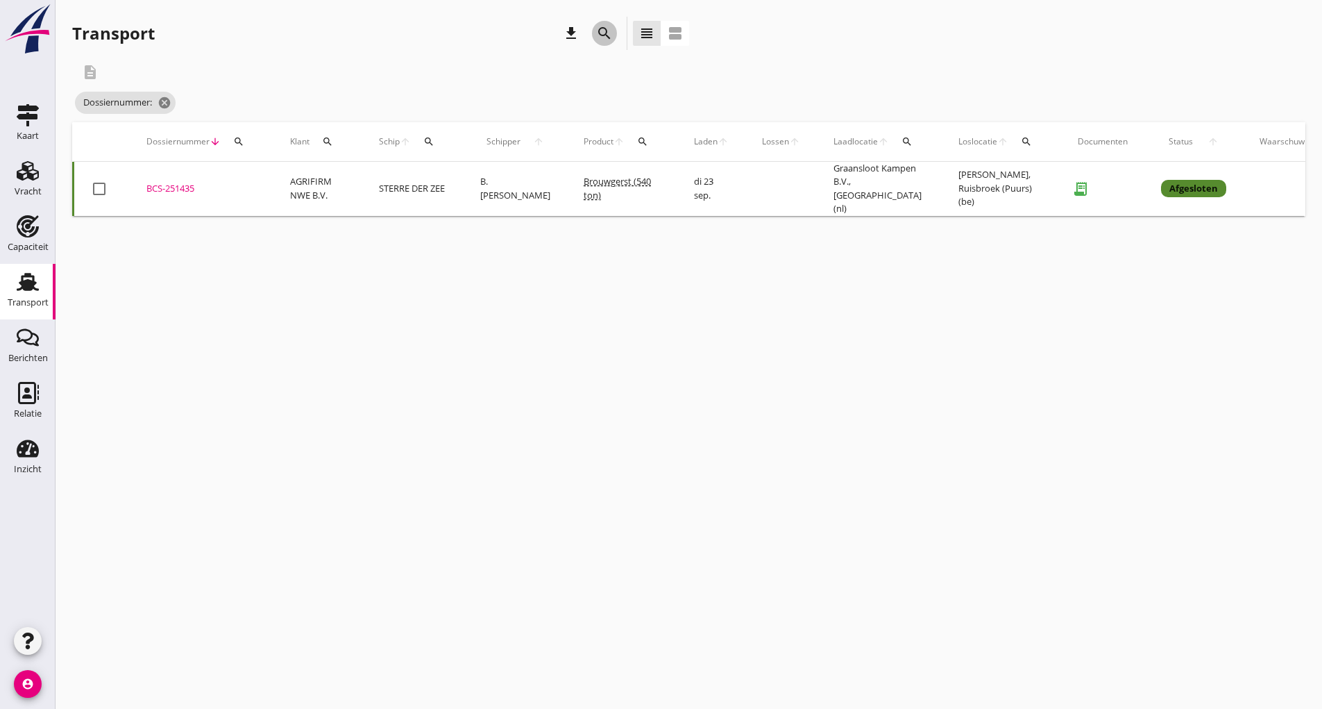
click at [598, 34] on icon "search" at bounding box center [604, 33] width 17 height 17
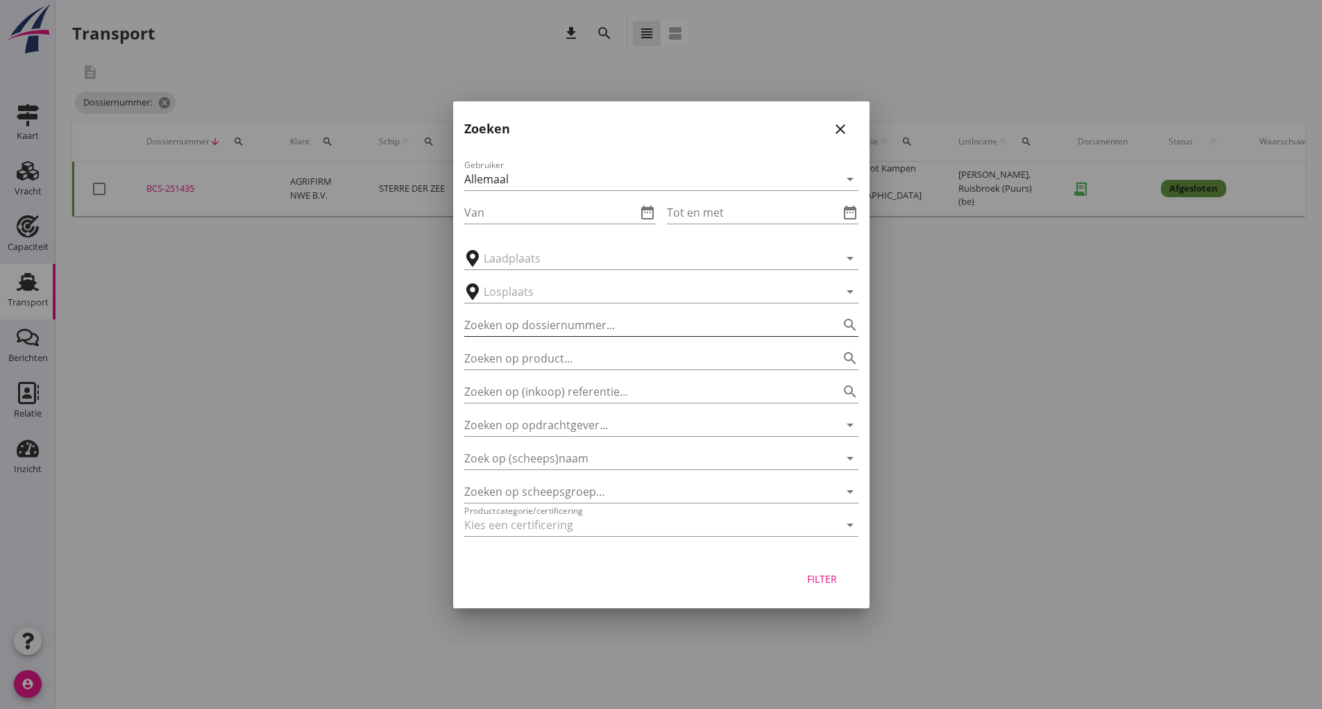
click at [529, 333] on input "Zoeken op dossiernummer..." at bounding box center [641, 325] width 355 height 22
type input "251441"
click at [816, 580] on div "Filter" at bounding box center [822, 578] width 39 height 15
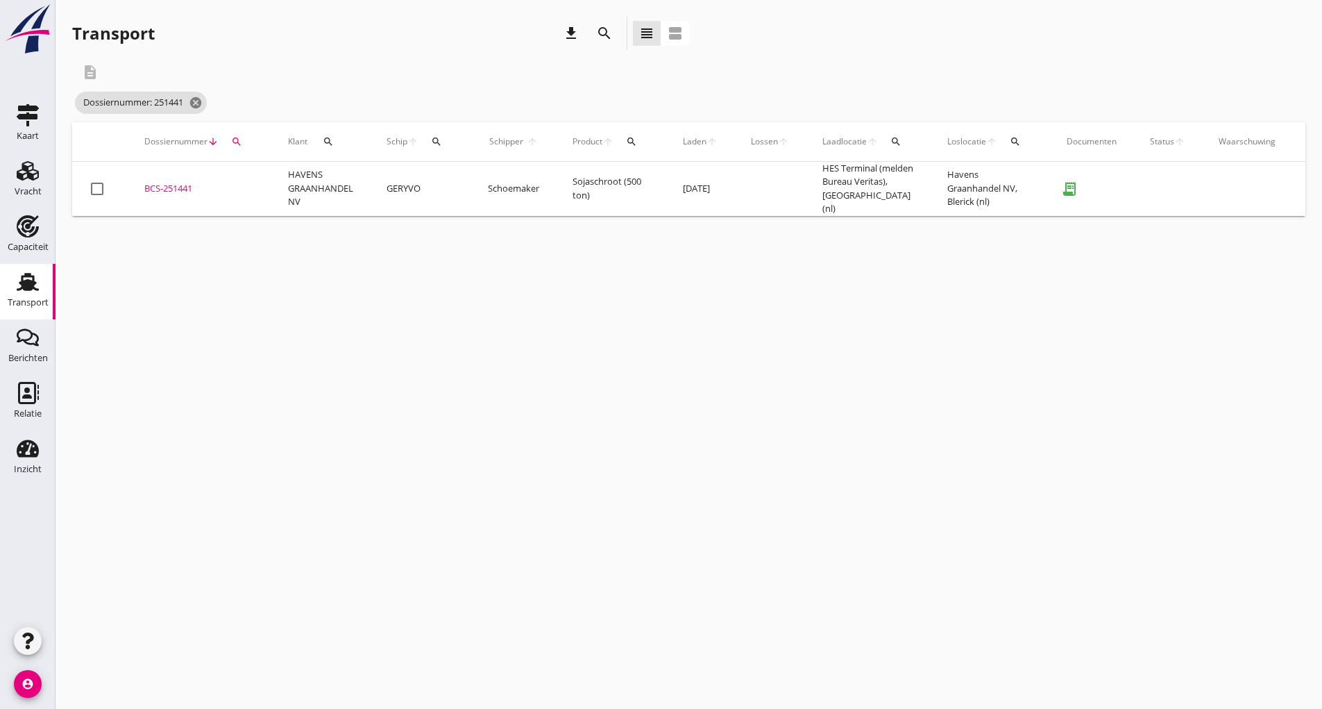
click at [165, 187] on div "BCS-251441" at bounding box center [199, 189] width 110 height 14
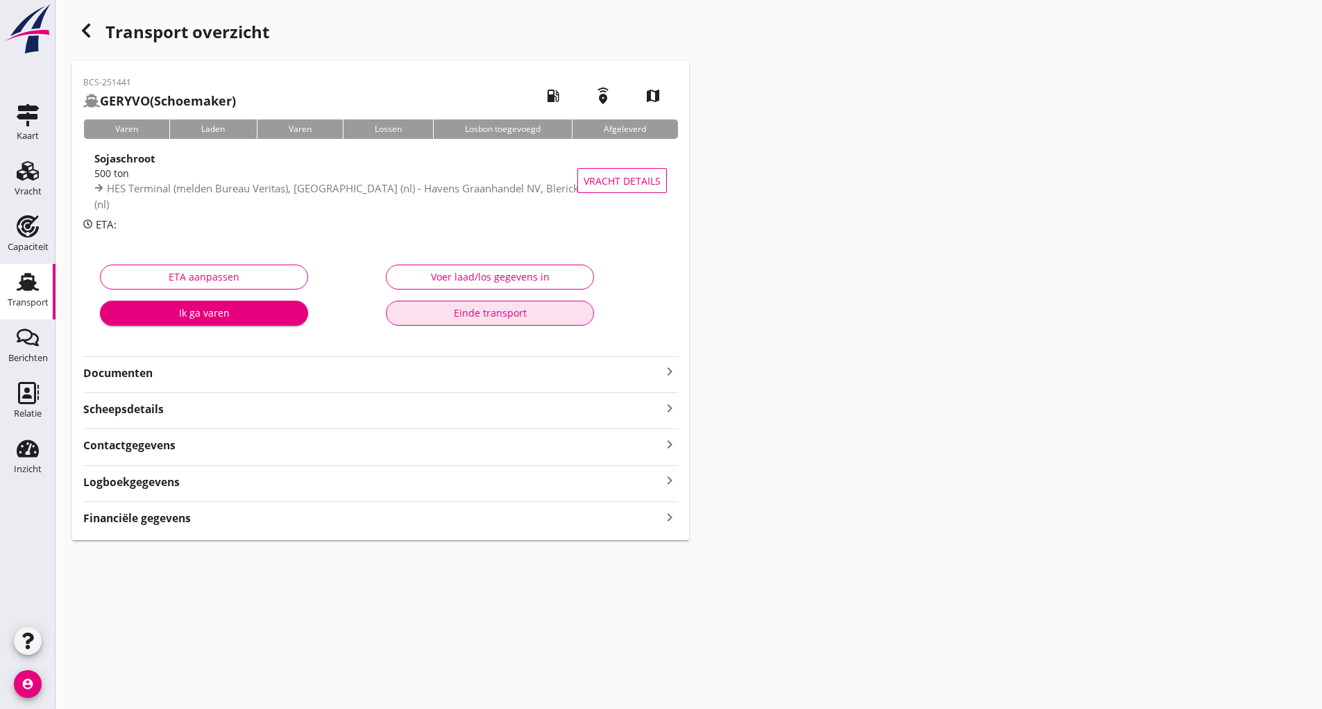
click at [448, 309] on div "Einde transport" at bounding box center [490, 312] width 185 height 15
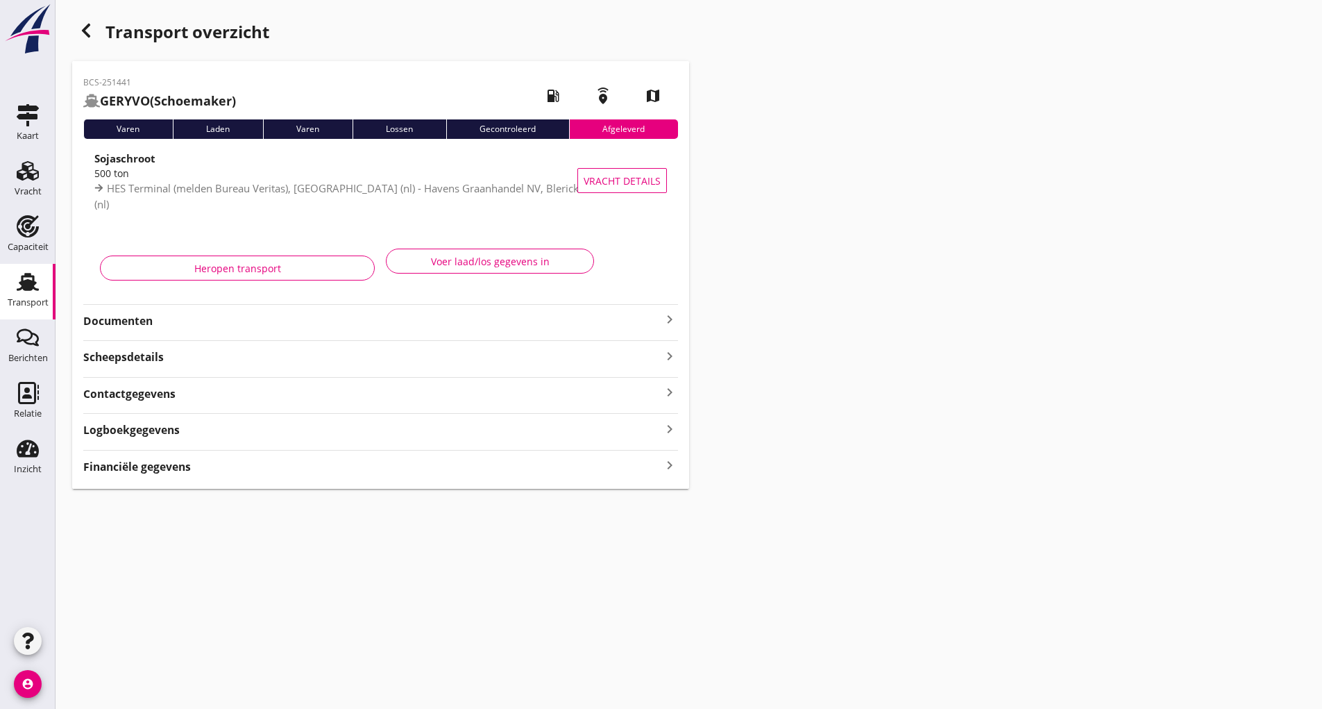
click at [88, 35] on use "button" at bounding box center [86, 31] width 8 height 14
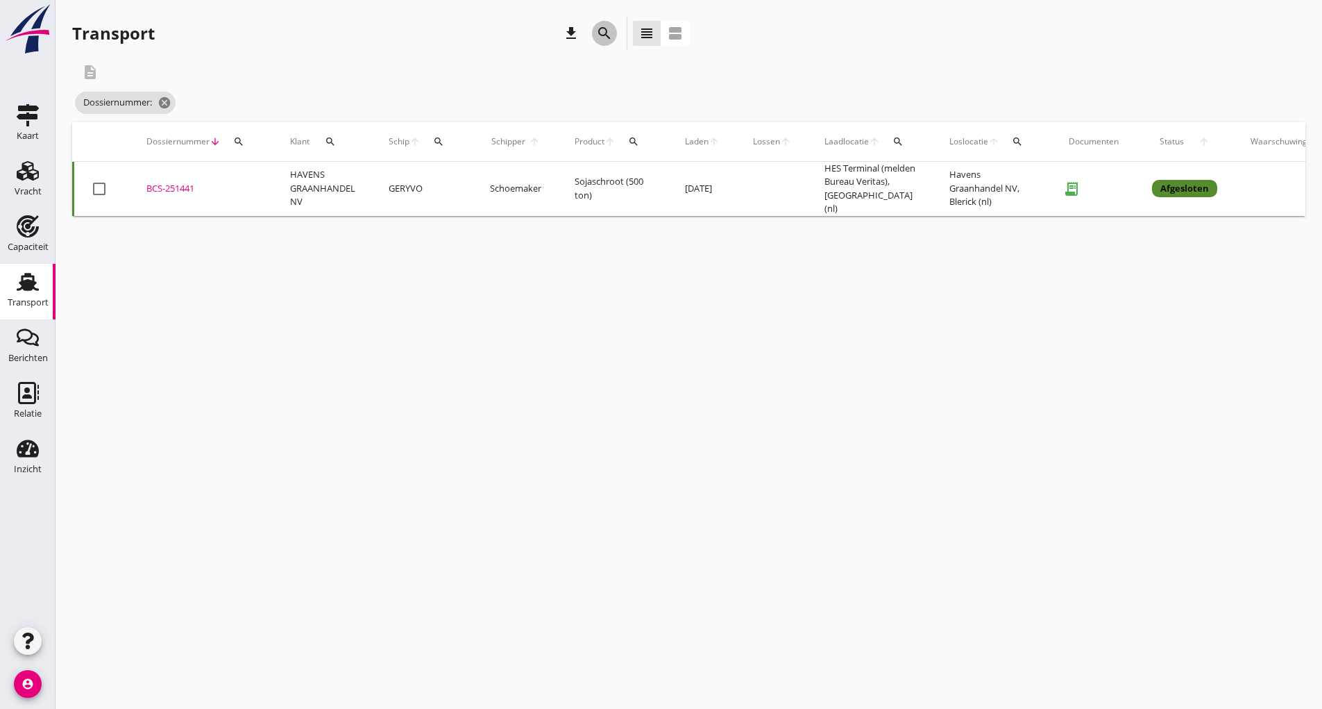
click at [600, 33] on icon "search" at bounding box center [604, 33] width 17 height 17
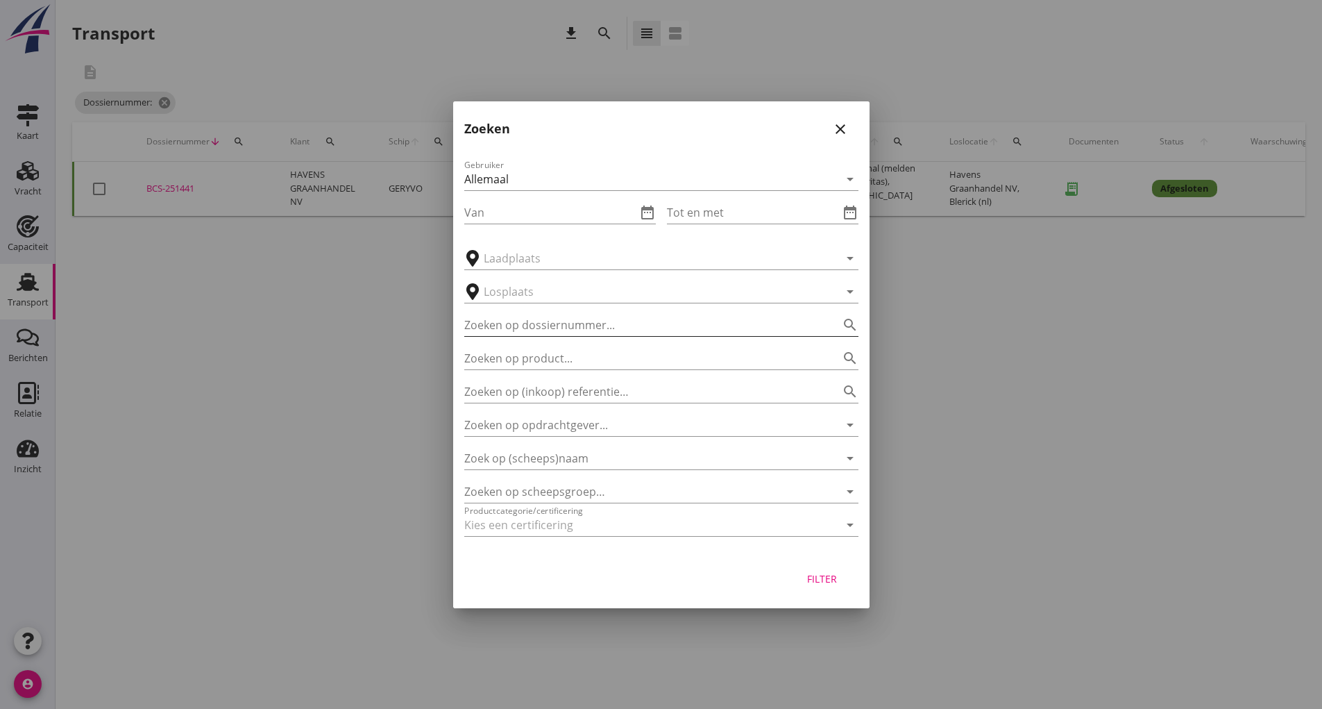
click at [522, 319] on input "Zoeken op dossiernummer..." at bounding box center [641, 325] width 355 height 22
type input "251444"
click at [819, 582] on div "Filter" at bounding box center [822, 578] width 39 height 15
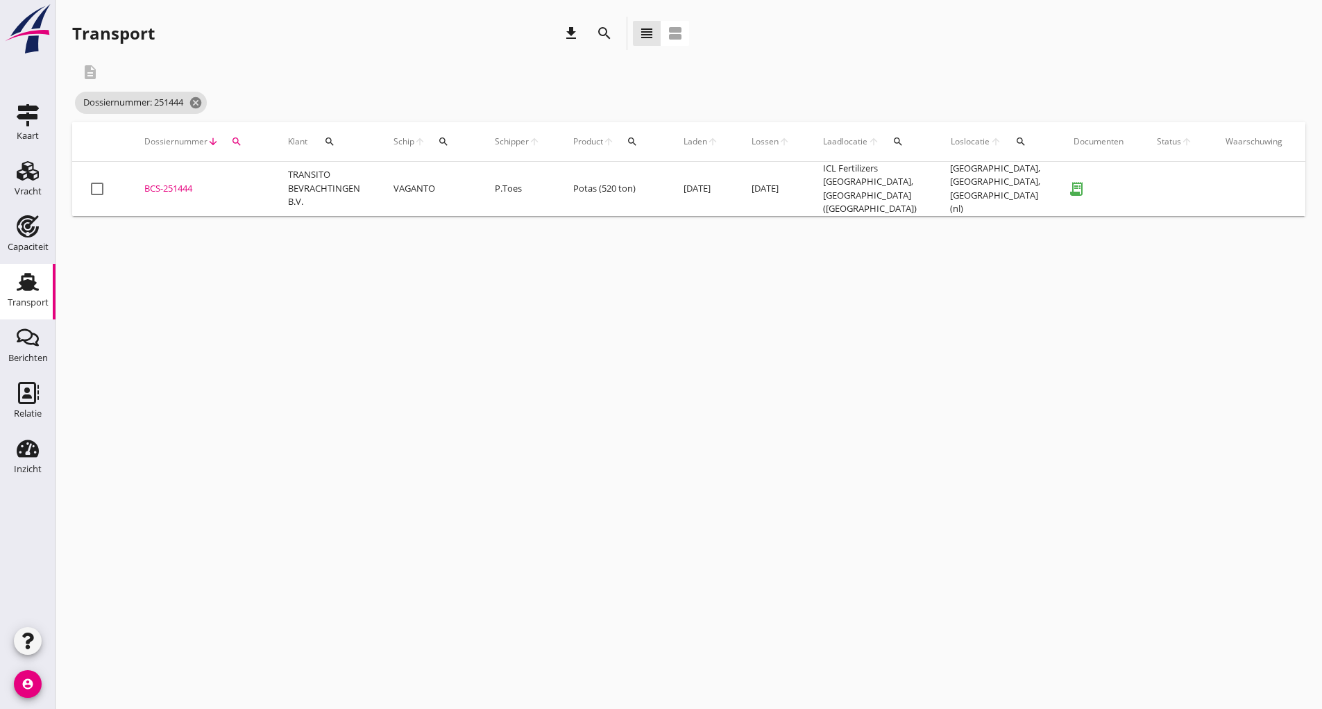
click at [176, 185] on div "BCS-251444" at bounding box center [199, 189] width 110 height 14
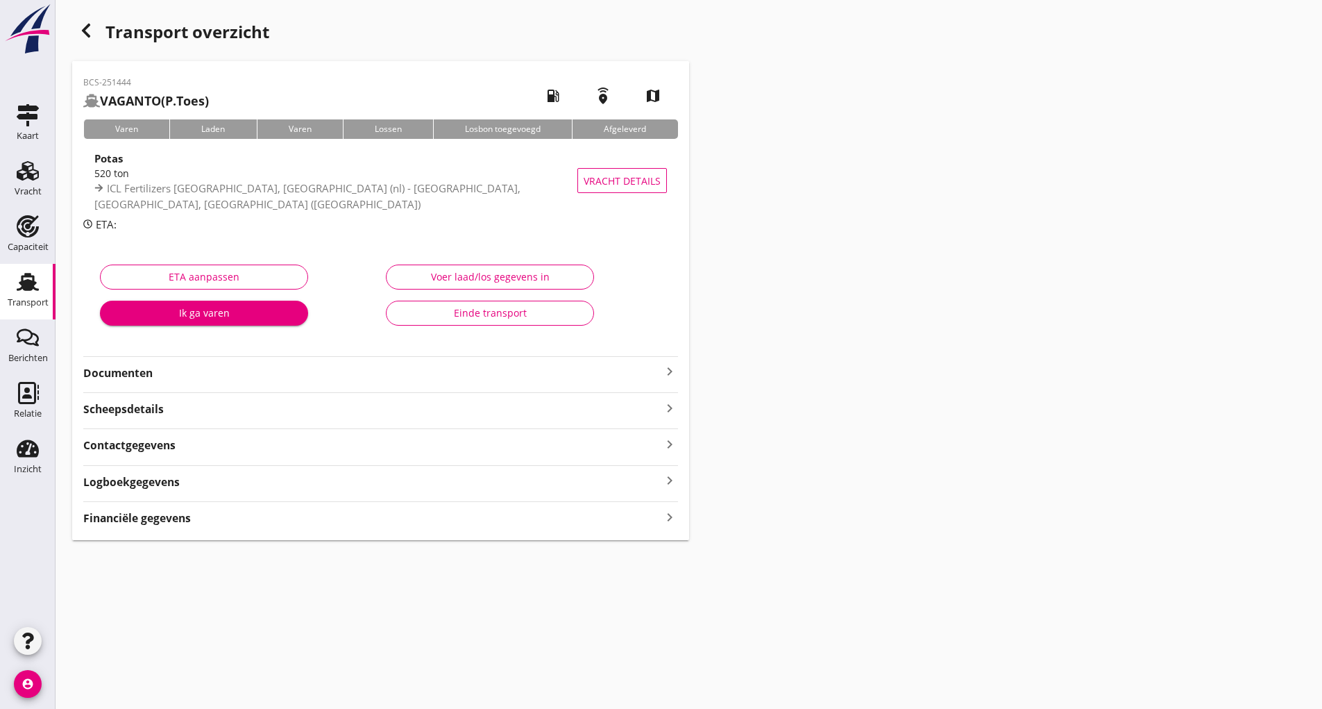
click at [416, 307] on div "Einde transport" at bounding box center [490, 312] width 185 height 15
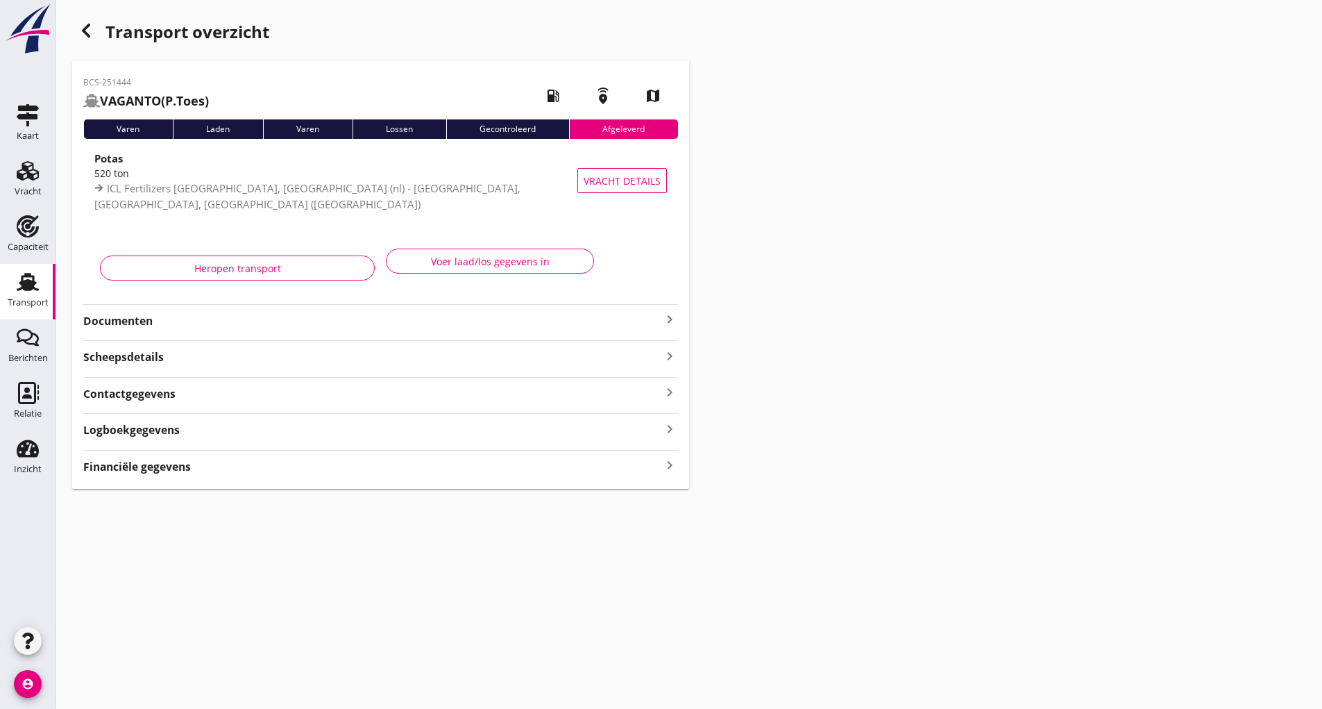
click at [81, 28] on icon "button" at bounding box center [86, 30] width 17 height 17
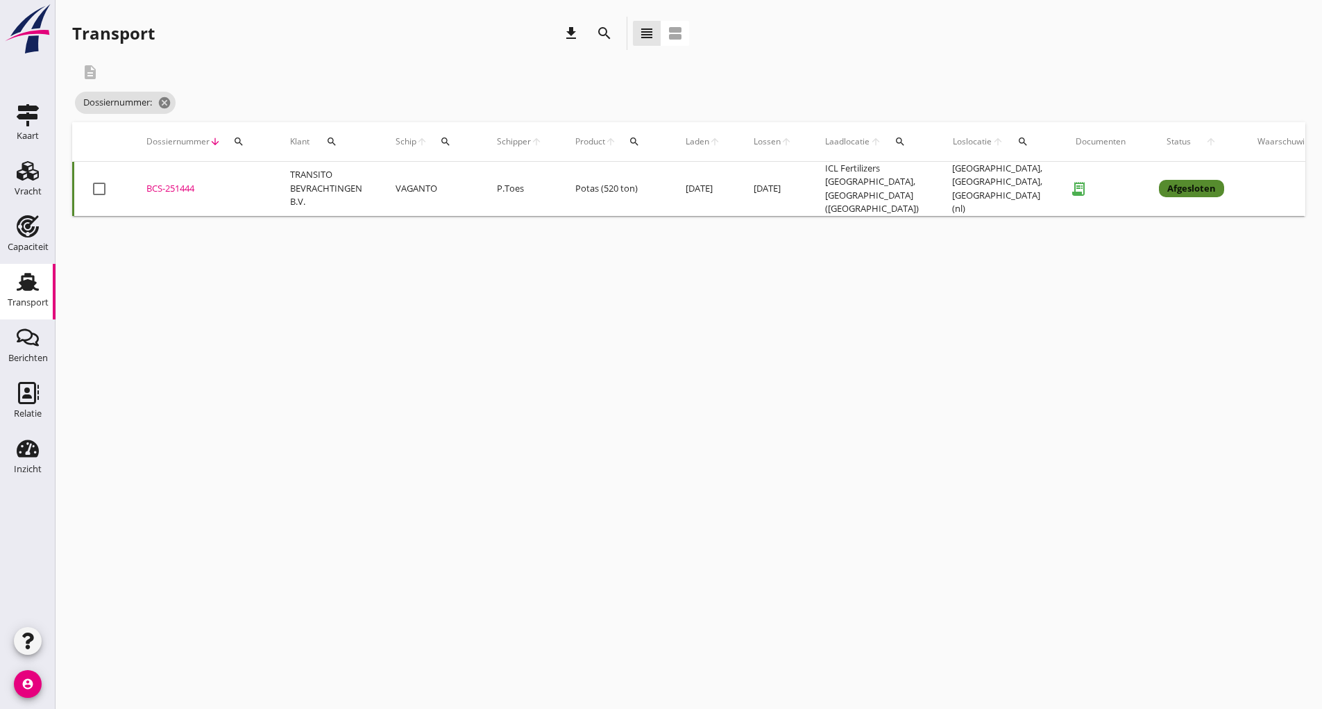
click at [600, 23] on button "search" at bounding box center [604, 33] width 25 height 25
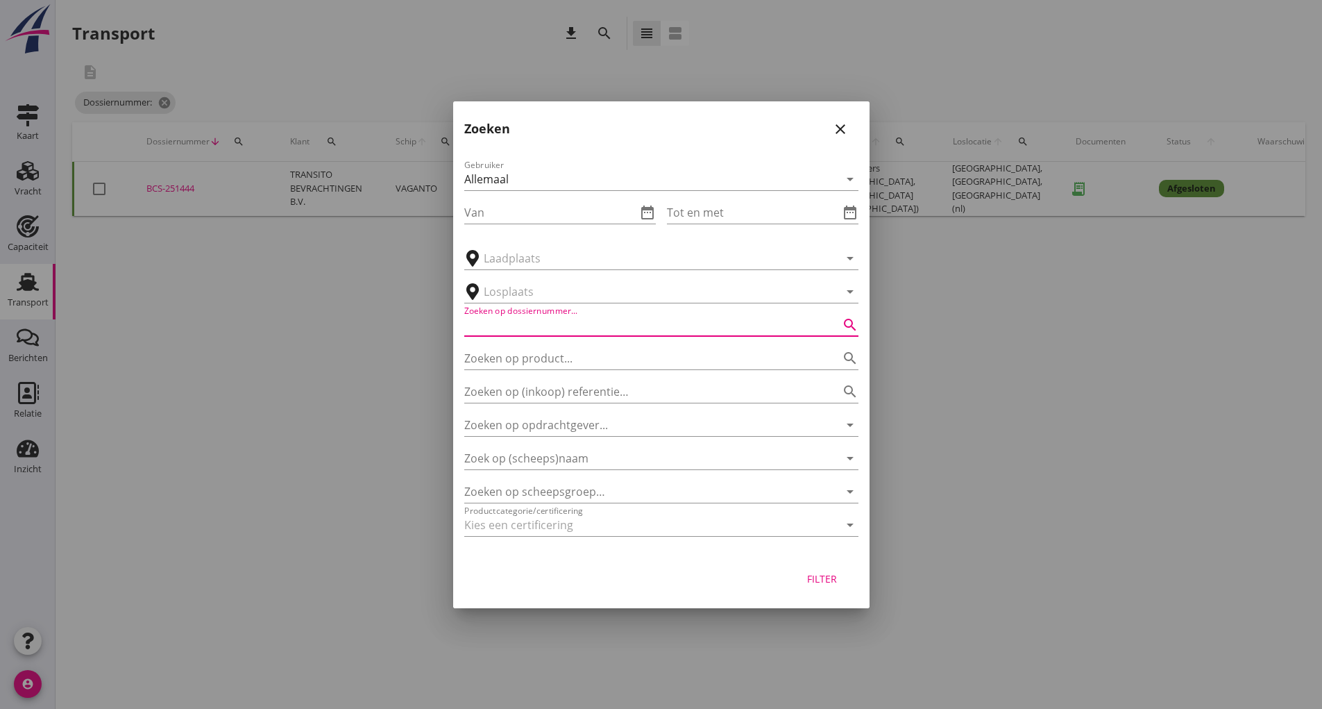
click at [512, 327] on input "Zoeken op dossiernummer..." at bounding box center [641, 325] width 355 height 22
type input "251445"
click at [818, 579] on div "Filter" at bounding box center [822, 578] width 39 height 15
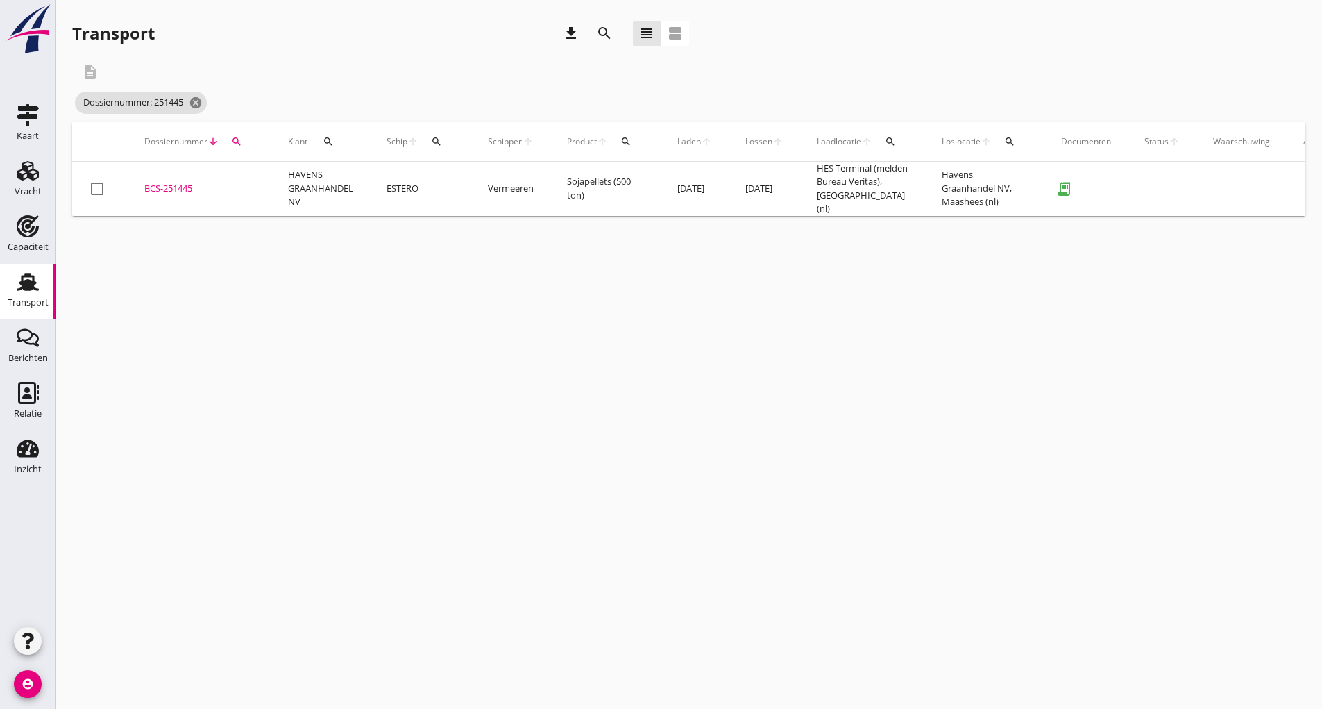
drag, startPoint x: 183, startPoint y: 190, endPoint x: 196, endPoint y: 201, distance: 17.8
click at [183, 190] on div "BCS-251445" at bounding box center [199, 189] width 110 height 14
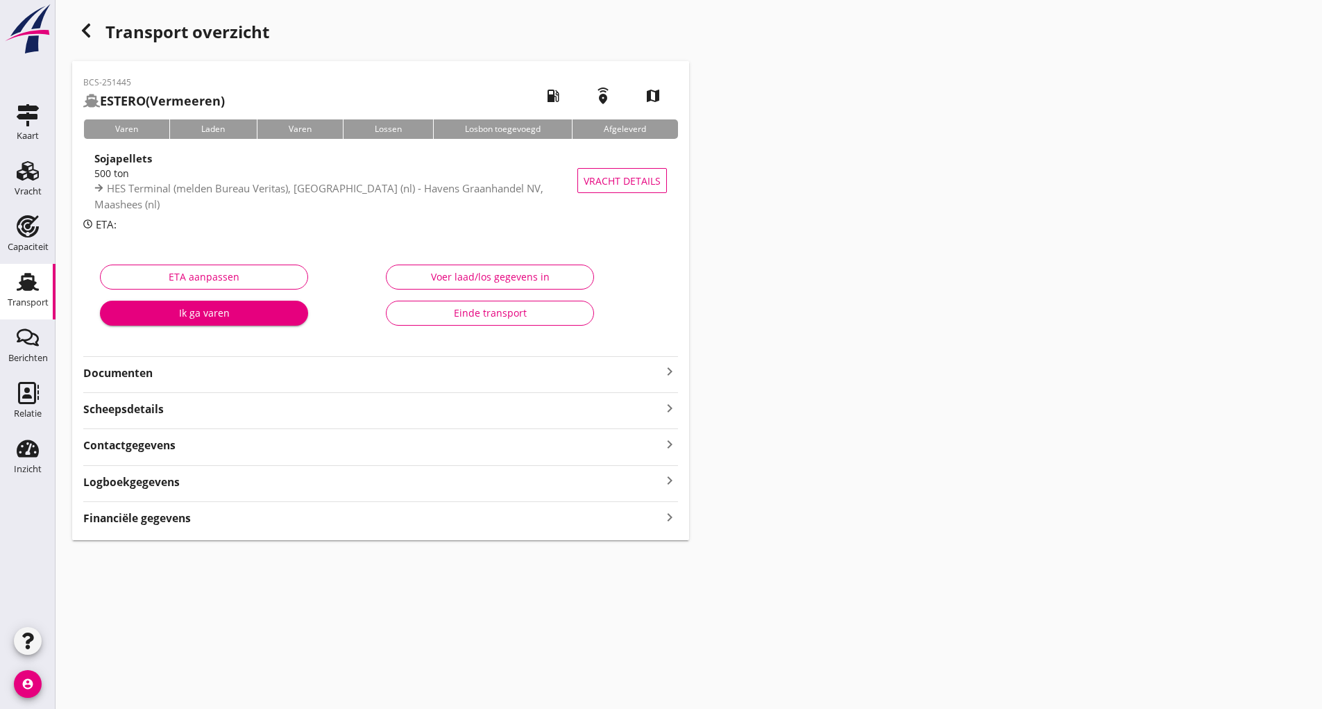
click at [424, 312] on div "Einde transport" at bounding box center [490, 312] width 185 height 15
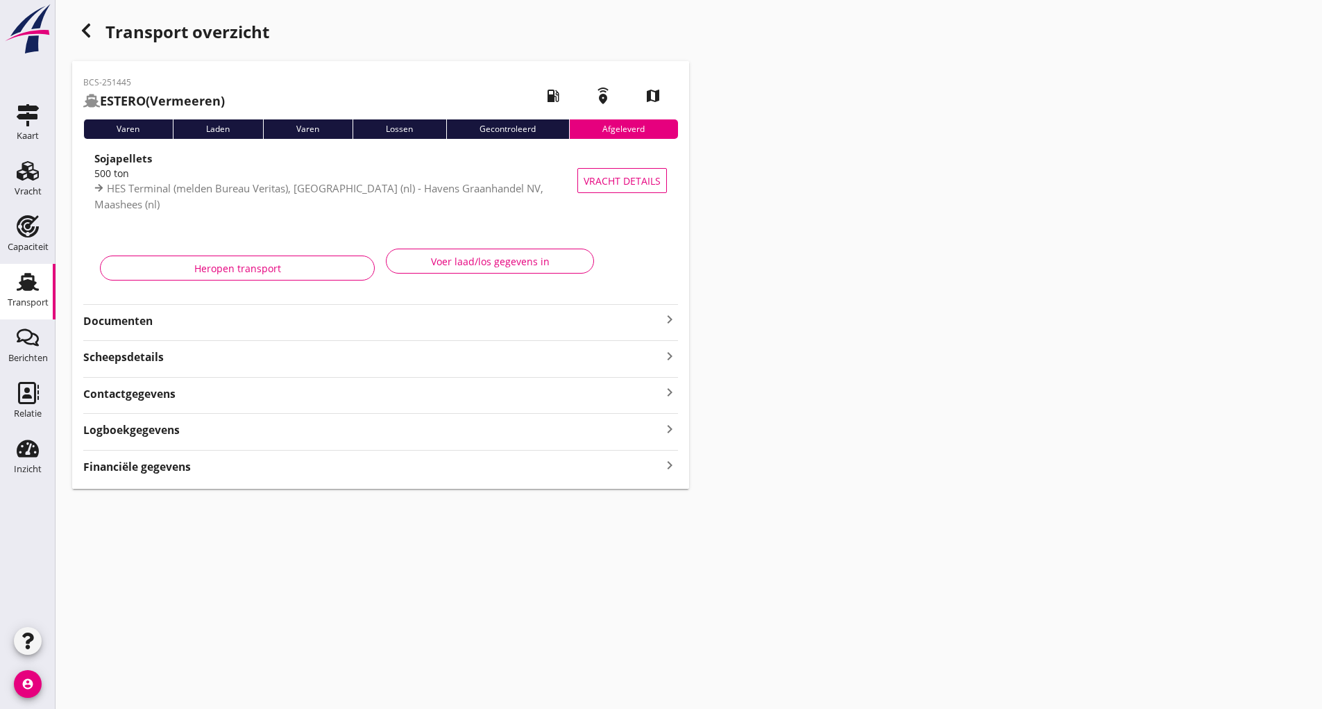
click at [87, 34] on use "button" at bounding box center [86, 31] width 8 height 14
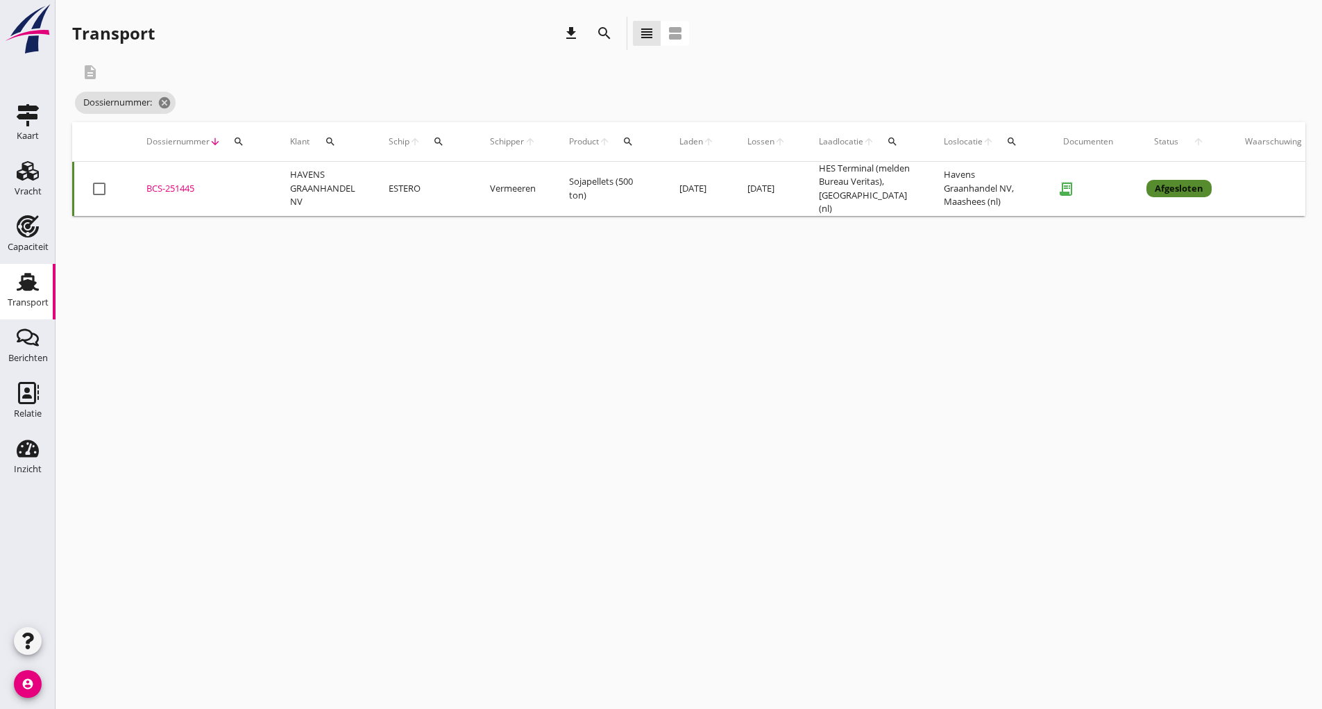
click at [606, 31] on icon "search" at bounding box center [604, 33] width 17 height 17
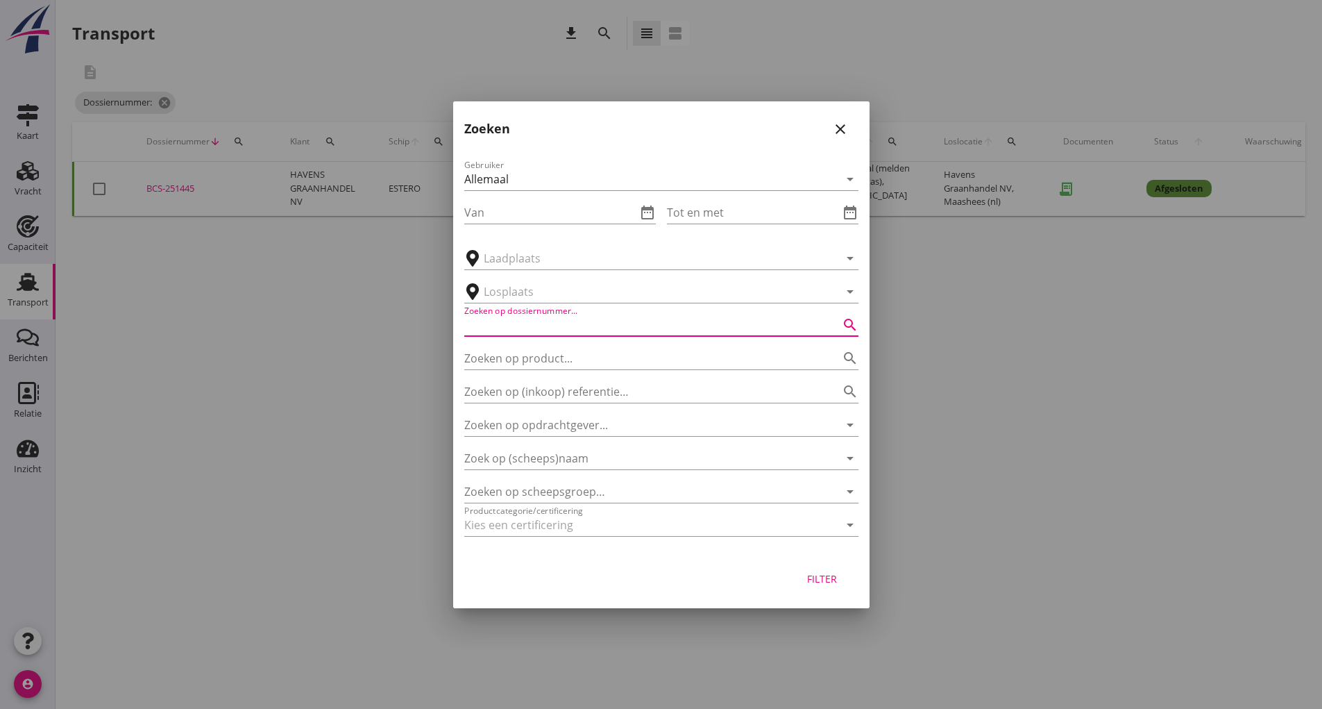
click at [525, 329] on input "Zoeken op dossiernummer..." at bounding box center [641, 325] width 355 height 22
type input "251447"
click at [830, 578] on div "Filter" at bounding box center [822, 578] width 39 height 15
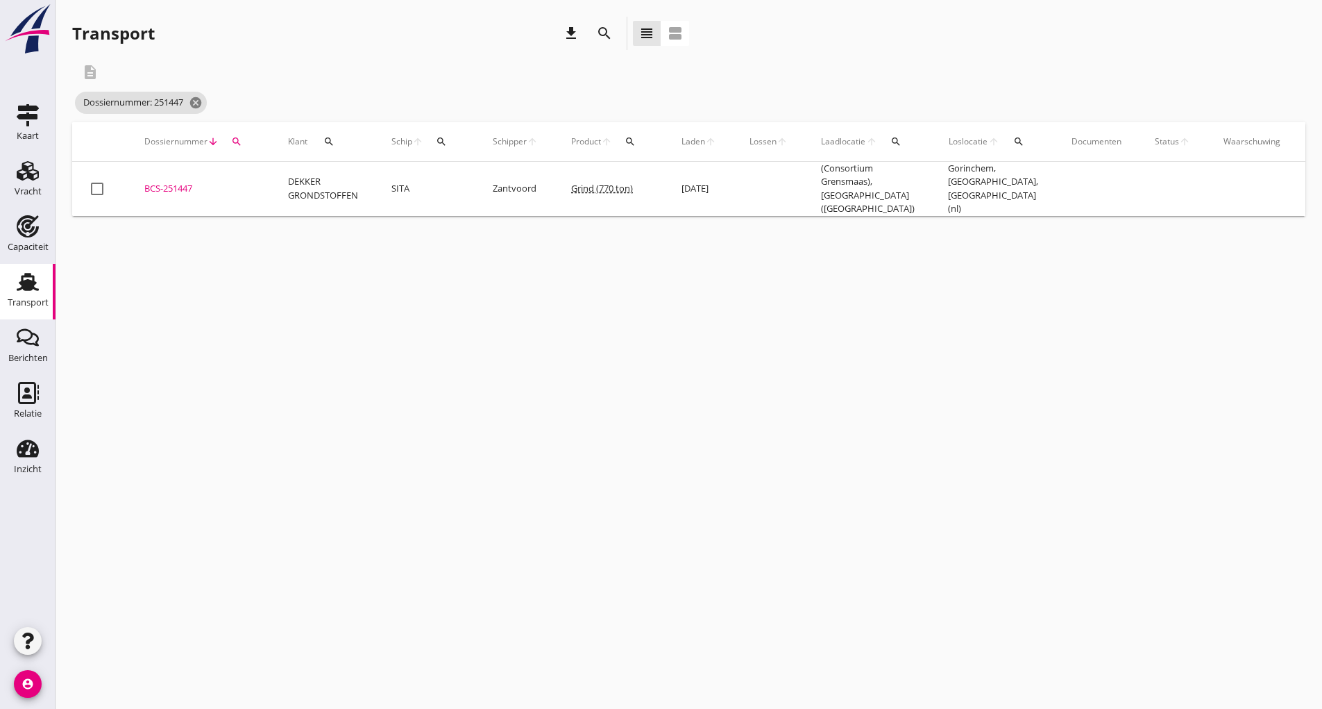
click at [162, 191] on div "BCS-251447" at bounding box center [199, 189] width 110 height 14
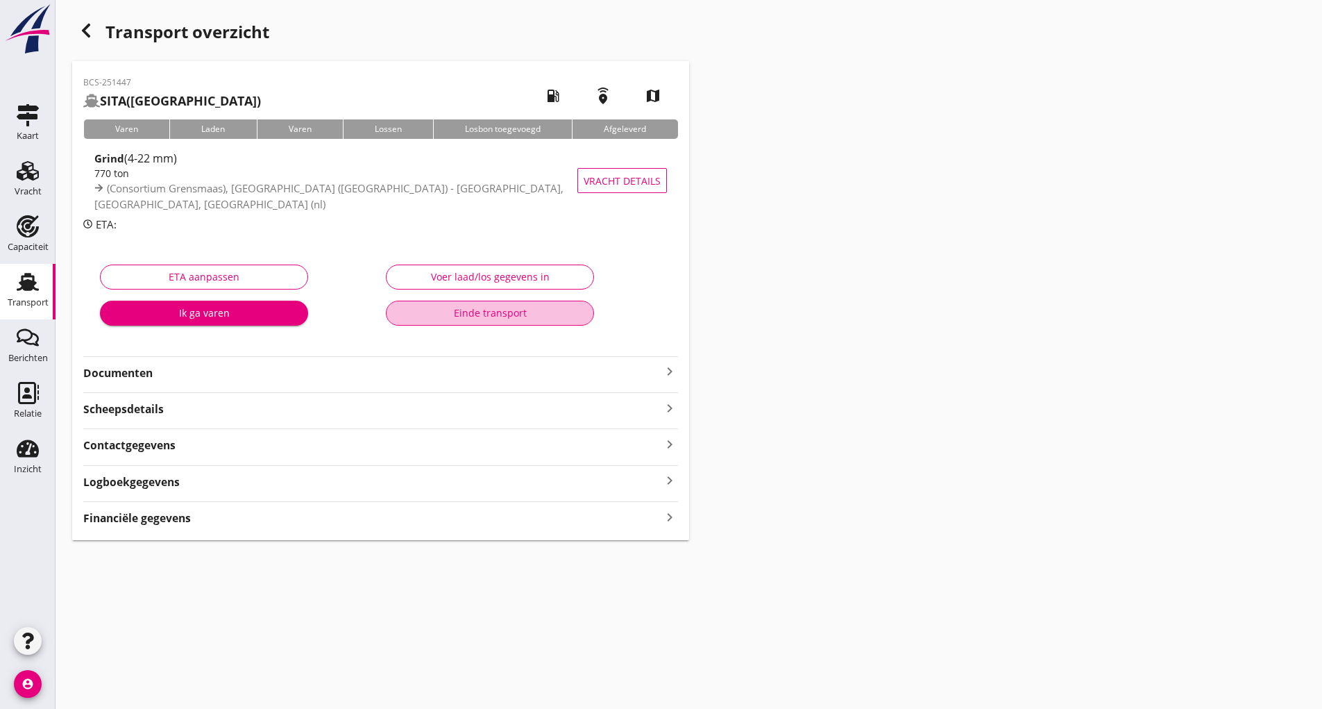
click at [428, 315] on div "Einde transport" at bounding box center [490, 312] width 185 height 15
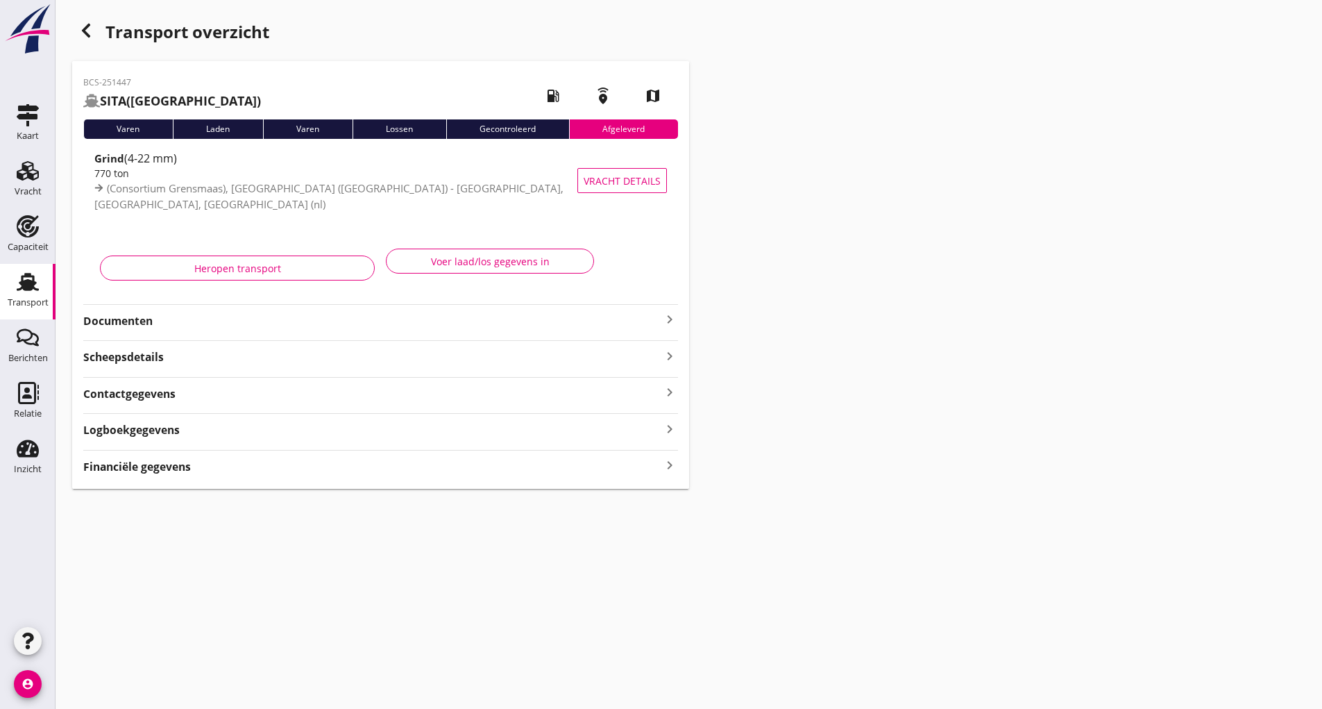
click at [89, 31] on icon "button" at bounding box center [86, 30] width 17 height 17
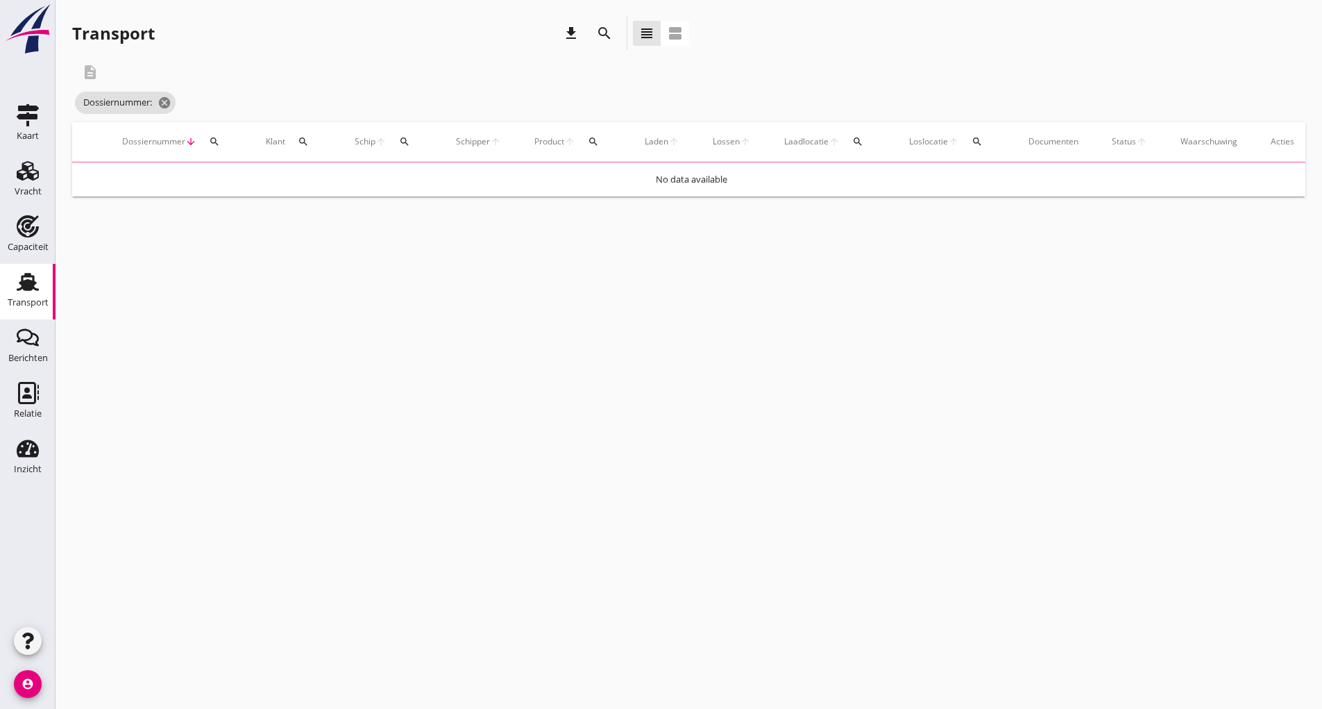
click at [599, 31] on icon "search" at bounding box center [604, 33] width 17 height 17
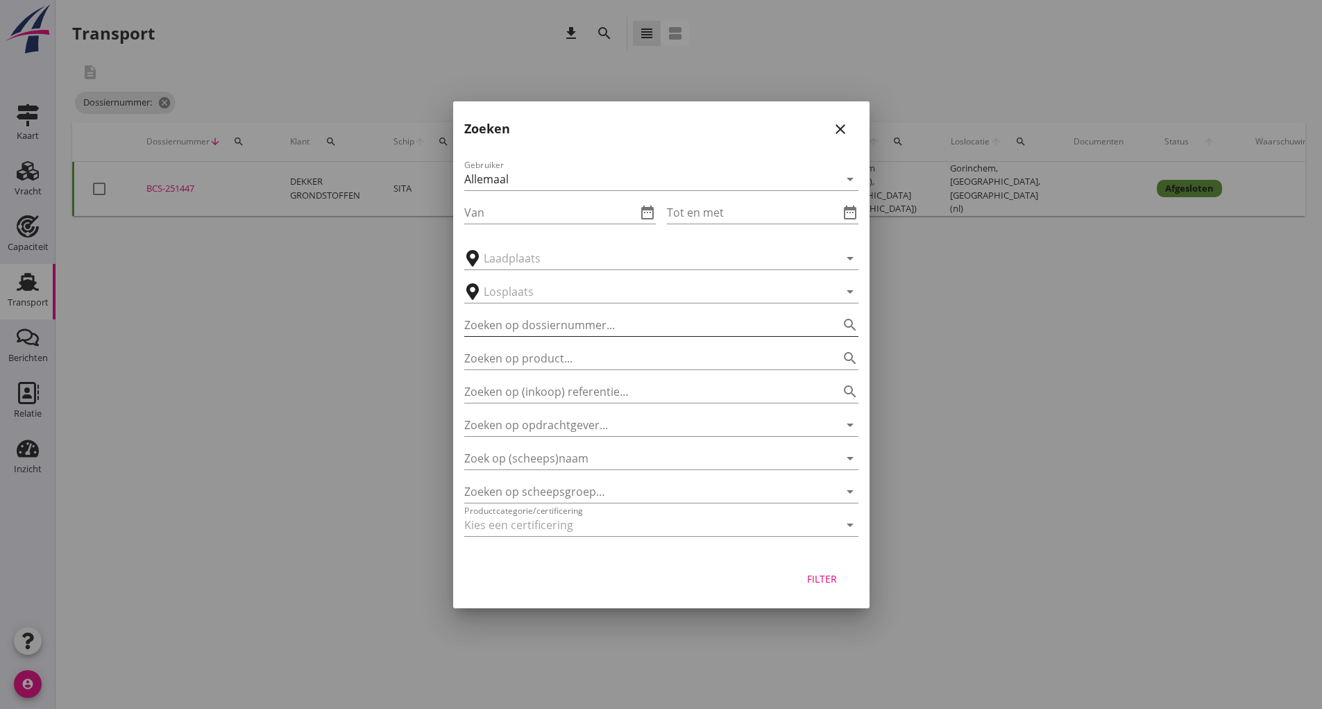
click at [512, 335] on input "Zoeken op dossiernummer..." at bounding box center [641, 325] width 355 height 22
type input "251430"
click at [835, 586] on button "Filter" at bounding box center [822, 578] width 61 height 25
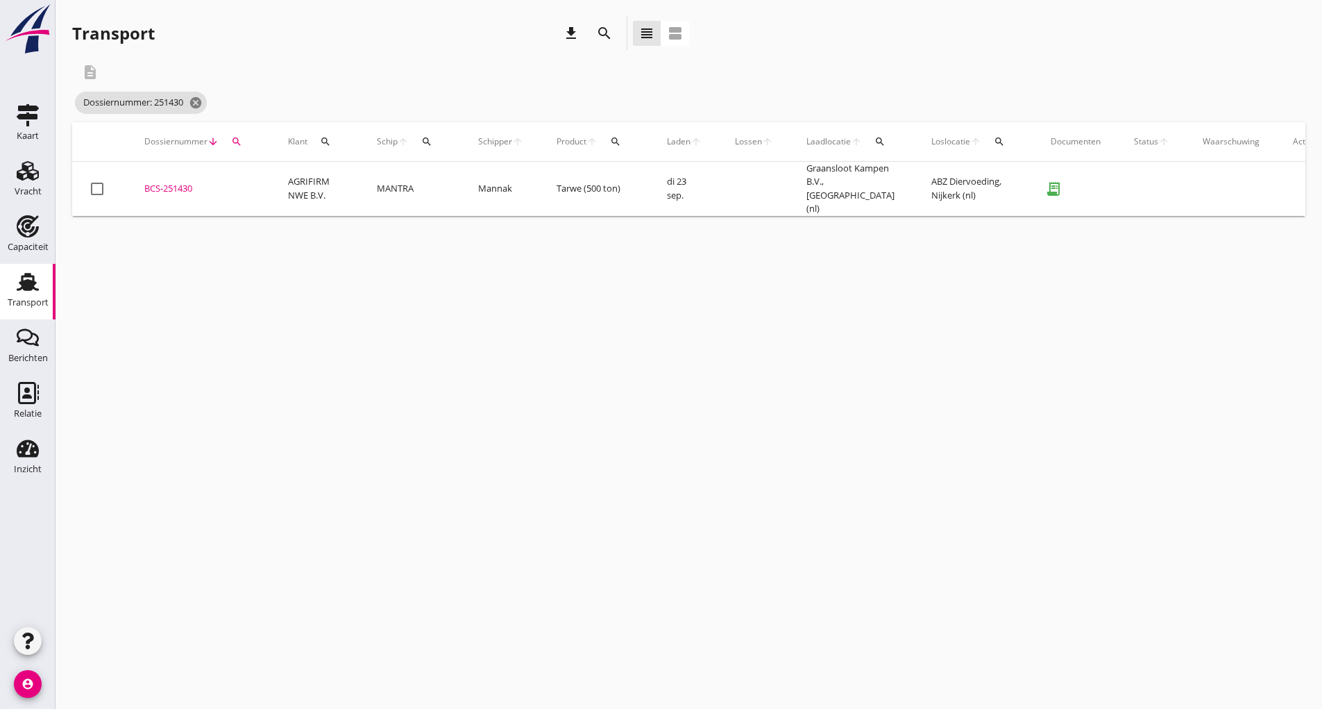
click at [168, 190] on div "BCS-251430" at bounding box center [199, 189] width 110 height 14
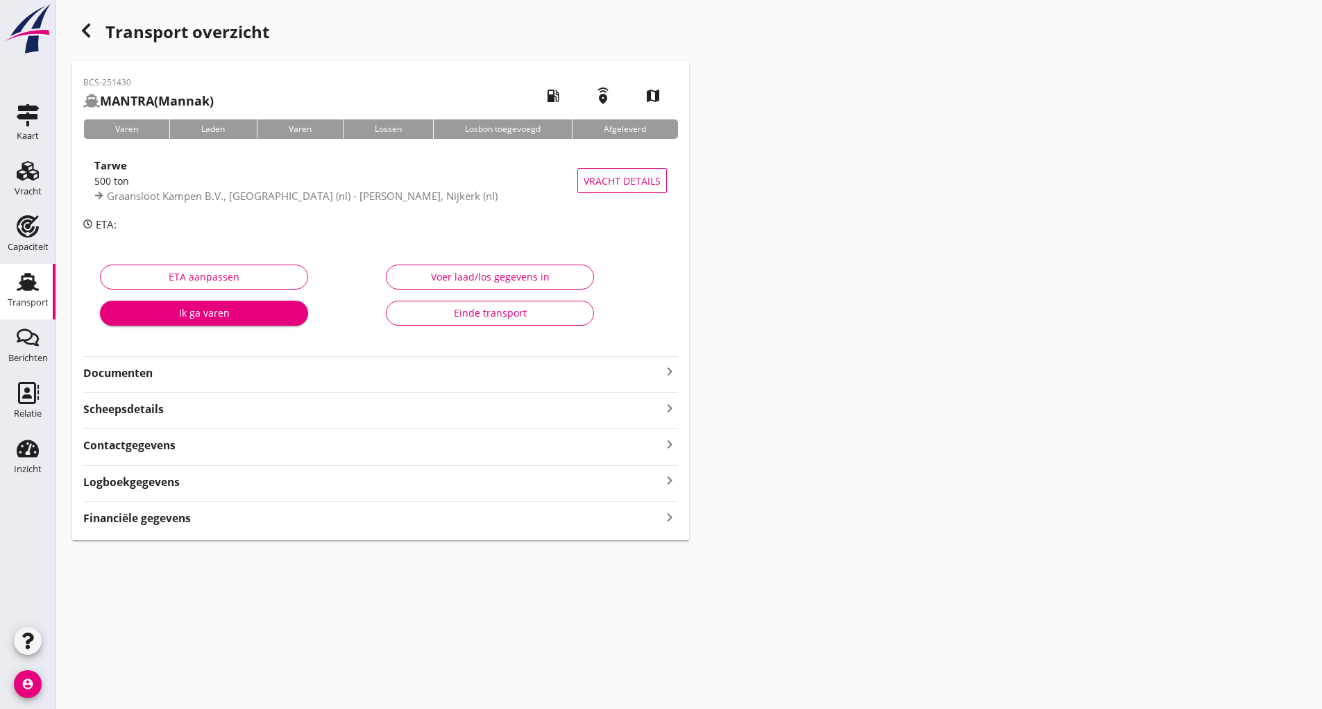
click at [416, 326] on div "Voer laad/los gegevens in Einde transport" at bounding box center [523, 298] width 286 height 87
click at [421, 316] on div "Einde transport" at bounding box center [490, 312] width 185 height 15
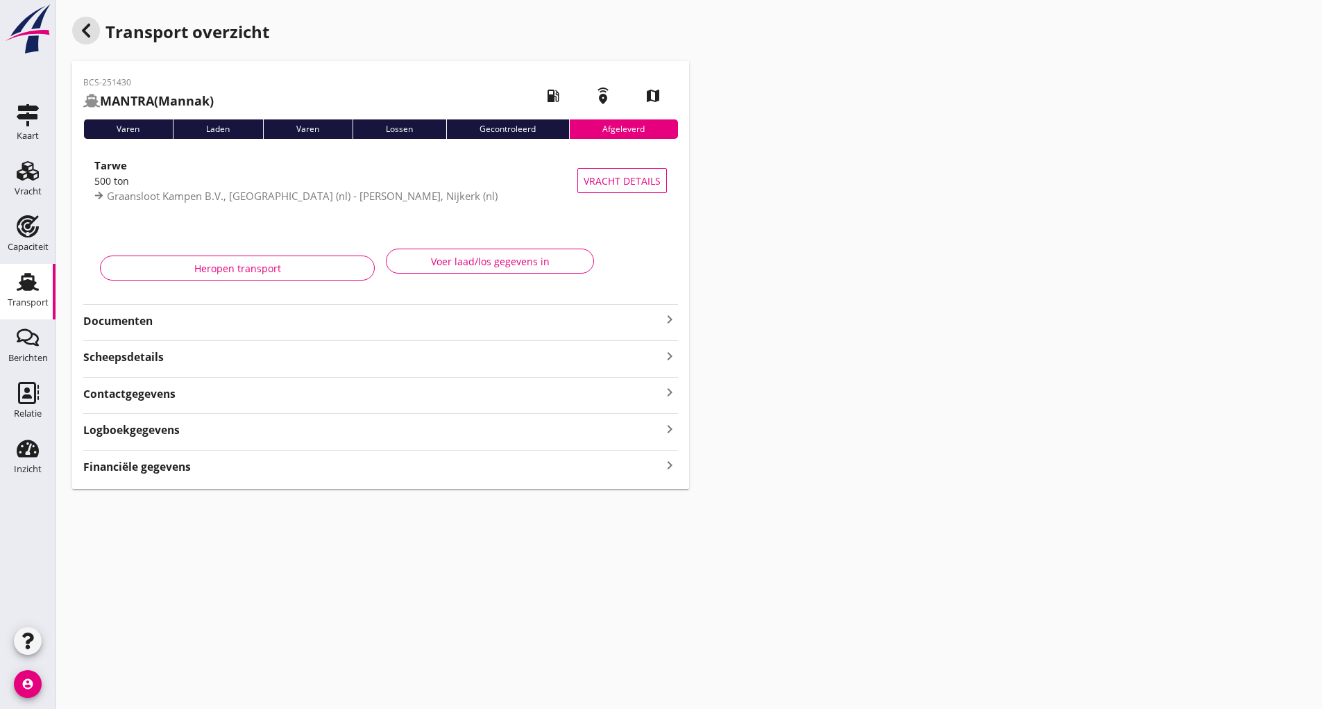
click at [87, 37] on icon "button" at bounding box center [86, 30] width 17 height 17
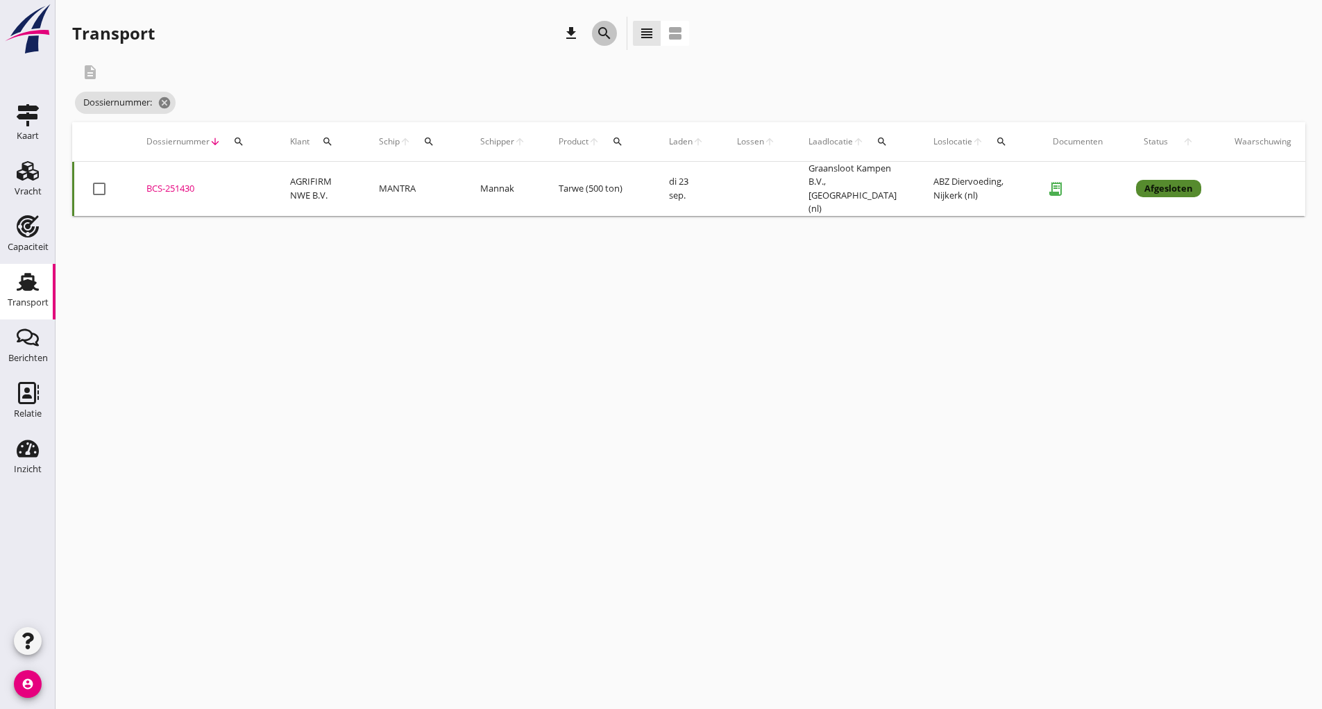
drag, startPoint x: 600, startPoint y: 22, endPoint x: 599, endPoint y: 35, distance: 12.6
click at [600, 32] on button "search" at bounding box center [604, 33] width 25 height 25
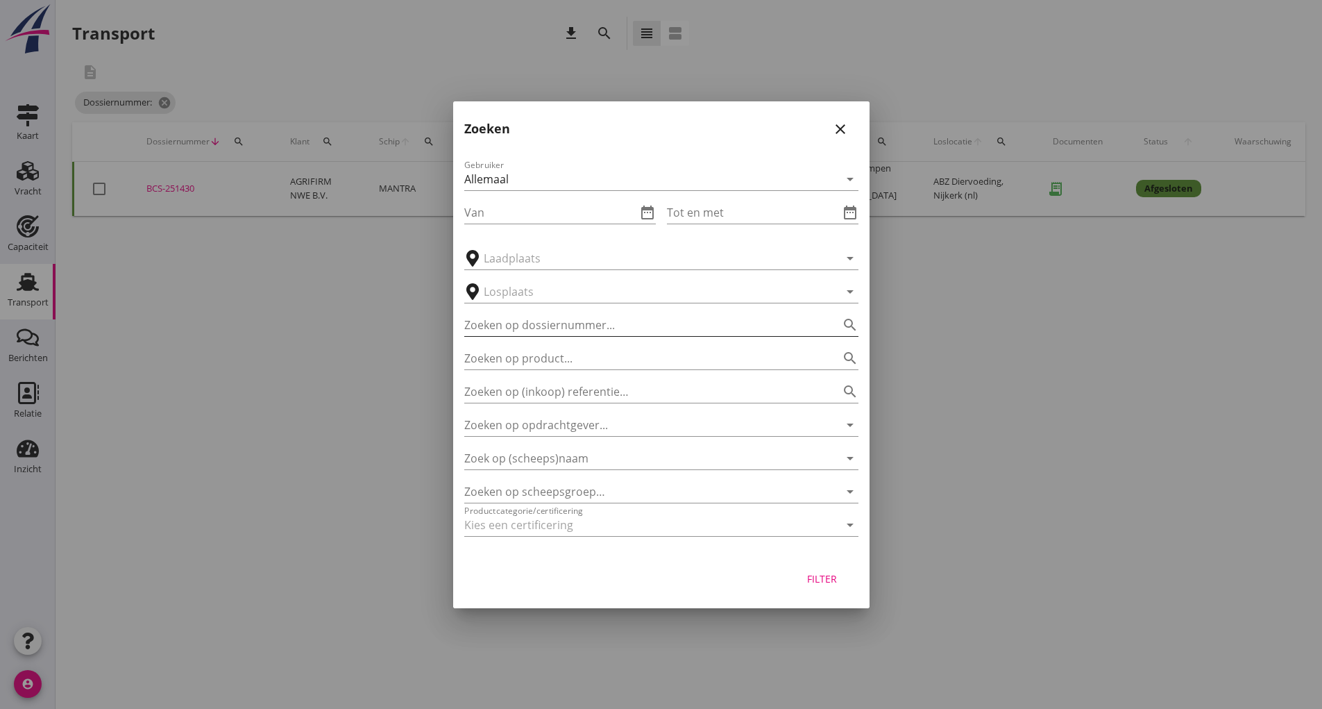
click at [489, 326] on input "Zoeken op dossiernummer..." at bounding box center [641, 325] width 355 height 22
type input "251408"
click at [827, 586] on button "Filter" at bounding box center [822, 578] width 61 height 25
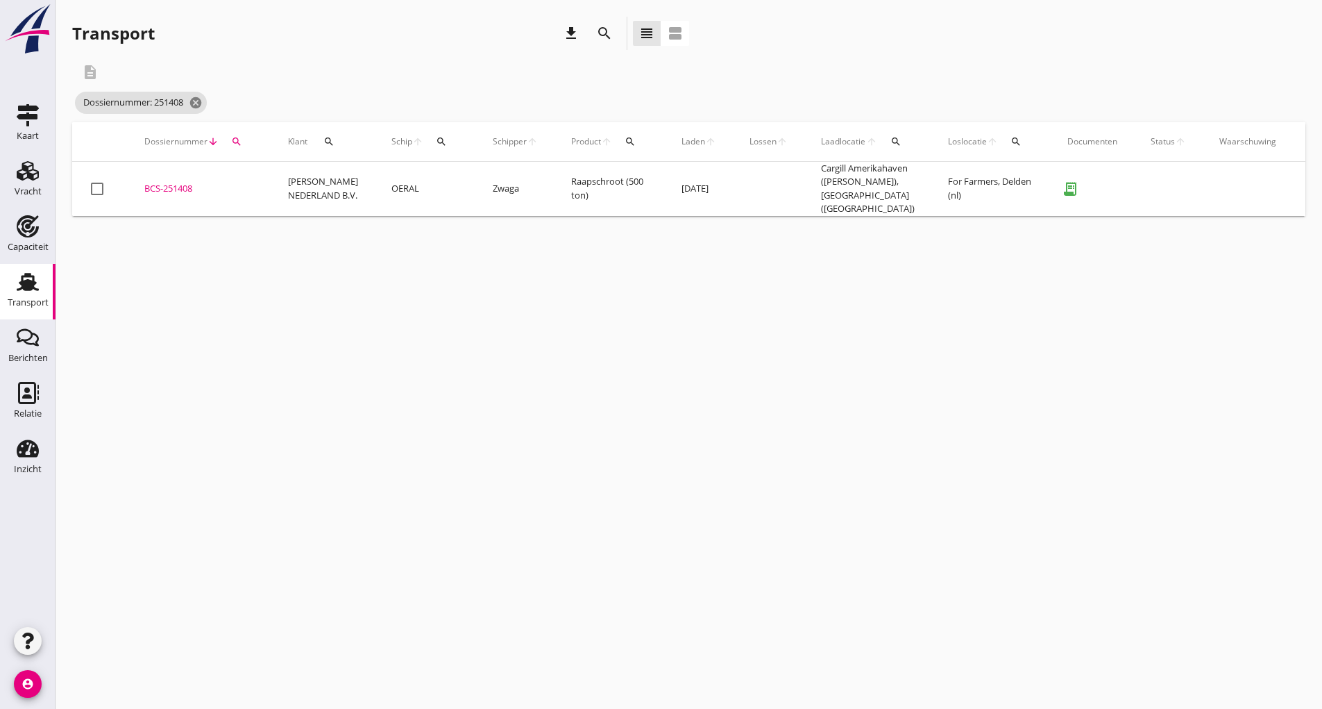
drag, startPoint x: 183, startPoint y: 187, endPoint x: 194, endPoint y: 192, distance: 11.8
click at [183, 186] on div "BCS-251408" at bounding box center [199, 189] width 110 height 14
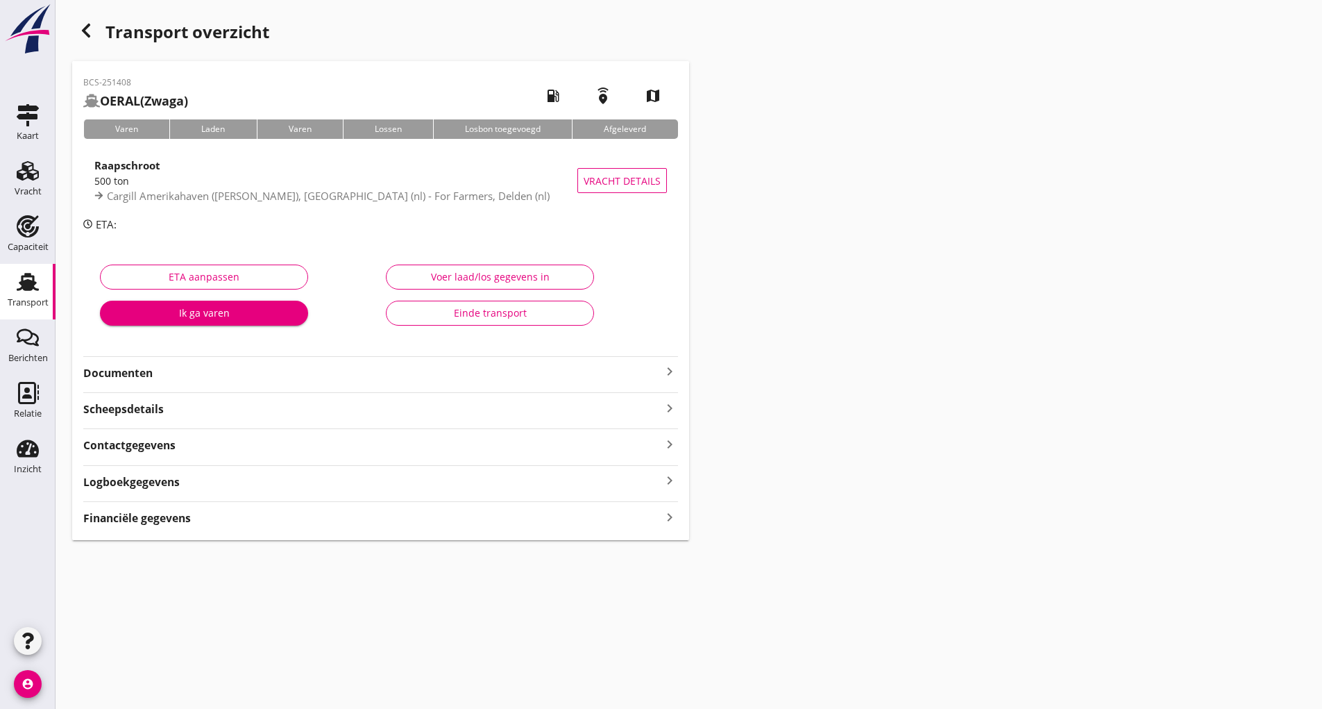
click at [389, 314] on button "Einde transport" at bounding box center [490, 313] width 208 height 25
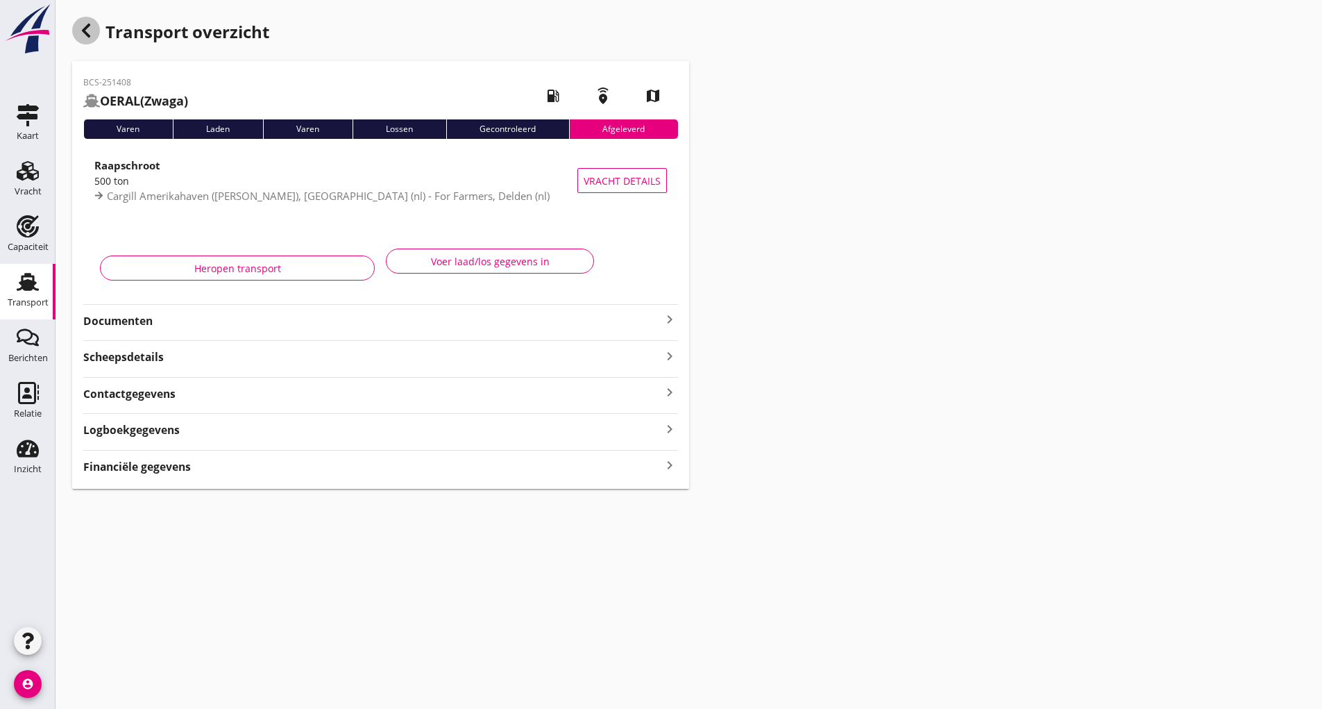
click at [84, 43] on div "button" at bounding box center [86, 31] width 28 height 28
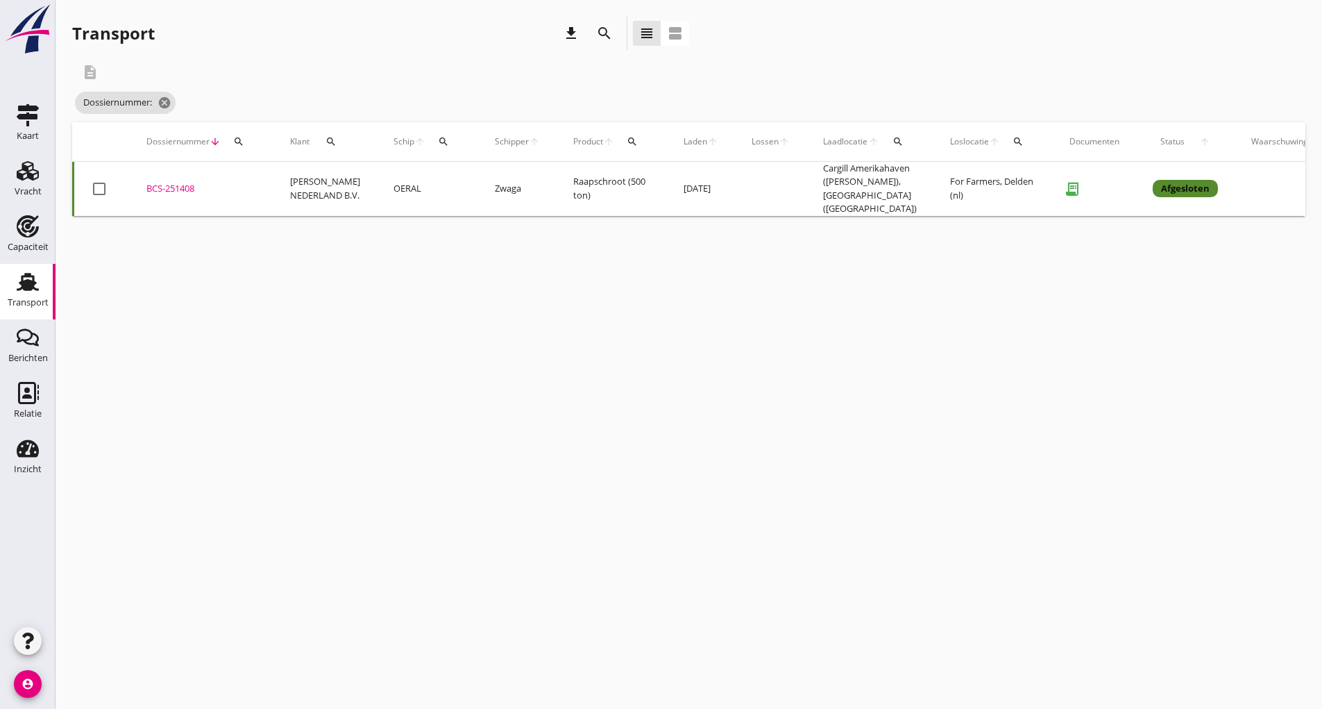
click at [595, 33] on div "search" at bounding box center [604, 33] width 25 height 17
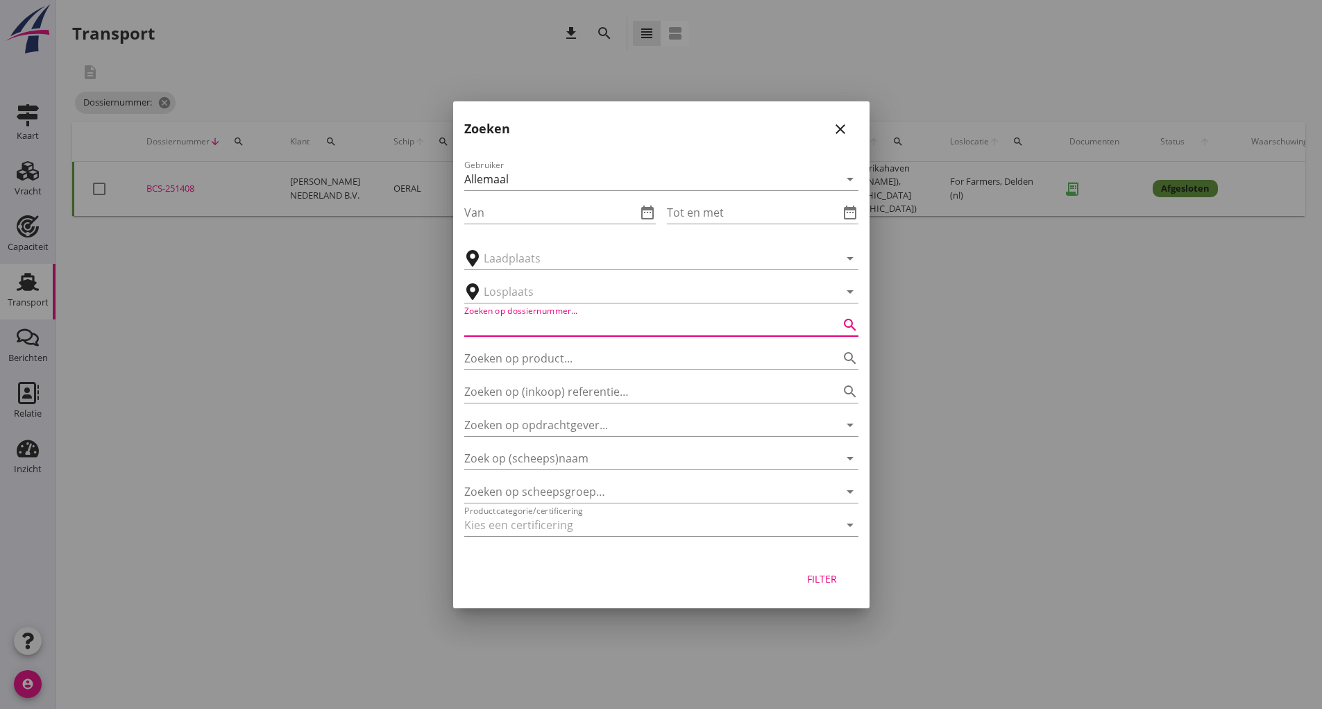
click at [481, 320] on input "Zoeken op dossiernummer..." at bounding box center [641, 325] width 355 height 22
type input "251423"
click at [822, 596] on div "Filter" at bounding box center [661, 581] width 417 height 53
click at [812, 580] on div "Filter" at bounding box center [822, 578] width 39 height 15
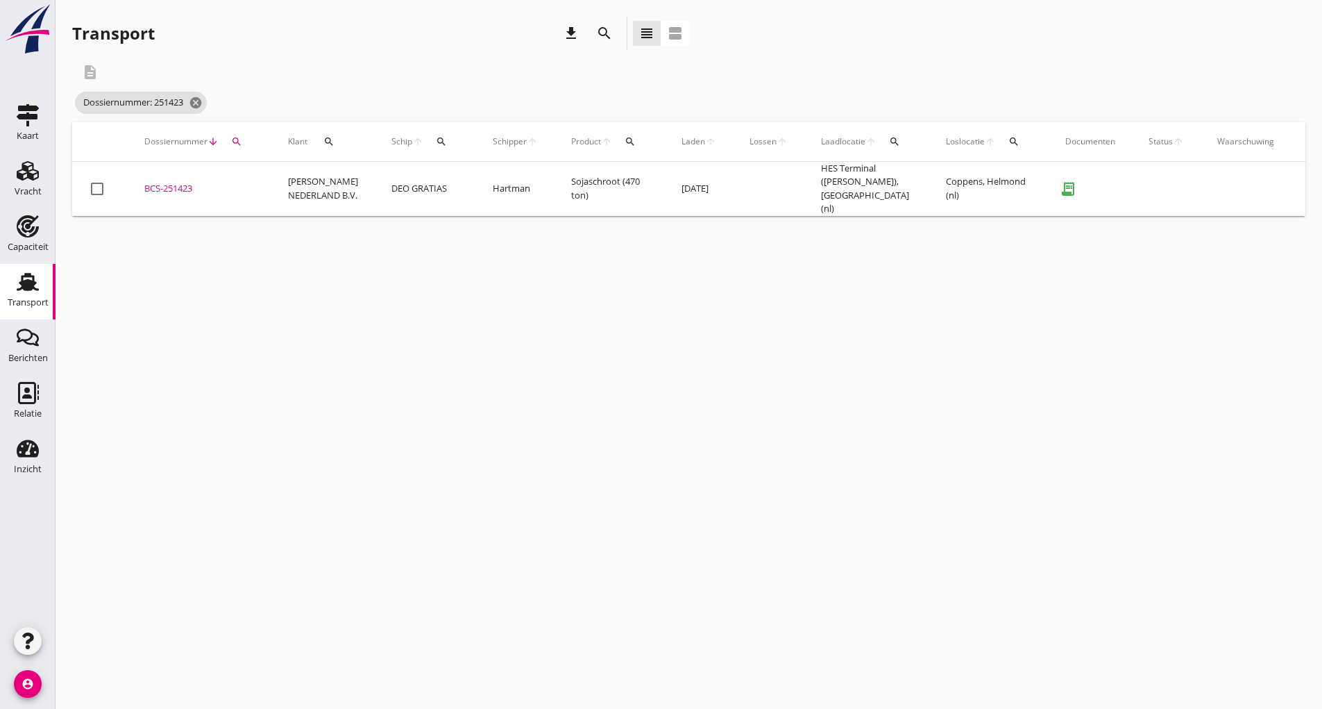
click at [144, 174] on td "BCS-251423 upload_file Drop hier uw bestand om het aan het dossier toe te voegen" at bounding box center [200, 189] width 144 height 54
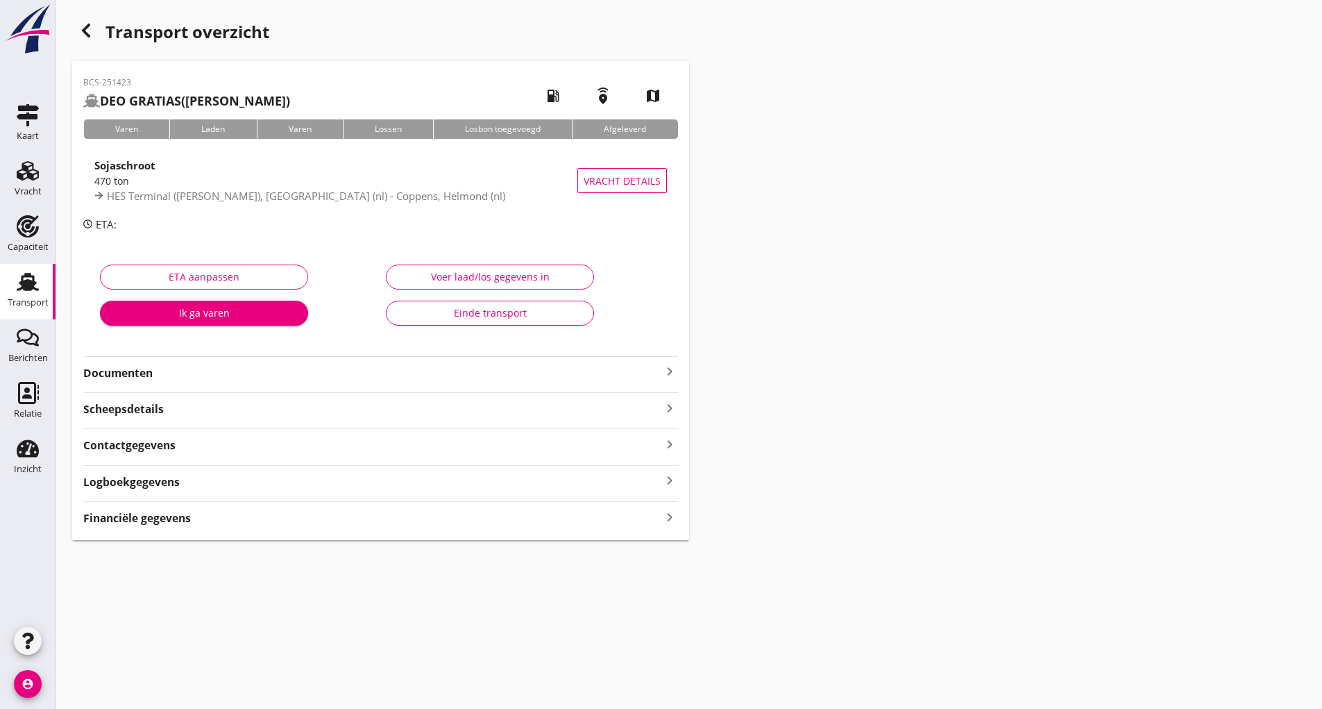
click at [428, 317] on div "Einde transport" at bounding box center [490, 312] width 185 height 15
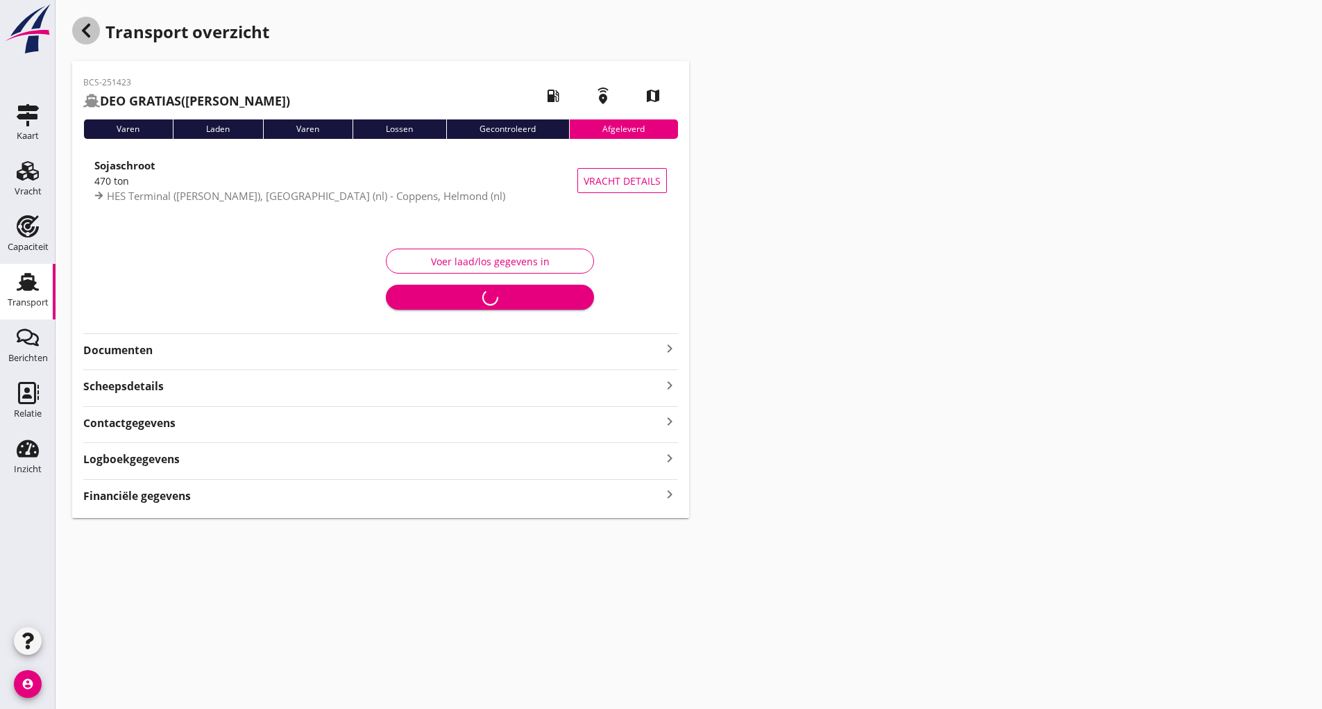
click at [90, 34] on icon "button" at bounding box center [86, 30] width 17 height 17
